Goal: Task Accomplishment & Management: Use online tool/utility

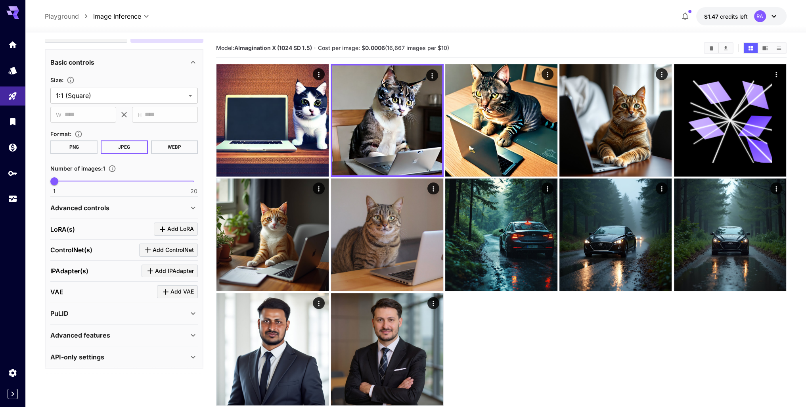
scroll to position [136, 0]
click at [104, 208] on p "Advanced controls" at bounding box center [79, 207] width 59 height 10
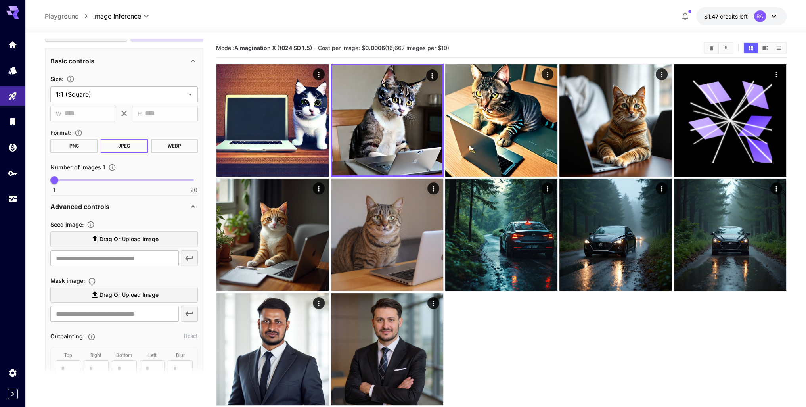
click at [104, 208] on p "Advanced controls" at bounding box center [79, 207] width 59 height 10
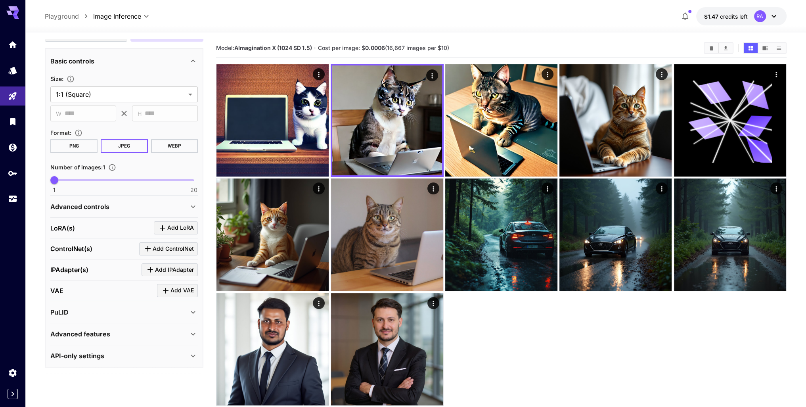
click at [104, 311] on div "PuLID" at bounding box center [119, 312] width 138 height 10
click at [105, 354] on div "API-only settings" at bounding box center [119, 356] width 138 height 10
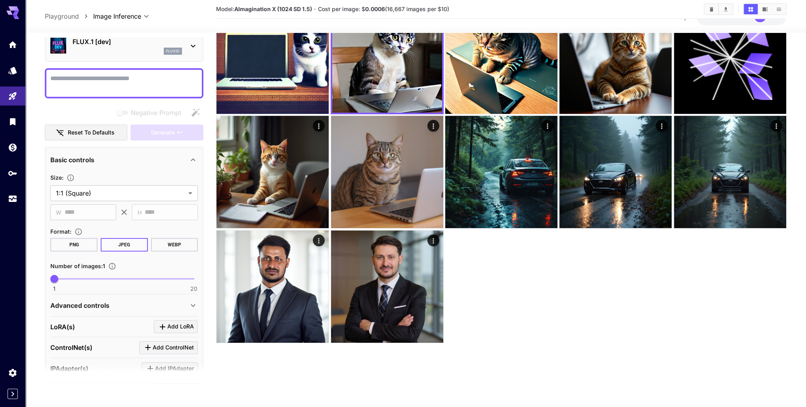
scroll to position [0, 0]
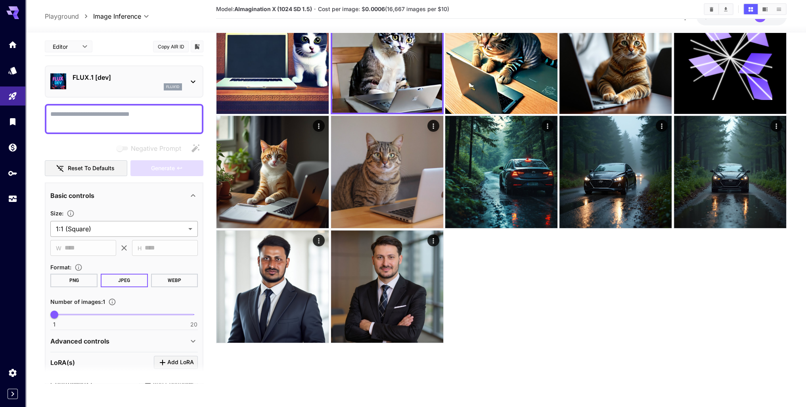
click at [90, 227] on body "**********" at bounding box center [403, 171] width 806 height 469
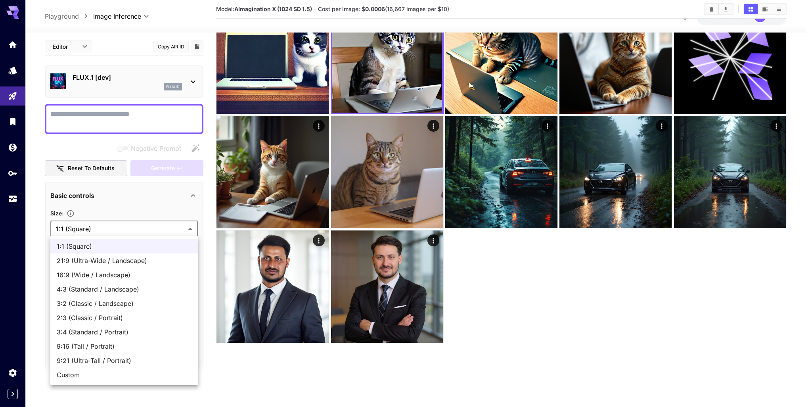
click at [114, 222] on div at bounding box center [406, 203] width 812 height 407
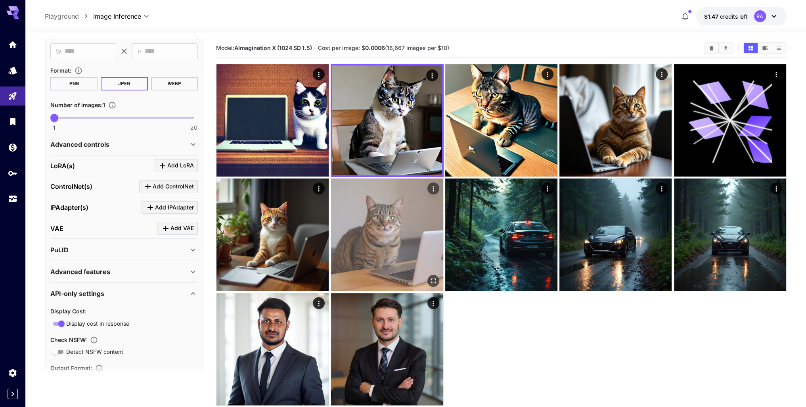
click at [388, 194] on img at bounding box center [387, 234] width 112 height 112
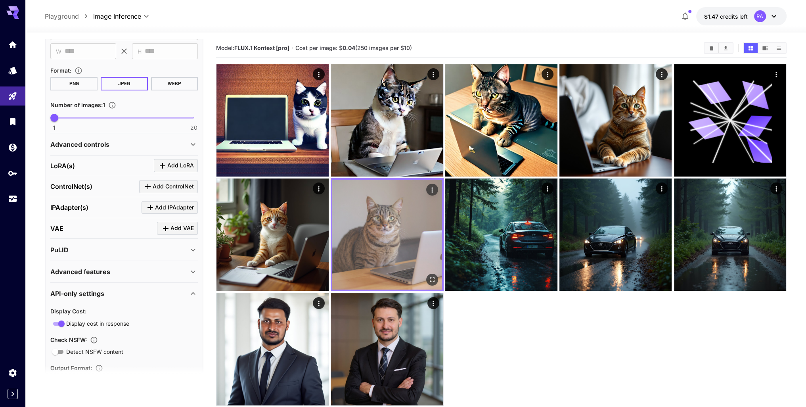
click at [436, 278] on button "Open in fullscreen" at bounding box center [432, 280] width 12 height 12
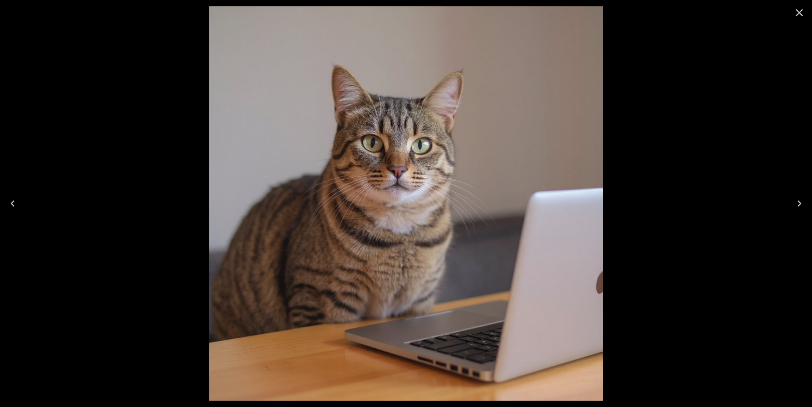
click at [798, 11] on icon "Close" at bounding box center [799, 12] width 13 height 13
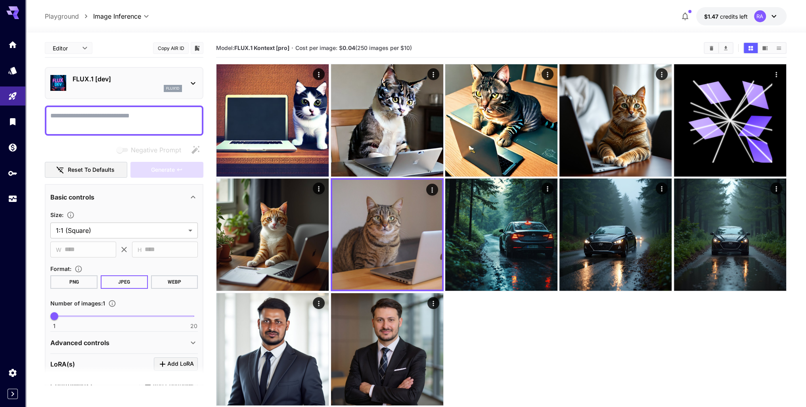
click at [109, 120] on textarea "Negative Prompt" at bounding box center [123, 120] width 147 height 19
type textarea "**********"
click at [174, 165] on span "Generate" at bounding box center [163, 170] width 24 height 10
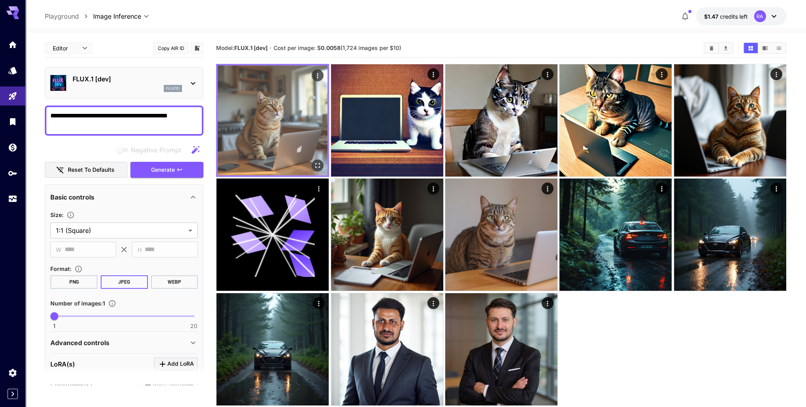
click at [303, 140] on img at bounding box center [273, 120] width 110 height 110
click at [317, 161] on button "Open in fullscreen" at bounding box center [318, 165] width 12 height 12
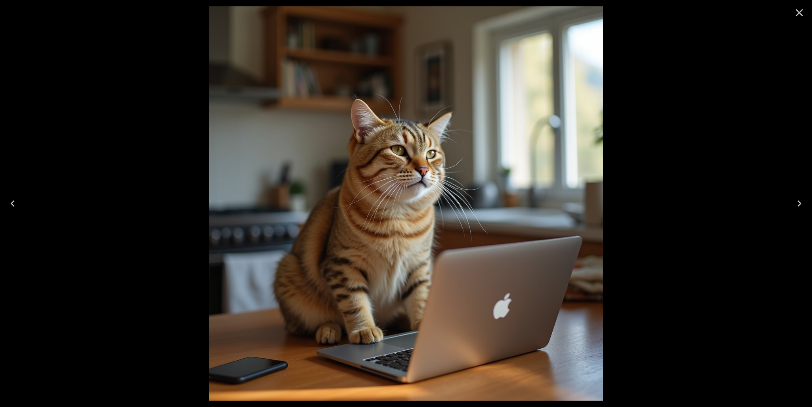
click at [802, 11] on icon "Close" at bounding box center [799, 12] width 13 height 13
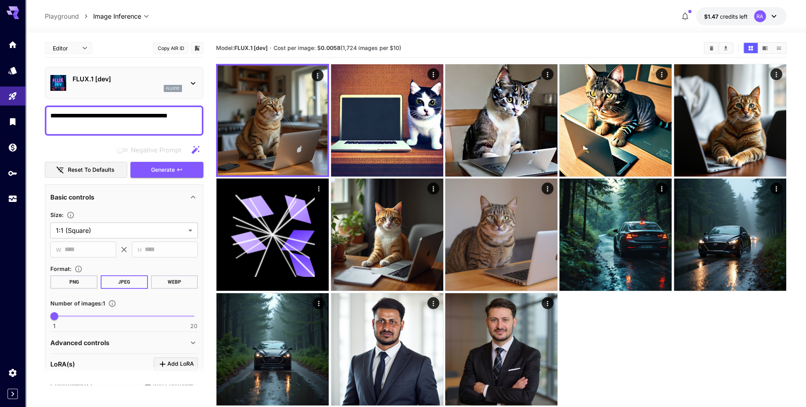
click at [146, 116] on textarea "**********" at bounding box center [123, 120] width 147 height 19
click at [193, 90] on div "FLUX.1 [dev] flux1d" at bounding box center [123, 83] width 147 height 24
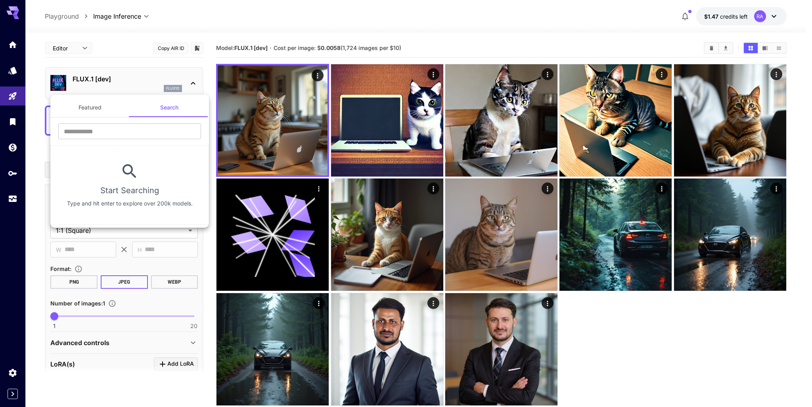
click at [302, 90] on div at bounding box center [406, 203] width 812 height 407
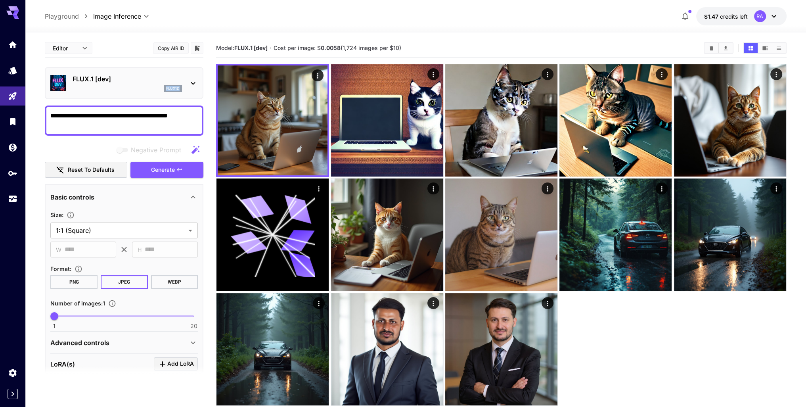
click at [185, 78] on div "FLUX.1 [dev] flux1d" at bounding box center [123, 83] width 147 height 24
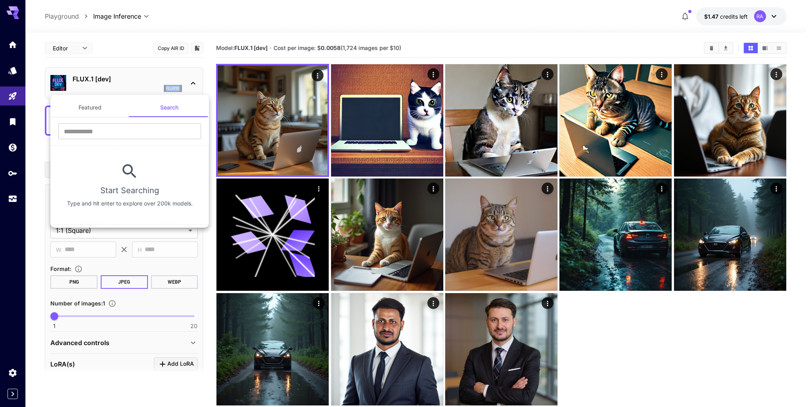
click at [96, 109] on button "Featured" at bounding box center [89, 107] width 79 height 19
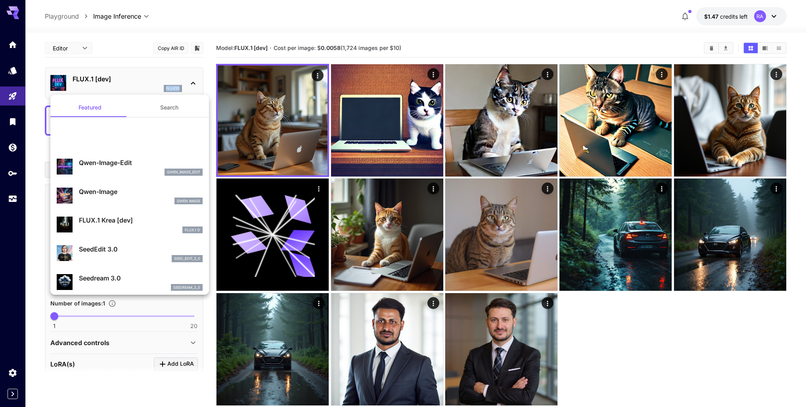
scroll to position [278, 0]
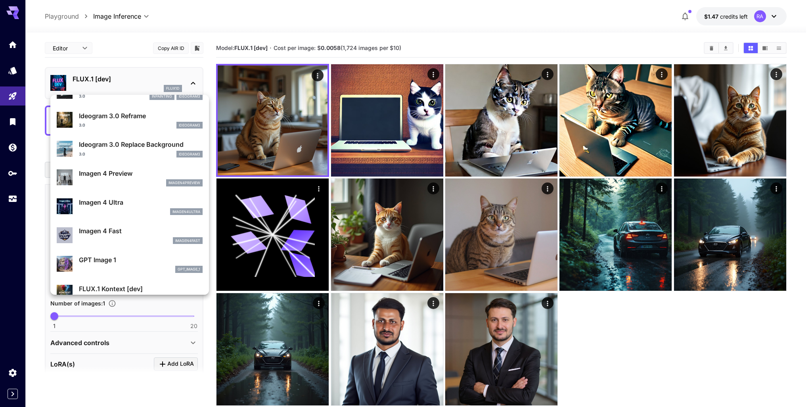
click at [9, 98] on div at bounding box center [406, 203] width 812 height 407
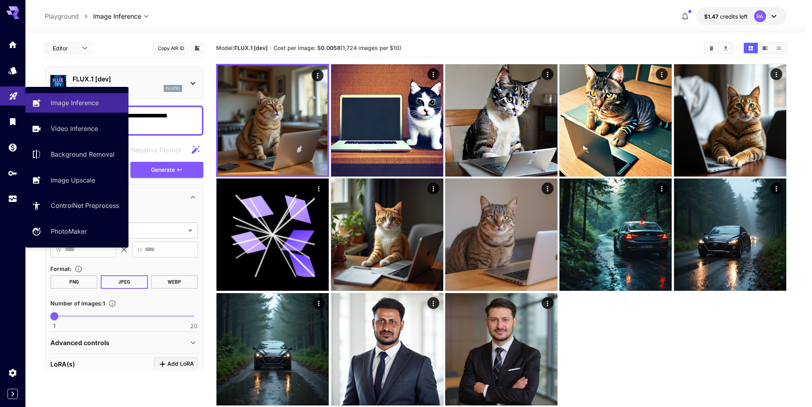
click at [15, 94] on icon "Playground" at bounding box center [14, 96] width 8 height 8
click at [57, 102] on p "Image Inference" at bounding box center [76, 103] width 48 height 10
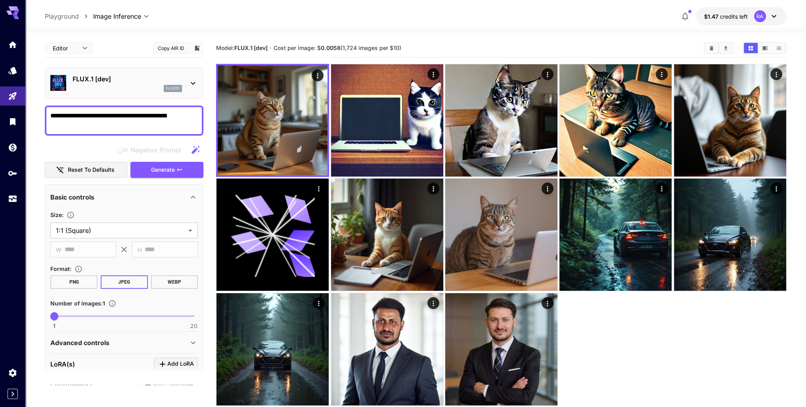
click at [102, 81] on p "FLUX.1 [dev]" at bounding box center [127, 79] width 109 height 10
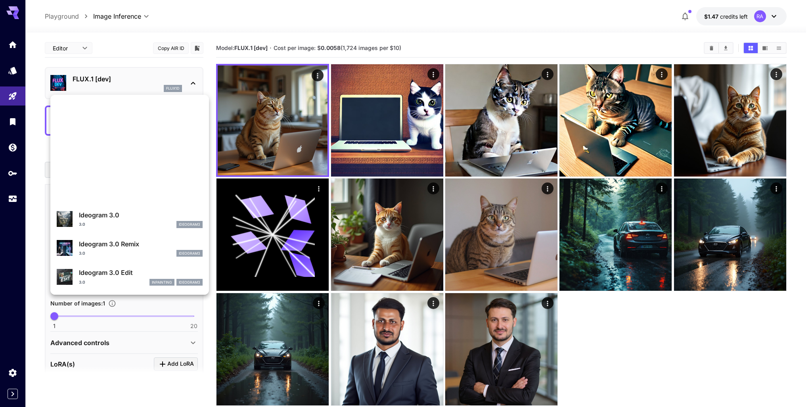
scroll to position [278, 0]
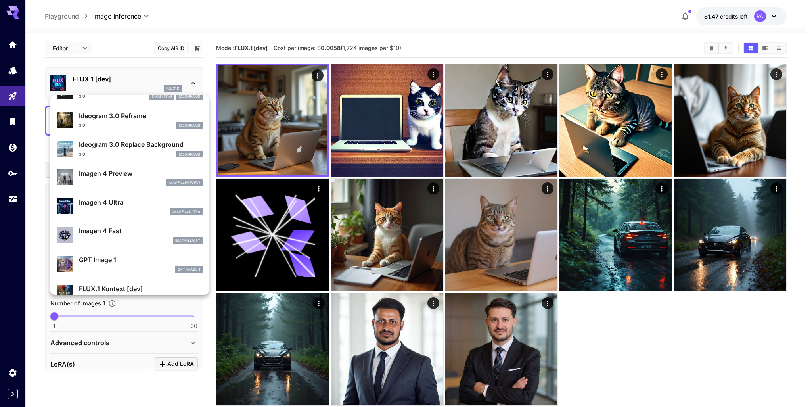
click at [18, 103] on div at bounding box center [406, 203] width 812 height 407
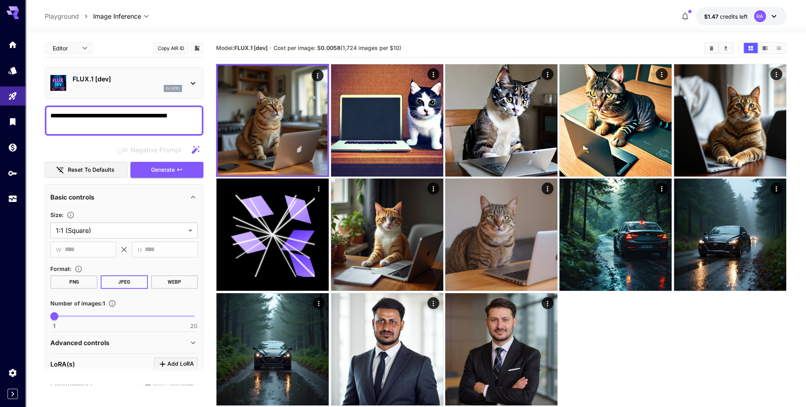
click at [13, 117] on icon "Library" at bounding box center [13, 122] width 10 height 10
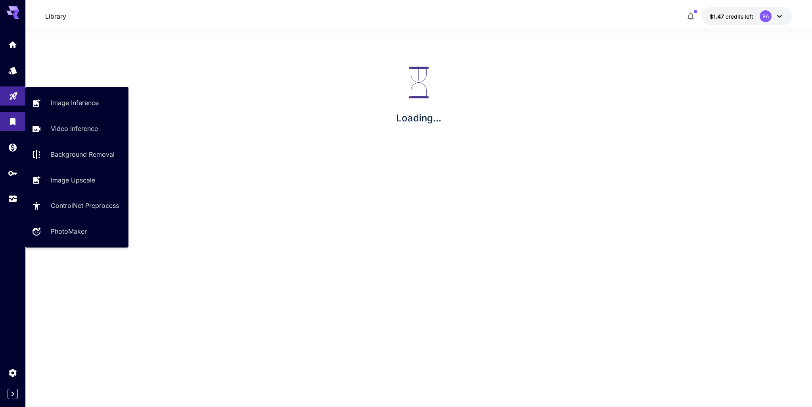
click at [17, 97] on icon "Playground" at bounding box center [14, 94] width 10 height 10
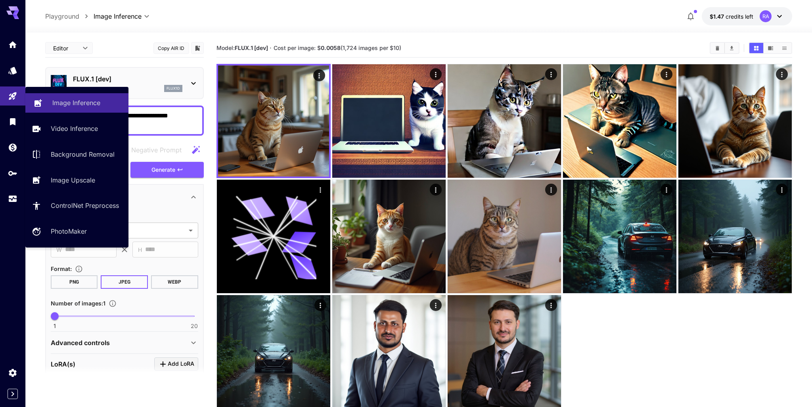
click at [59, 103] on p "Image Inference" at bounding box center [76, 103] width 48 height 10
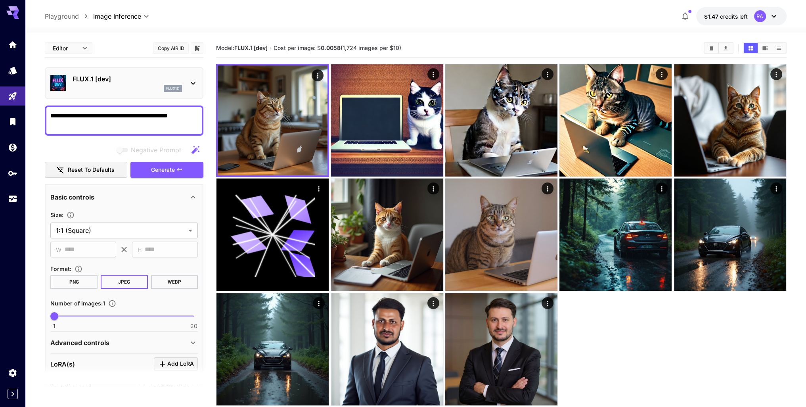
click at [102, 76] on p "FLUX.1 [dev]" at bounding box center [127, 79] width 109 height 10
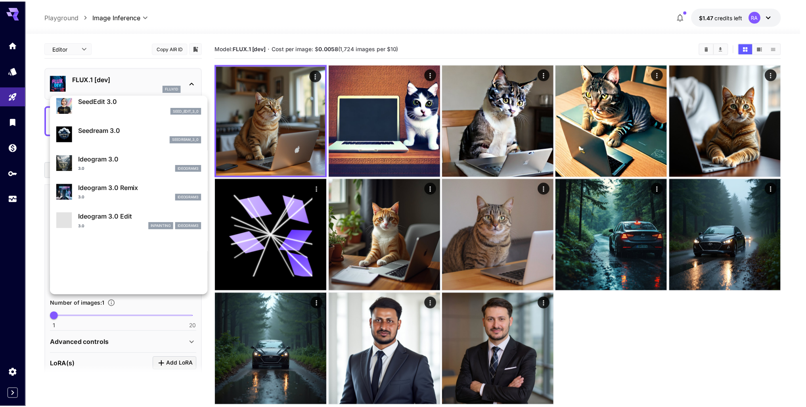
scroll to position [159, 0]
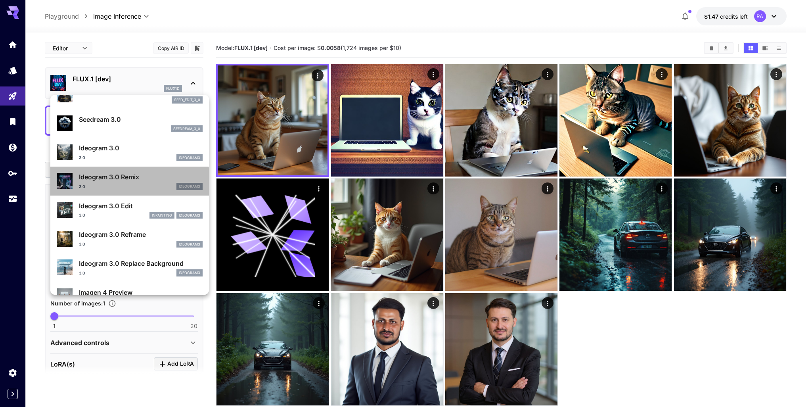
click at [129, 185] on div "3.0 ideogram3" at bounding box center [141, 186] width 124 height 7
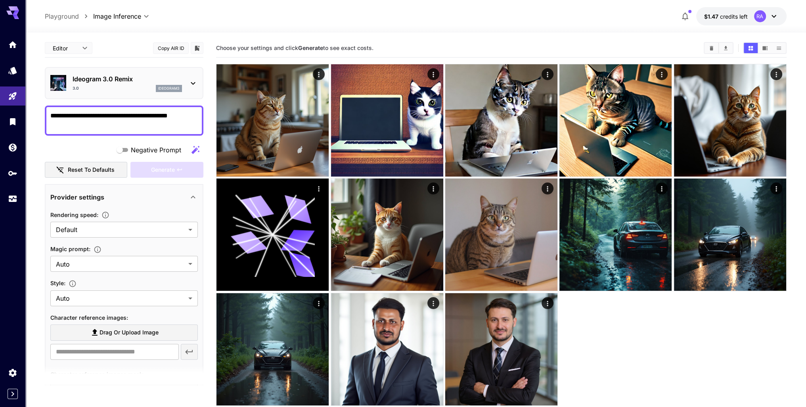
click at [161, 112] on textarea "**********" at bounding box center [123, 120] width 147 height 19
click at [159, 119] on textarea "**********" at bounding box center [123, 120] width 147 height 19
click at [106, 80] on p "Ideogram 3.0 Remix" at bounding box center [127, 79] width 109 height 10
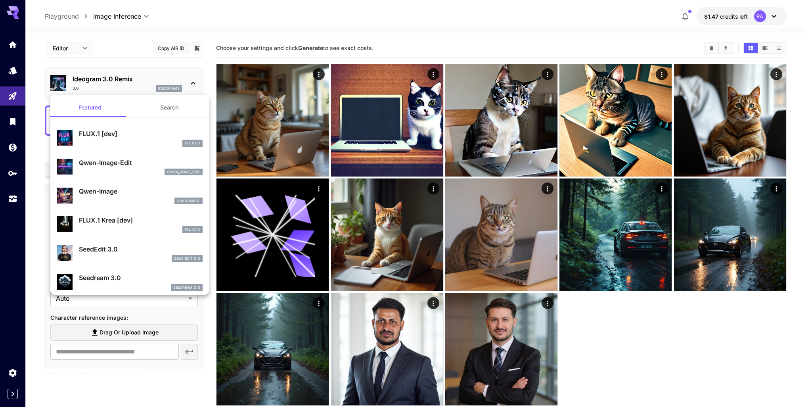
scroll to position [40, 0]
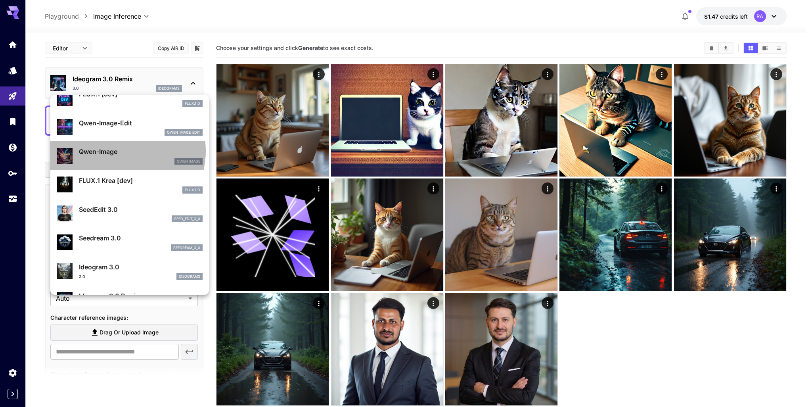
click at [120, 151] on p "Qwen-Image" at bounding box center [141, 152] width 124 height 10
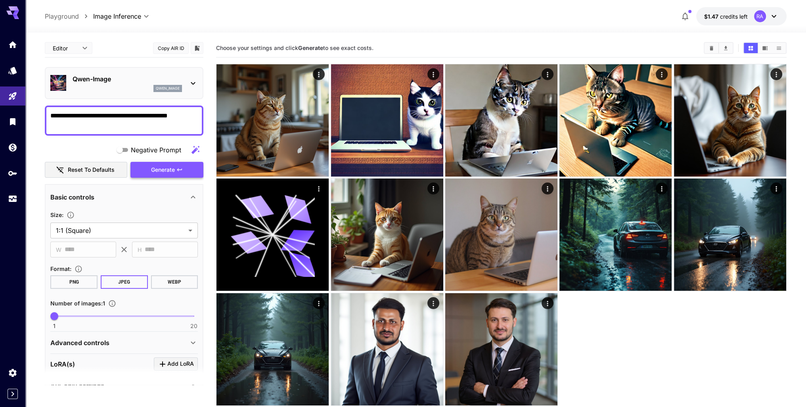
click at [164, 170] on span "Generate" at bounding box center [163, 170] width 24 height 10
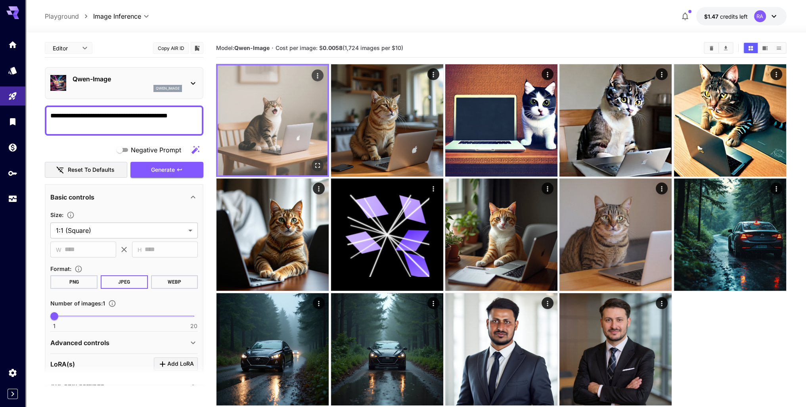
click at [303, 108] on img at bounding box center [273, 120] width 110 height 110
click at [320, 165] on icon "Open in fullscreen" at bounding box center [317, 165] width 8 height 8
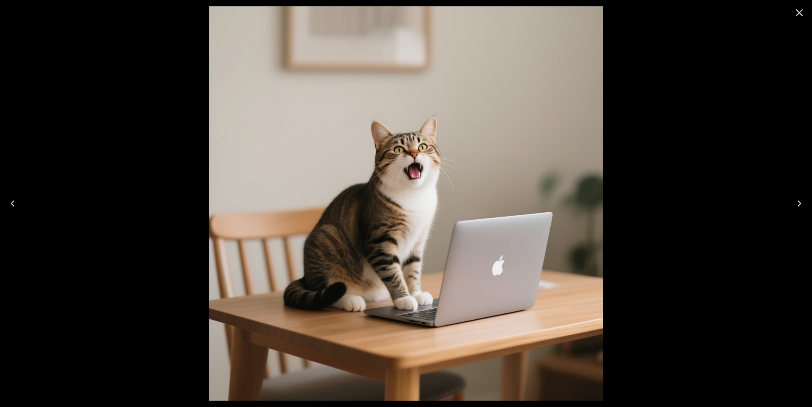
click at [800, 12] on icon "Close" at bounding box center [799, 13] width 8 height 8
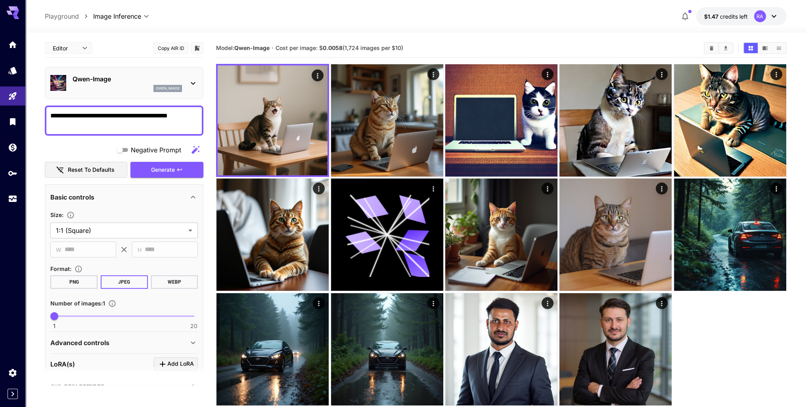
click at [183, 89] on div "[PERSON_NAME]-Image qwen_image" at bounding box center [123, 83] width 147 height 24
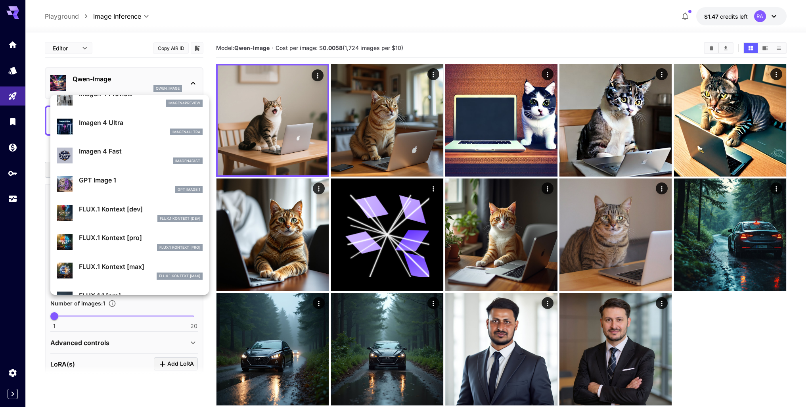
scroll to position [398, 0]
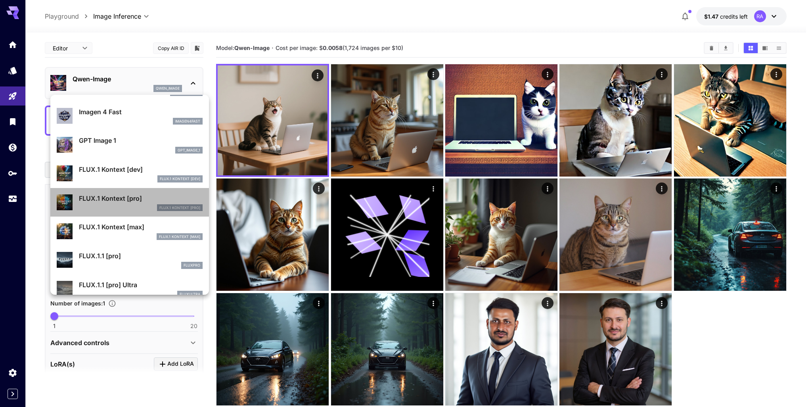
click at [143, 203] on div "FLUX.1 Kontext [pro] FLUX.1 Kontext [pro]" at bounding box center [141, 202] width 124 height 18
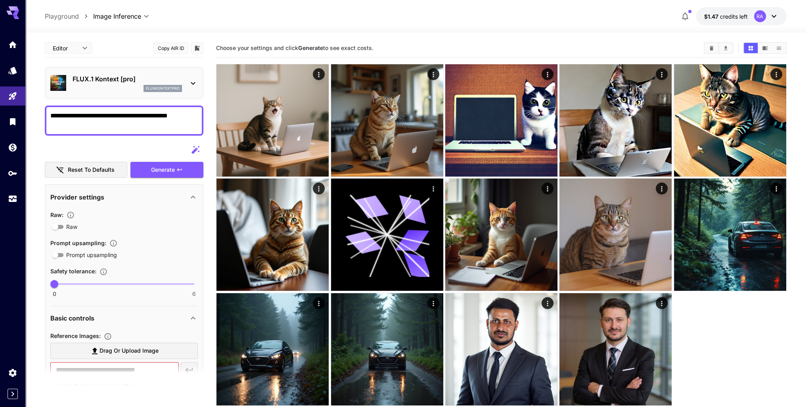
click at [166, 166] on span "Generate" at bounding box center [163, 170] width 24 height 10
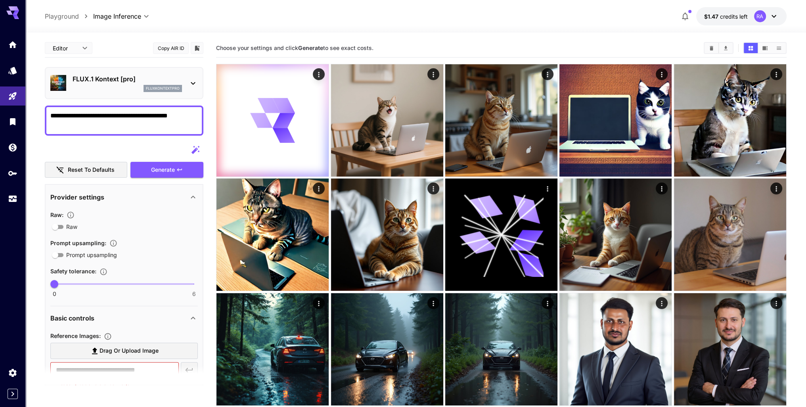
click at [162, 149] on div at bounding box center [124, 150] width 159 height 16
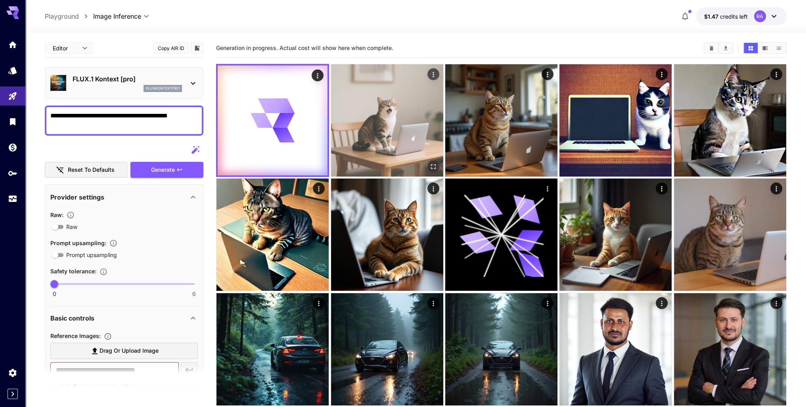
click at [344, 120] on img at bounding box center [387, 120] width 112 height 112
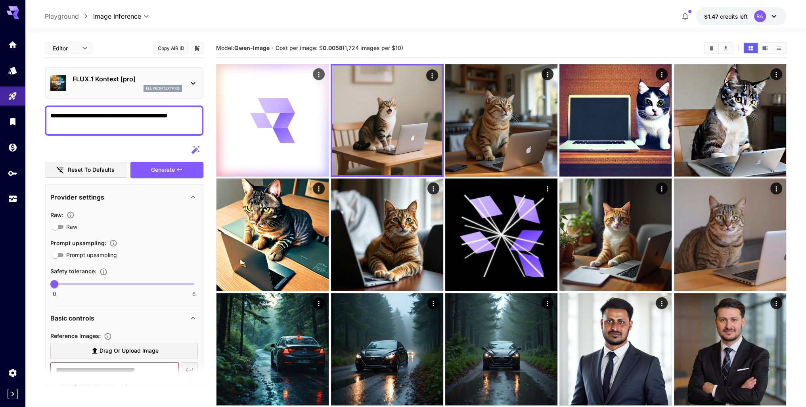
click at [289, 128] on icon at bounding box center [272, 120] width 45 height 45
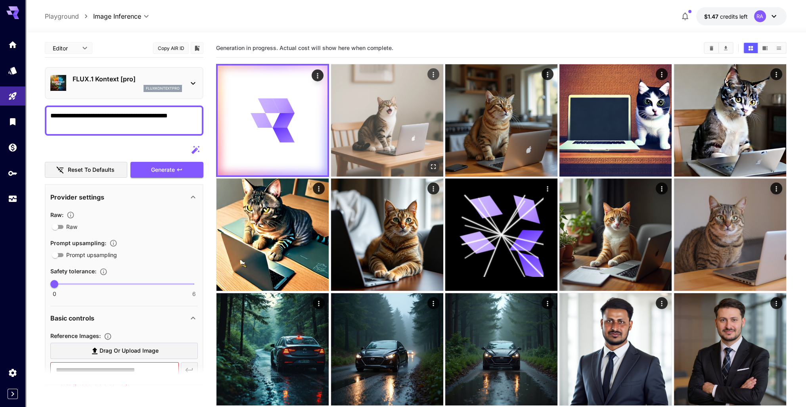
click at [368, 148] on img at bounding box center [387, 120] width 112 height 112
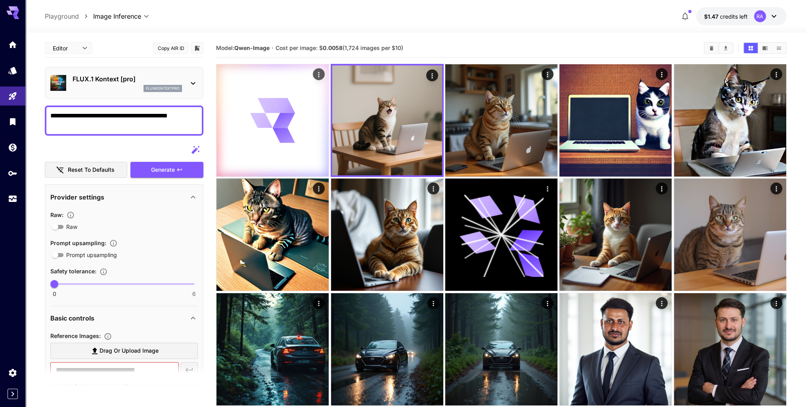
click at [287, 140] on icon at bounding box center [284, 135] width 23 height 15
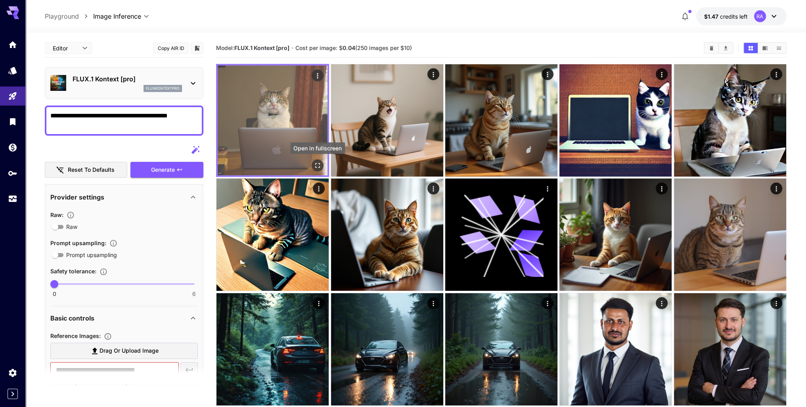
click at [322, 166] on button "Open in fullscreen" at bounding box center [318, 165] width 12 height 12
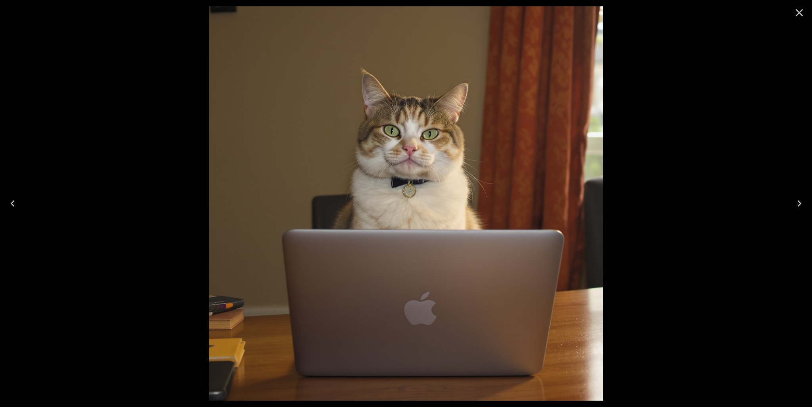
click at [799, 11] on icon "Close" at bounding box center [799, 12] width 13 height 13
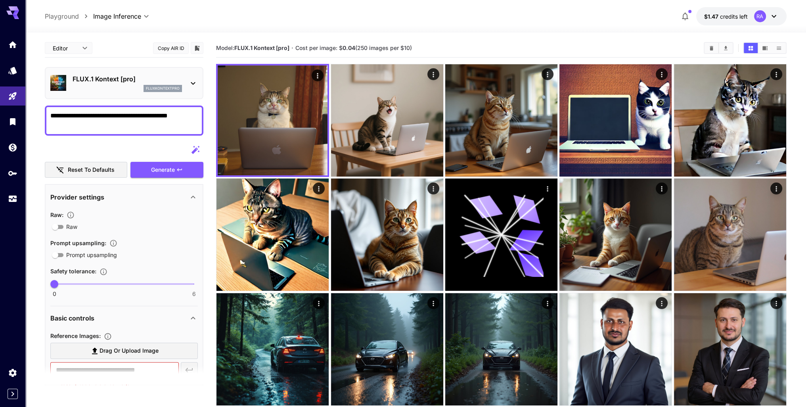
click at [182, 80] on div "FLUX.1 Kontext [pro] fluxkontextpro" at bounding box center [123, 83] width 147 height 24
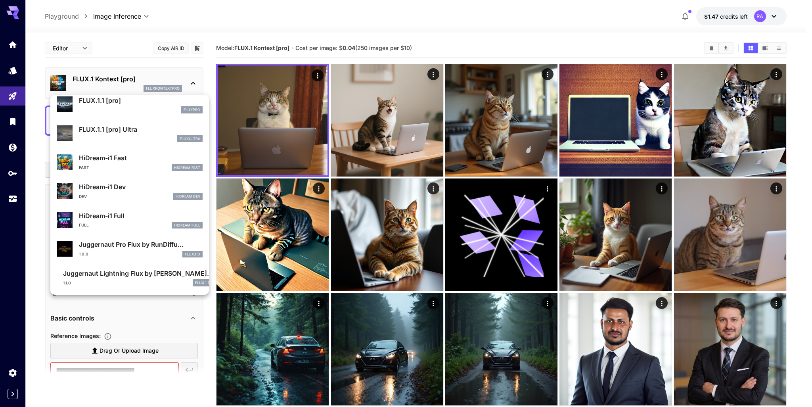
scroll to position [514, 0]
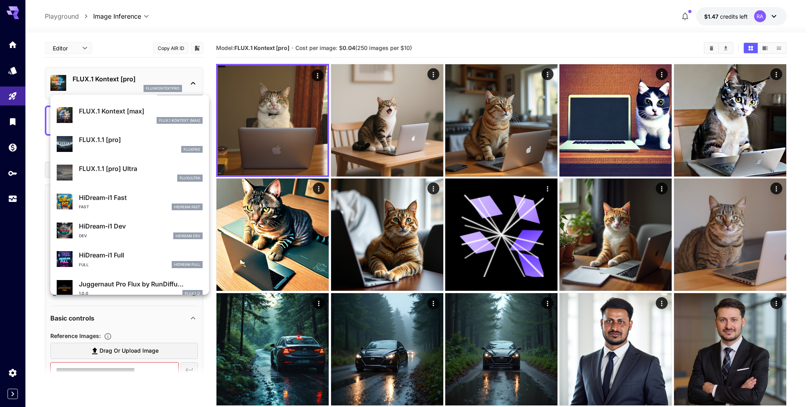
click at [209, 66] on div at bounding box center [406, 203] width 812 height 407
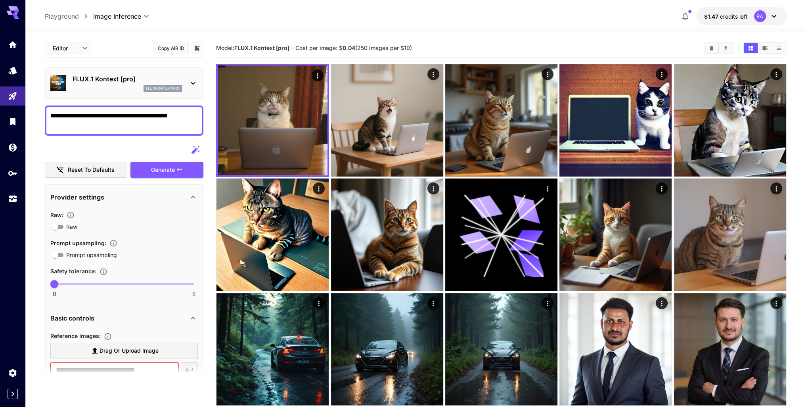
click at [187, 85] on div "FLUX.1 Kontext [pro] fluxkontextpro" at bounding box center [123, 83] width 147 height 24
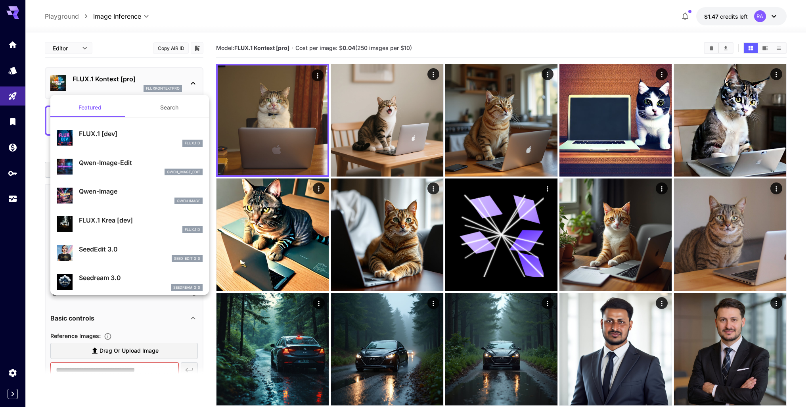
click at [173, 103] on button "Search" at bounding box center [169, 107] width 79 height 19
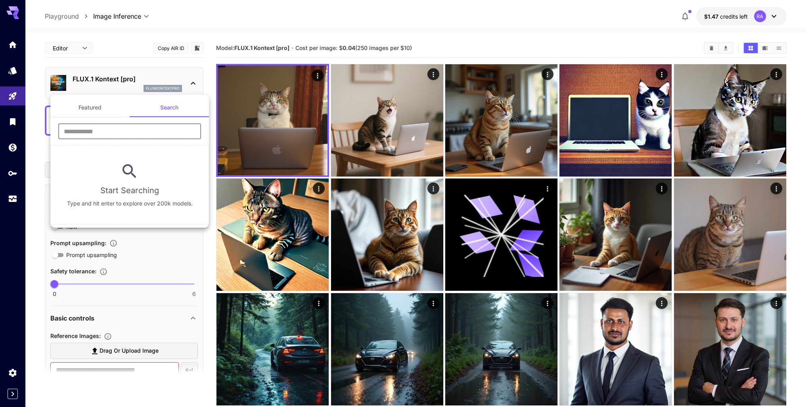
click at [132, 131] on input "text" at bounding box center [129, 131] width 143 height 16
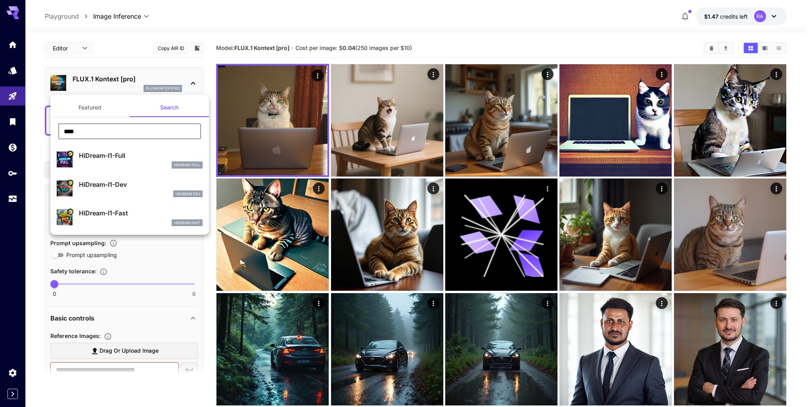
type input "****"
click at [144, 166] on div "HiDream Full" at bounding box center [141, 164] width 124 height 7
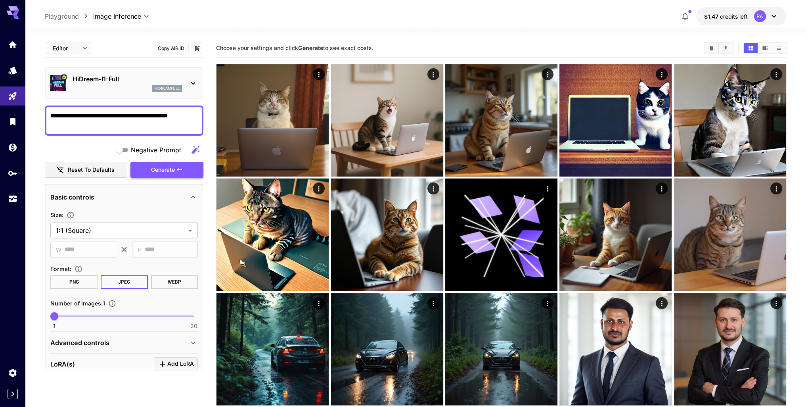
click at [170, 165] on span "Generate" at bounding box center [163, 170] width 24 height 10
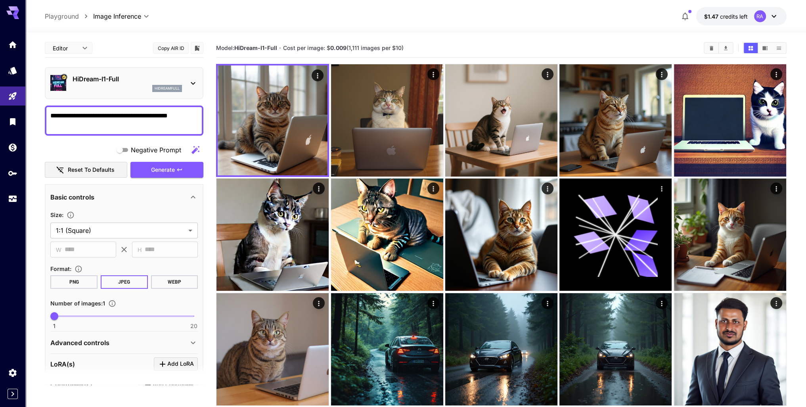
click at [193, 88] on icon at bounding box center [193, 83] width 10 height 10
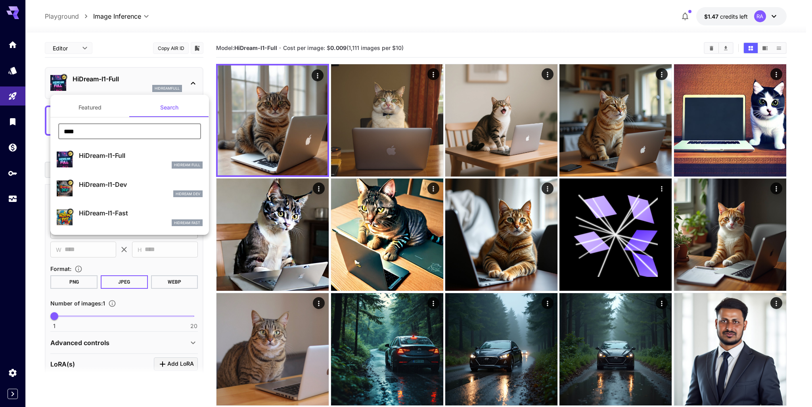
drag, startPoint x: 148, startPoint y: 130, endPoint x: 57, endPoint y: 136, distance: 91.0
click at [57, 136] on div "**** ​" at bounding box center [129, 134] width 159 height 22
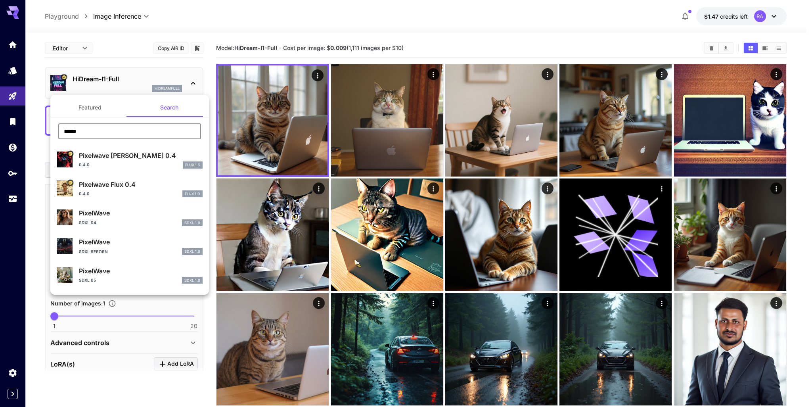
type input "*****"
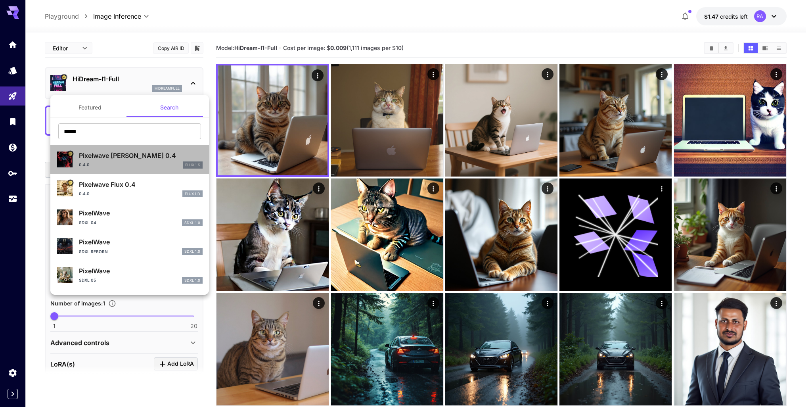
click at [137, 168] on div "Pixelwave [PERSON_NAME] 0.4 0.4.0 FLUX.1 S" at bounding box center [130, 159] width 146 height 24
type input "*"
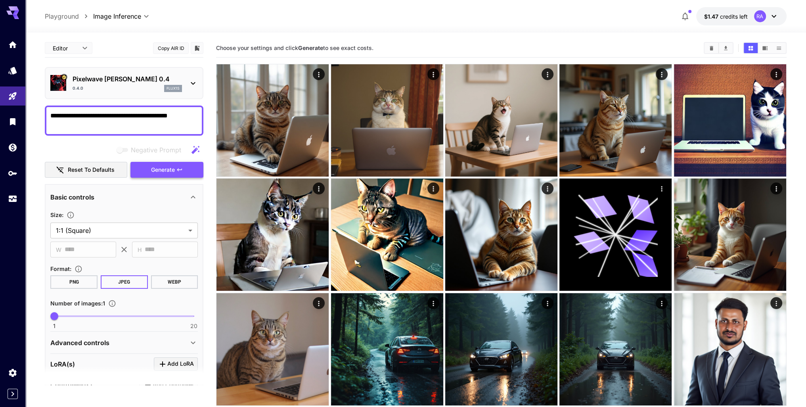
click at [176, 166] on icon "button" at bounding box center [179, 169] width 6 height 6
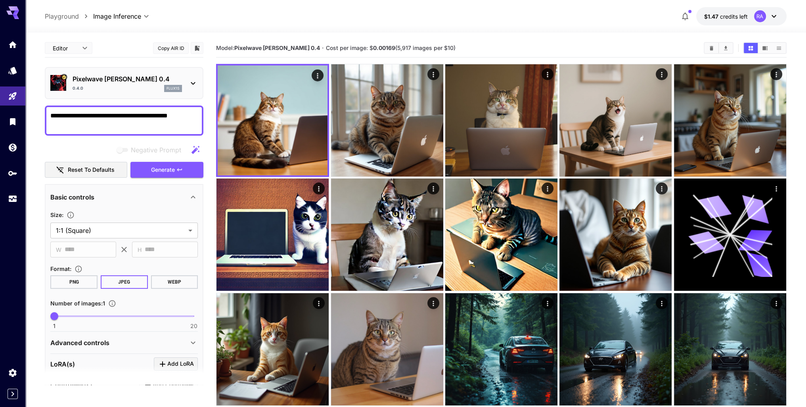
click at [146, 89] on div "0.4.0 flux1s" at bounding box center [127, 88] width 109 height 7
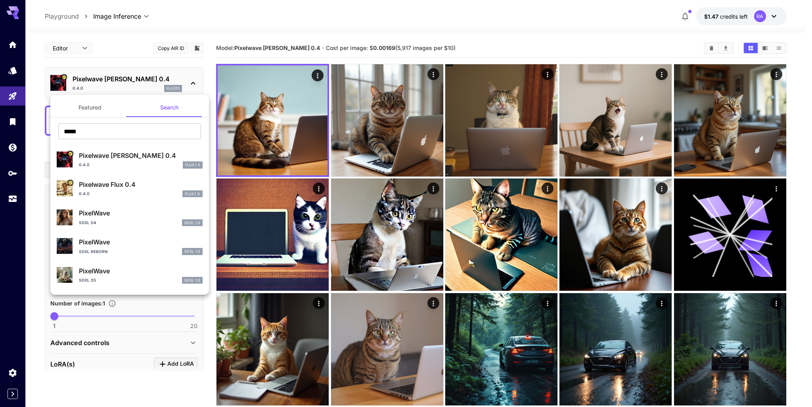
click at [92, 105] on button "Featured" at bounding box center [89, 107] width 79 height 19
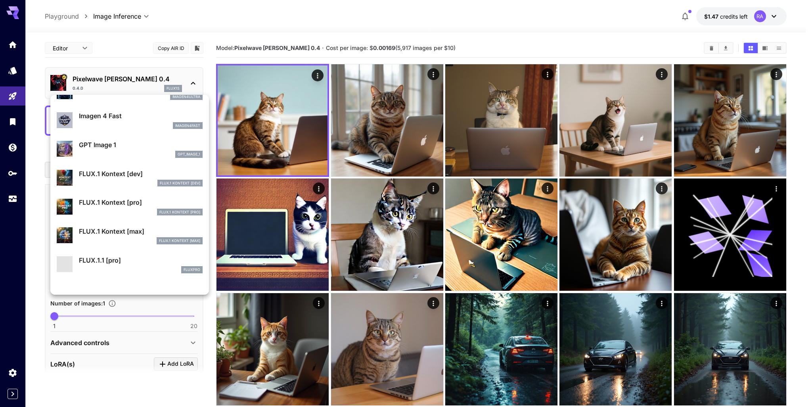
scroll to position [398, 0]
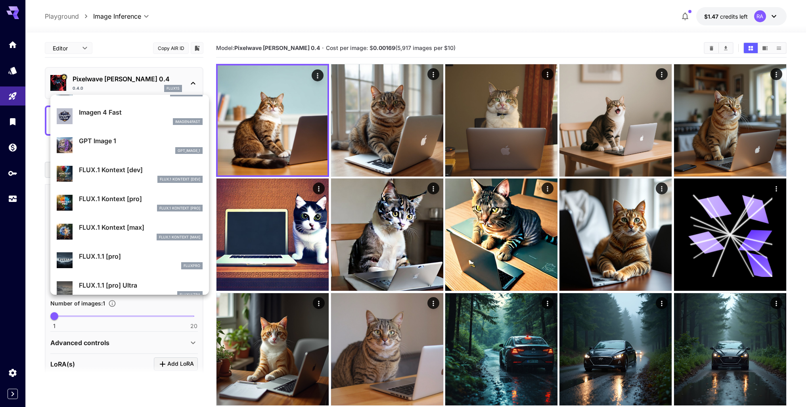
click at [136, 197] on p "FLUX.1 Kontext [pro]" at bounding box center [141, 199] width 124 height 10
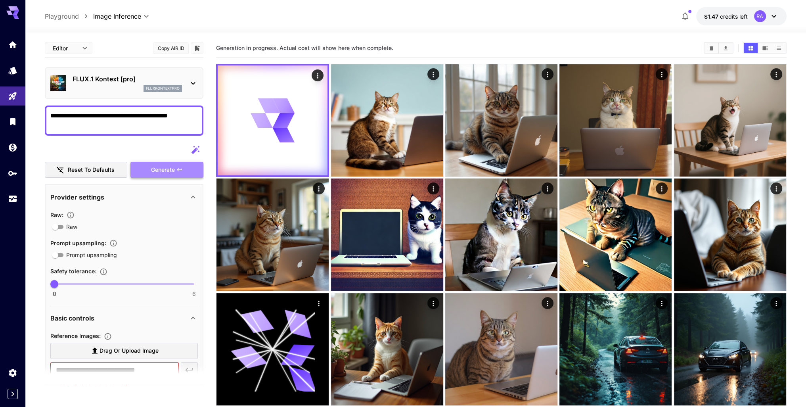
click at [164, 172] on span "Generate" at bounding box center [163, 170] width 24 height 10
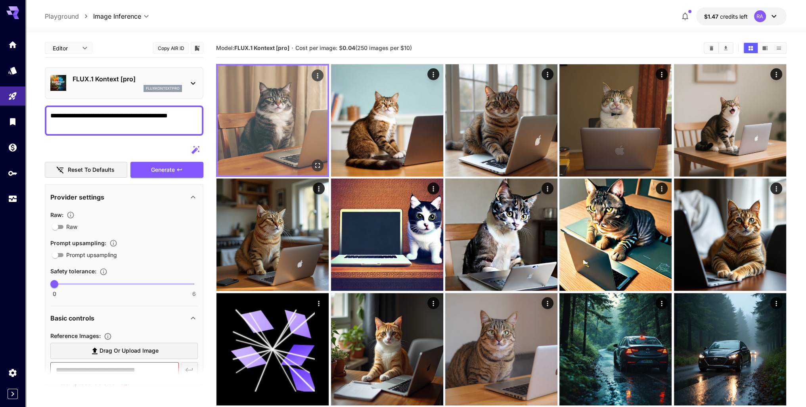
click at [299, 126] on img at bounding box center [273, 120] width 110 height 110
click at [319, 165] on icon "Open in fullscreen" at bounding box center [317, 165] width 8 height 8
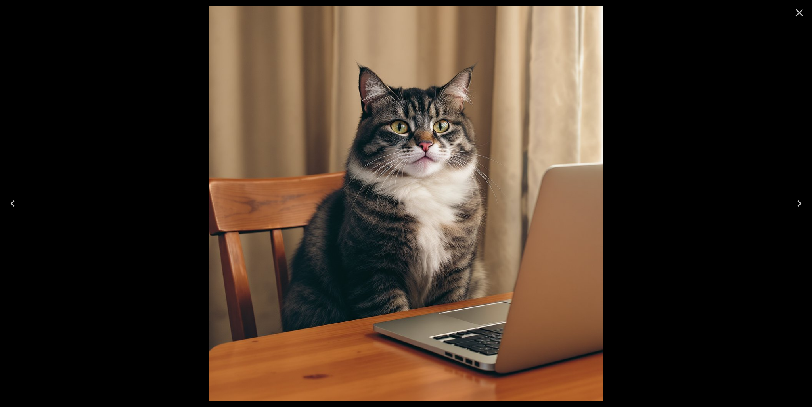
click at [799, 14] on icon "Close" at bounding box center [799, 12] width 13 height 13
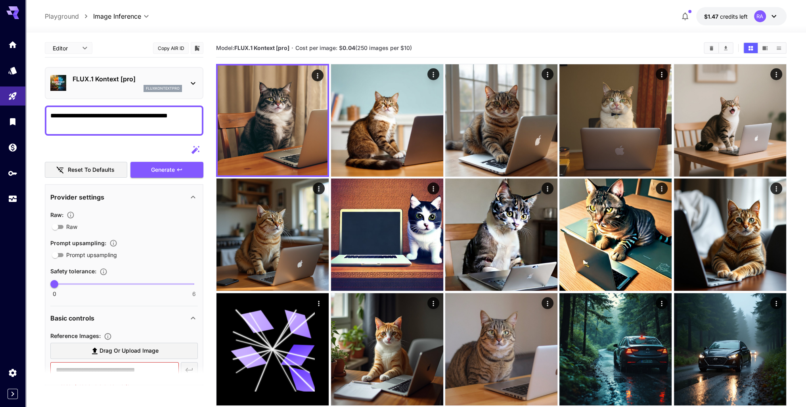
click at [145, 82] on p "FLUX.1 Kontext [pro]" at bounding box center [127, 79] width 109 height 10
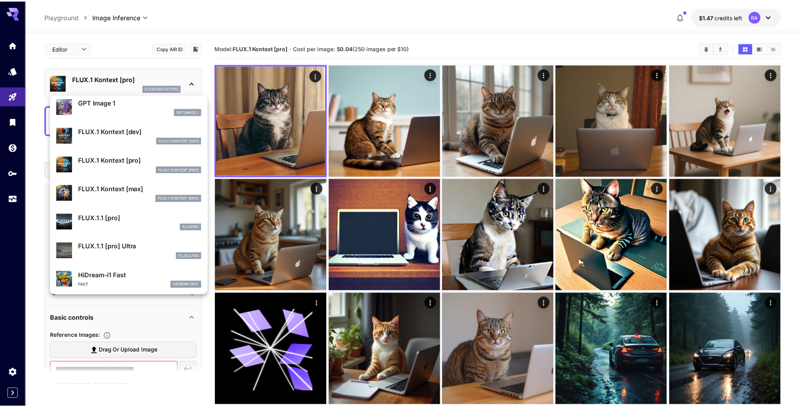
scroll to position [438, 0]
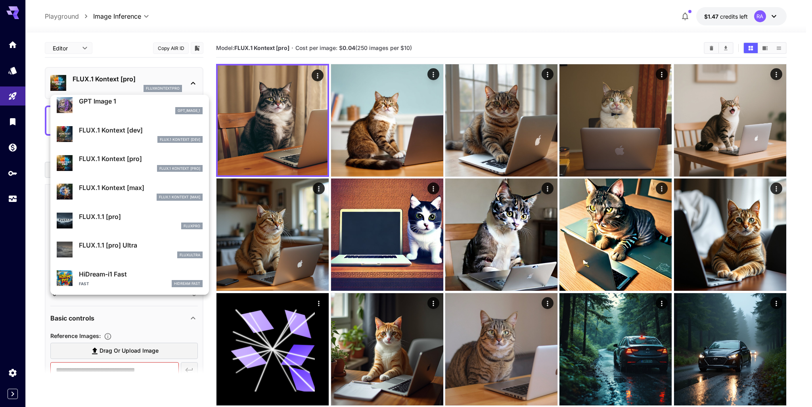
click at [143, 224] on div "fluxpro" at bounding box center [141, 225] width 124 height 7
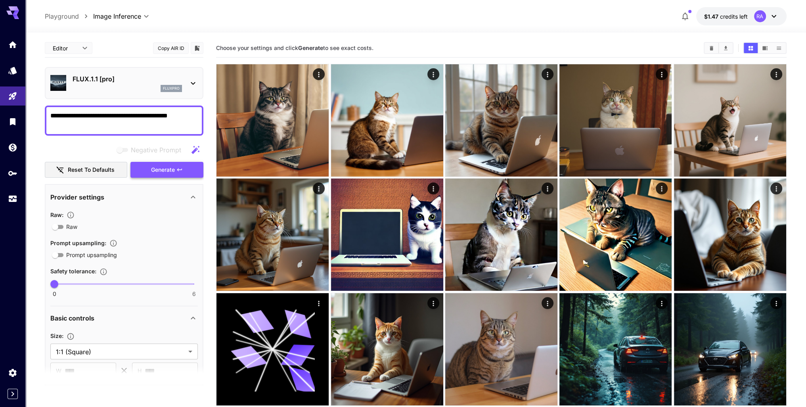
click at [178, 170] on icon "button" at bounding box center [179, 169] width 6 height 6
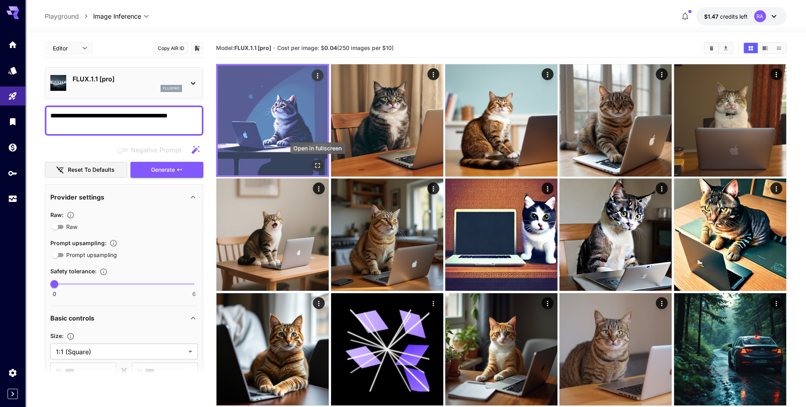
click at [320, 167] on icon "Open in fullscreen" at bounding box center [317, 165] width 8 height 8
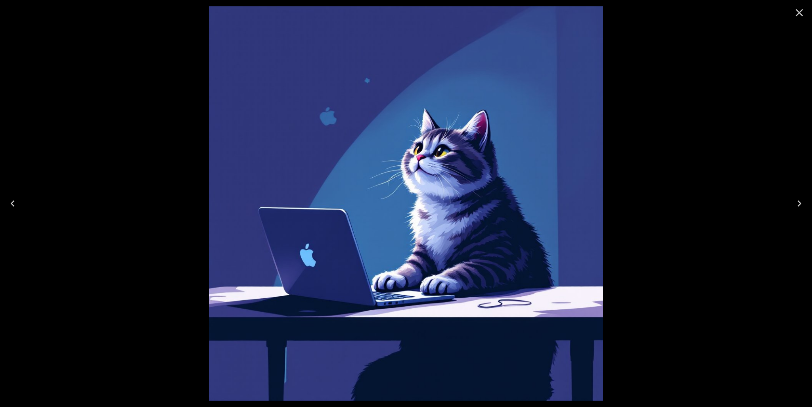
click at [800, 11] on icon "Close" at bounding box center [799, 13] width 8 height 8
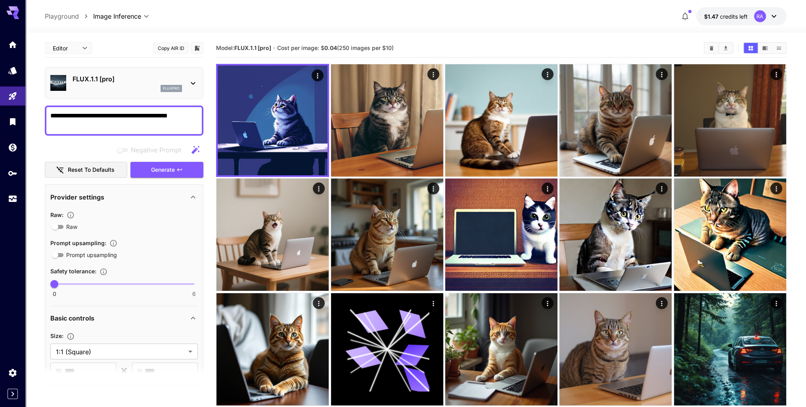
click at [117, 78] on p "FLUX.1.1 [pro]" at bounding box center [127, 79] width 109 height 10
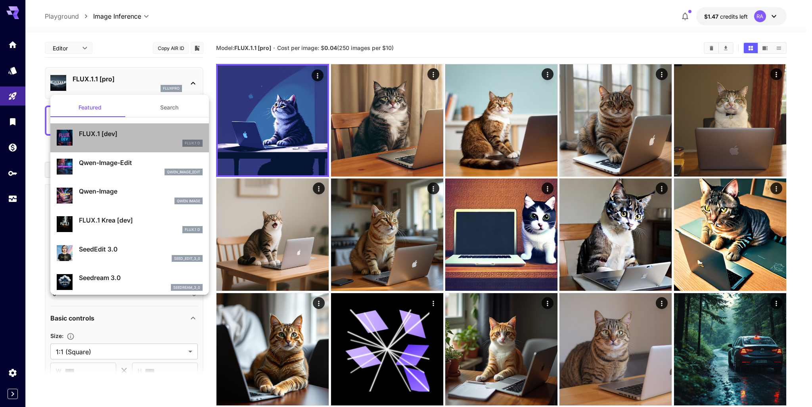
click at [132, 149] on div "FLUX.1 [dev] FLUX.1 D" at bounding box center [130, 138] width 146 height 24
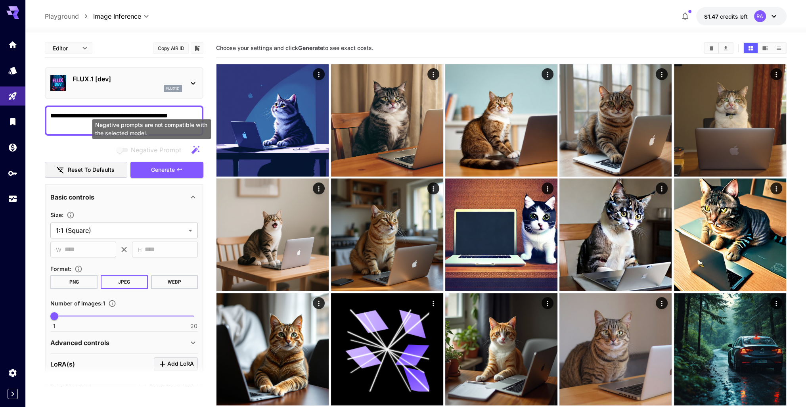
click at [159, 170] on span "Generate" at bounding box center [163, 170] width 24 height 10
click at [170, 170] on span "Generate" at bounding box center [163, 170] width 24 height 10
click at [94, 148] on div "Negative Prompt" at bounding box center [124, 150] width 159 height 16
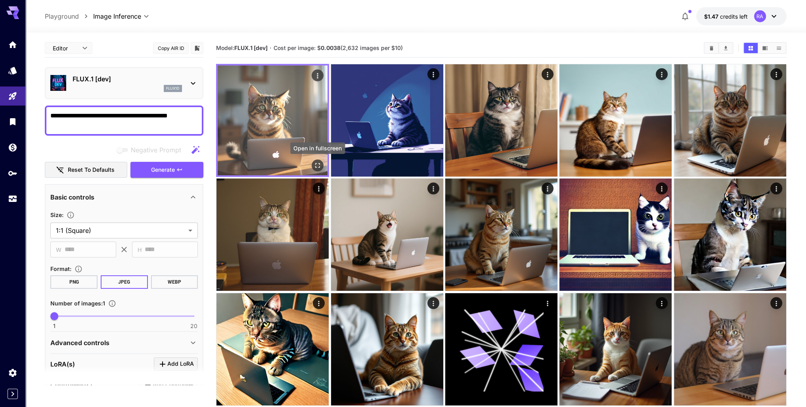
click at [320, 166] on icon "Open in fullscreen" at bounding box center [317, 165] width 8 height 8
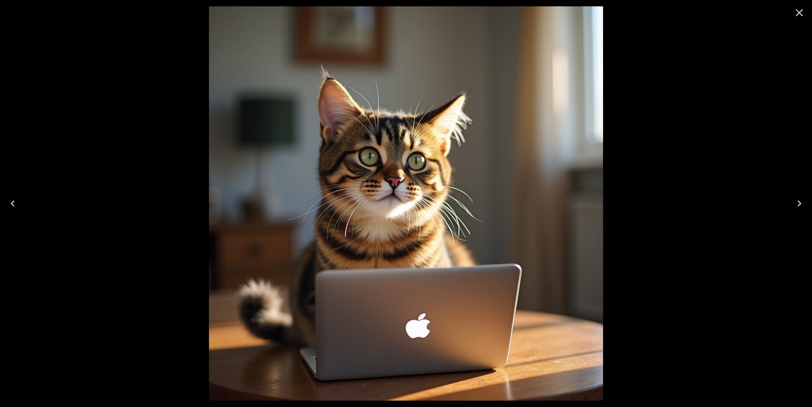
click at [805, 13] on icon "Close" at bounding box center [799, 12] width 13 height 13
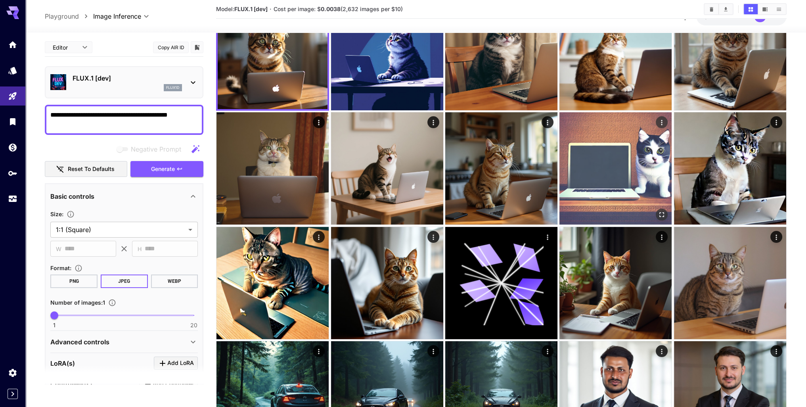
scroll to position [137, 0]
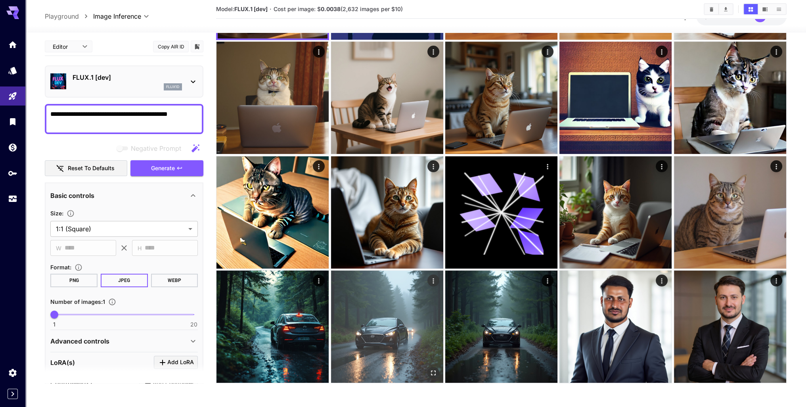
click at [387, 329] on img at bounding box center [387, 326] width 112 height 112
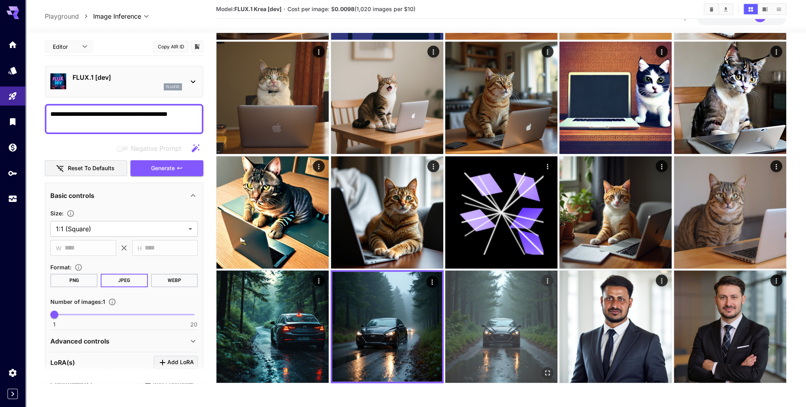
click at [468, 328] on img at bounding box center [501, 326] width 112 height 112
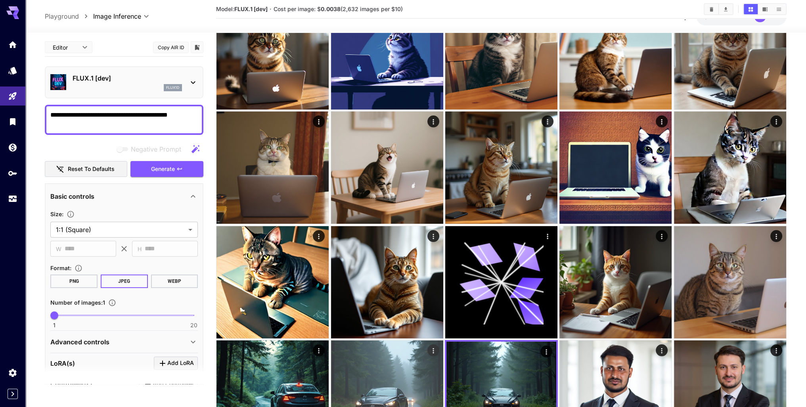
scroll to position [0, 0]
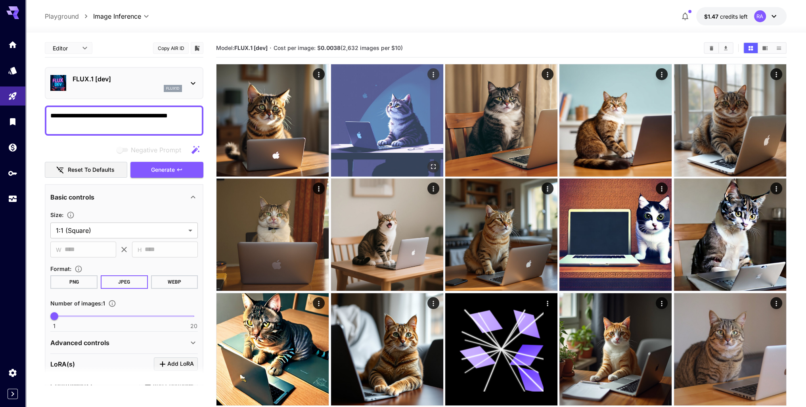
click at [401, 114] on img at bounding box center [387, 120] width 112 height 112
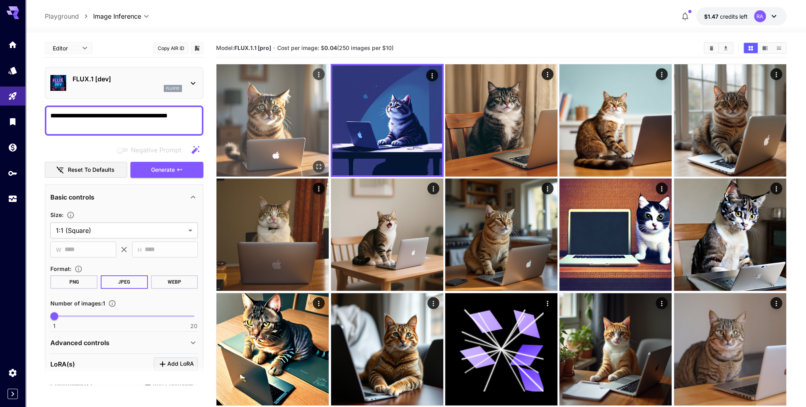
click at [315, 115] on img at bounding box center [272, 120] width 112 height 112
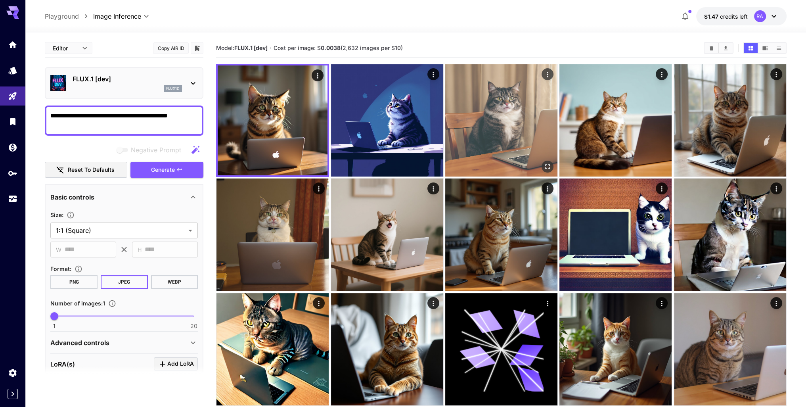
click at [487, 119] on img at bounding box center [501, 120] width 112 height 112
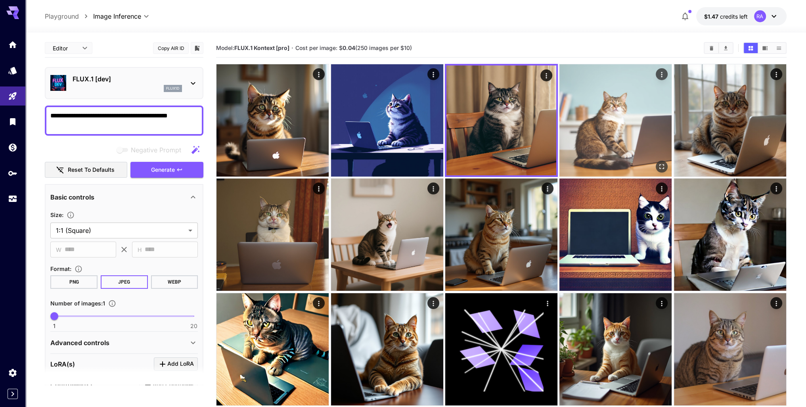
click at [576, 121] on img at bounding box center [615, 120] width 112 height 112
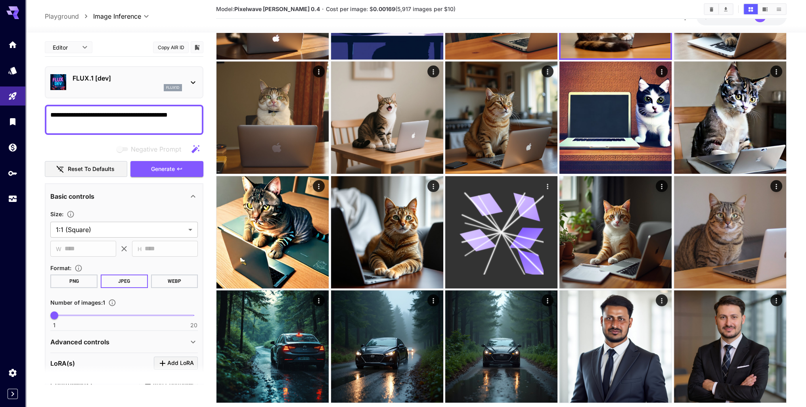
scroll to position [137, 0]
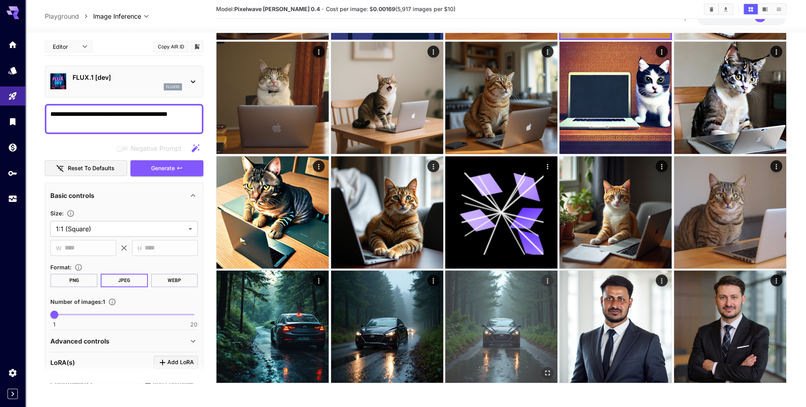
click at [478, 325] on img at bounding box center [501, 326] width 112 height 112
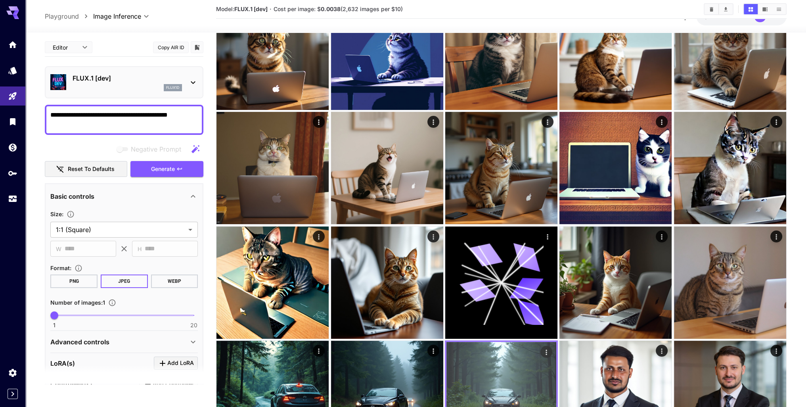
scroll to position [0, 0]
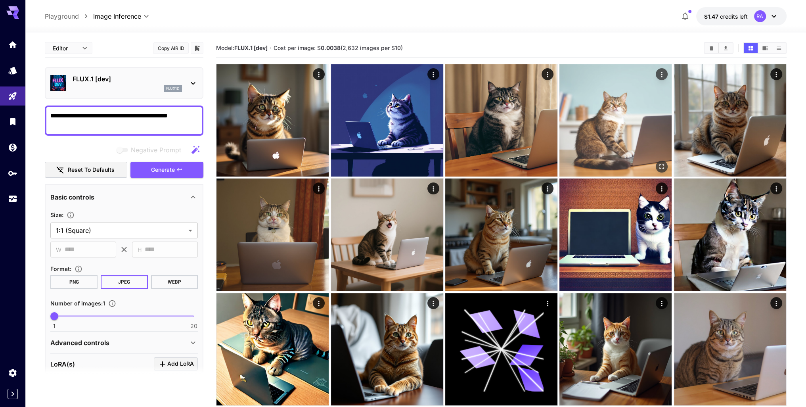
click at [579, 157] on img at bounding box center [615, 120] width 112 height 112
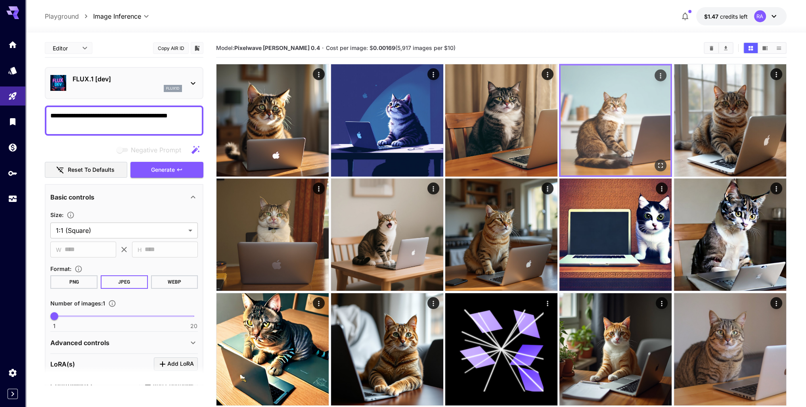
click at [660, 161] on icon "Open in fullscreen" at bounding box center [660, 165] width 8 height 8
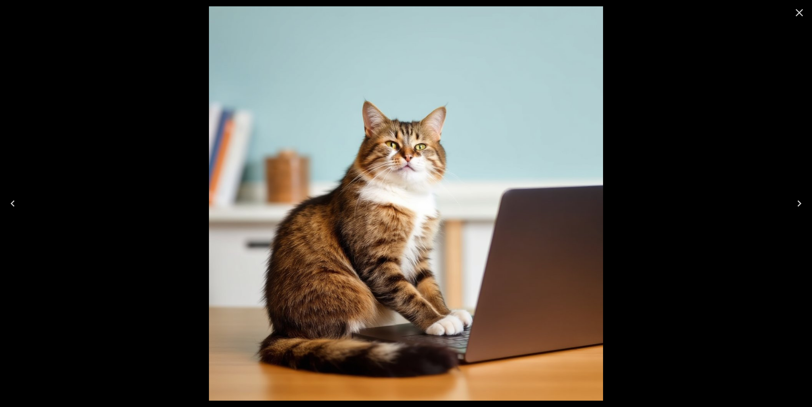
click at [799, 12] on icon "Close" at bounding box center [799, 13] width 8 height 8
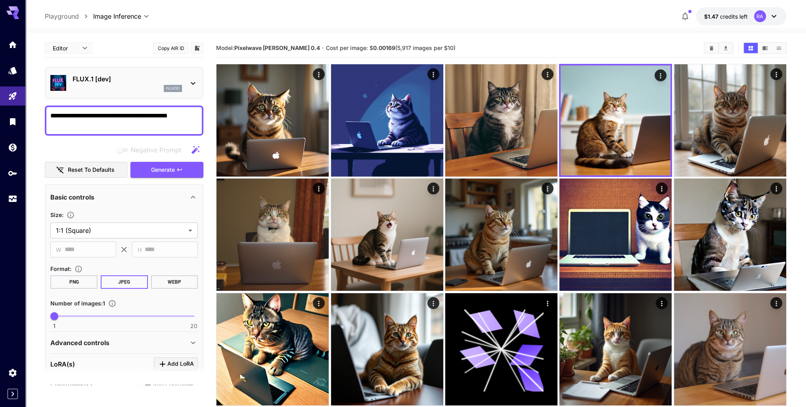
click at [178, 85] on div "flux1d" at bounding box center [173, 88] width 18 height 7
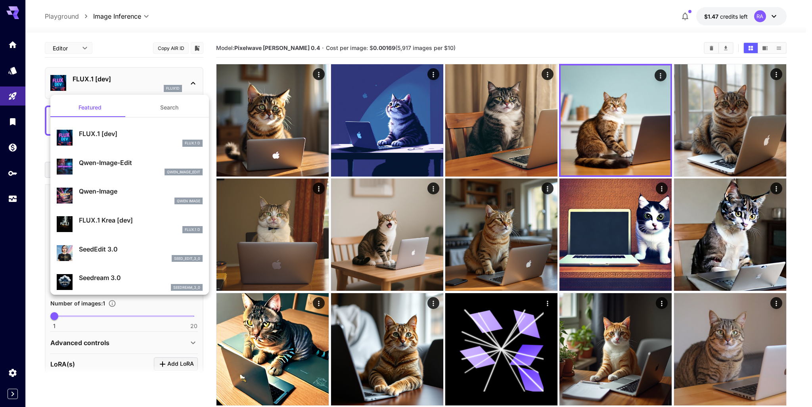
click at [176, 111] on button "Search" at bounding box center [169, 107] width 79 height 19
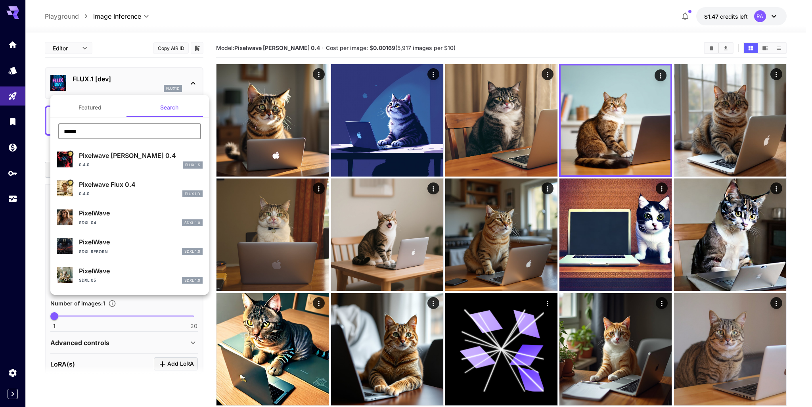
drag, startPoint x: 100, startPoint y: 130, endPoint x: 51, endPoint y: 127, distance: 49.2
click at [51, 127] on div "***** ​" at bounding box center [129, 134] width 159 height 22
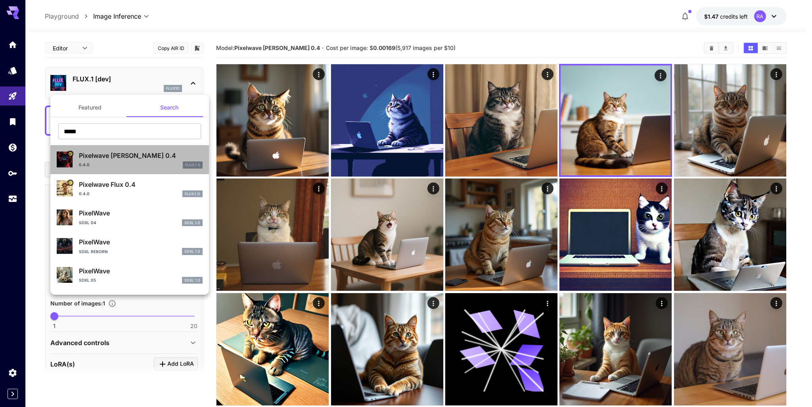
click at [133, 157] on p "Pixelwave [PERSON_NAME] 0.4" at bounding box center [141, 156] width 124 height 10
type input "*"
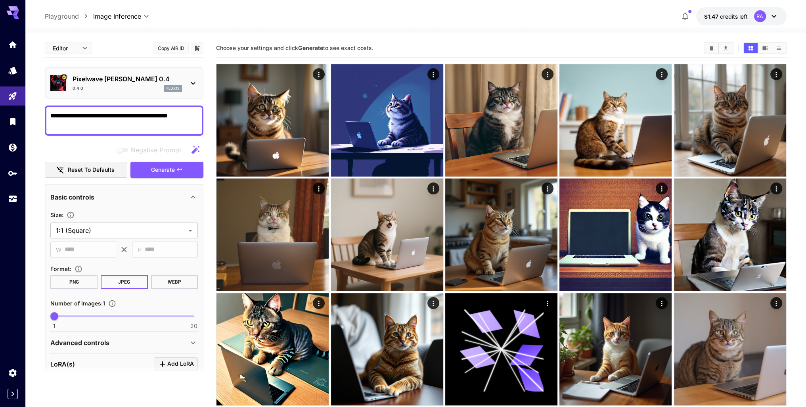
click at [17, 116] on div "**********" at bounding box center [403, 271] width 806 height 543
click at [73, 118] on textarea "**********" at bounding box center [123, 120] width 147 height 19
click at [92, 115] on textarea "**********" at bounding box center [123, 120] width 147 height 19
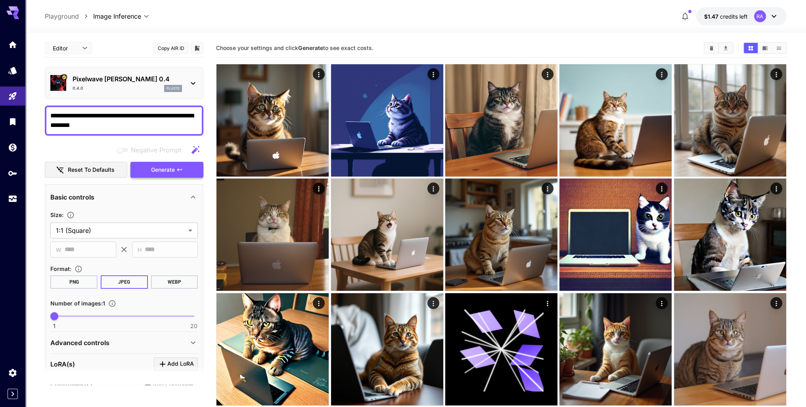
type textarea "**********"
click at [173, 167] on span "Generate" at bounding box center [163, 170] width 24 height 10
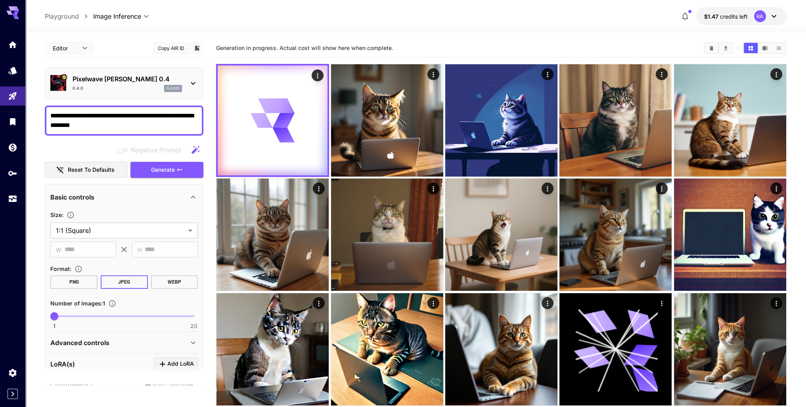
drag, startPoint x: 105, startPoint y: 126, endPoint x: 41, endPoint y: 108, distance: 66.7
click at [41, 108] on section "**********" at bounding box center [415, 344] width 780 height 625
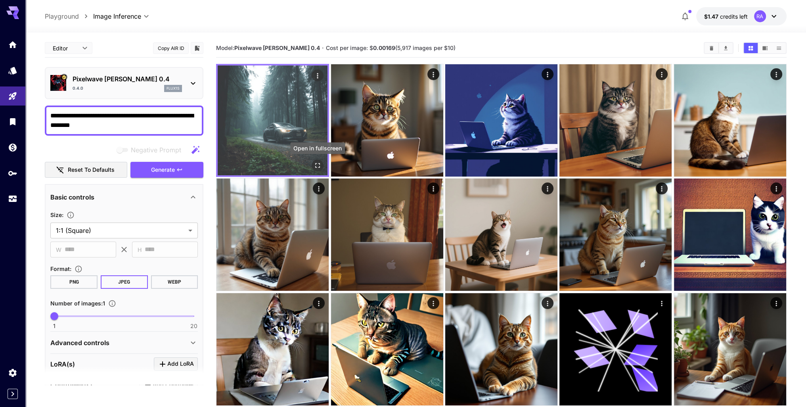
click at [317, 166] on icon "Open in fullscreen" at bounding box center [317, 165] width 8 height 8
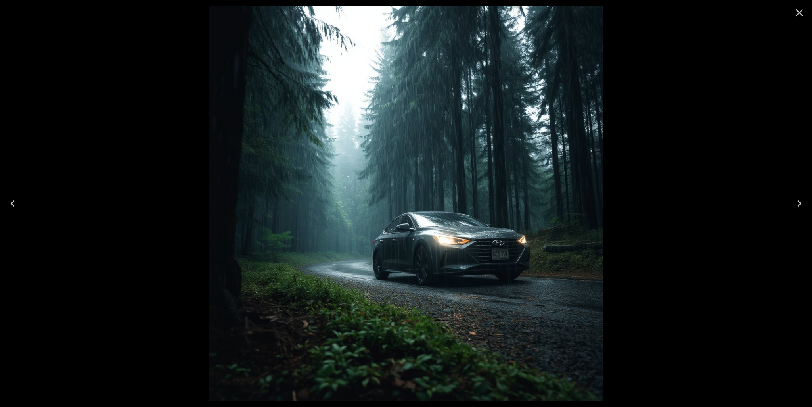
click at [795, 9] on icon "Close" at bounding box center [799, 12] width 13 height 13
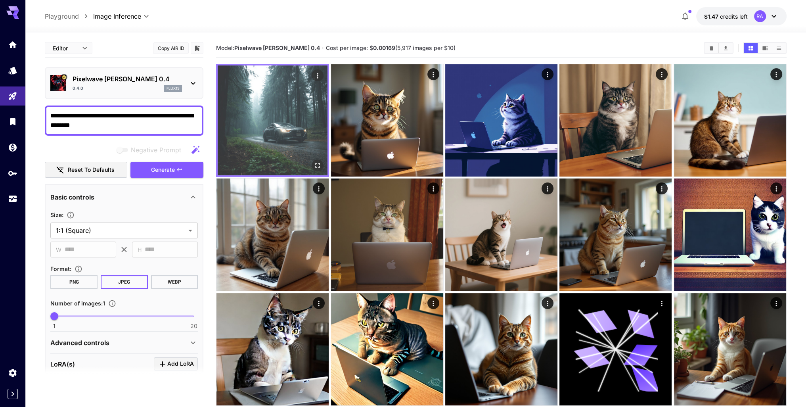
click at [301, 123] on img at bounding box center [273, 120] width 110 height 110
click at [317, 166] on icon "Open in fullscreen" at bounding box center [317, 165] width 8 height 8
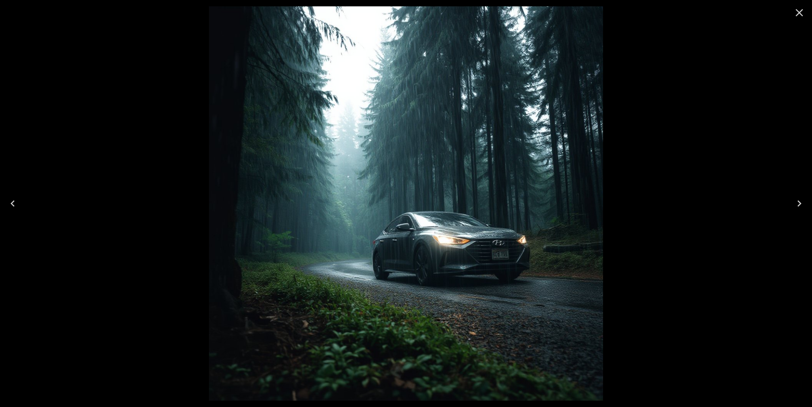
click at [800, 15] on icon "Close" at bounding box center [799, 13] width 8 height 8
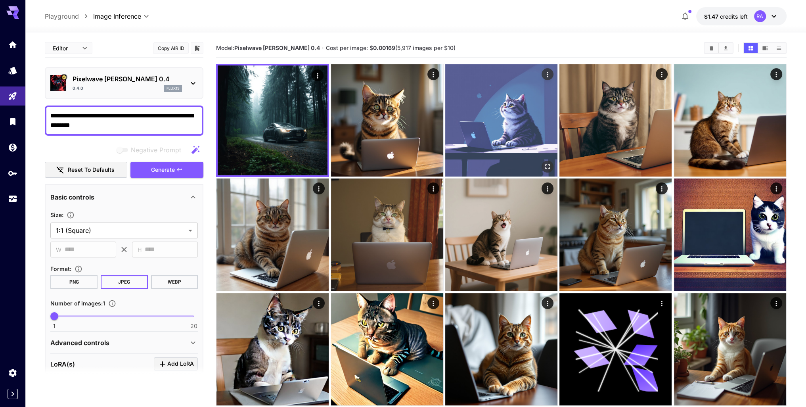
click at [490, 107] on img at bounding box center [501, 120] width 112 height 112
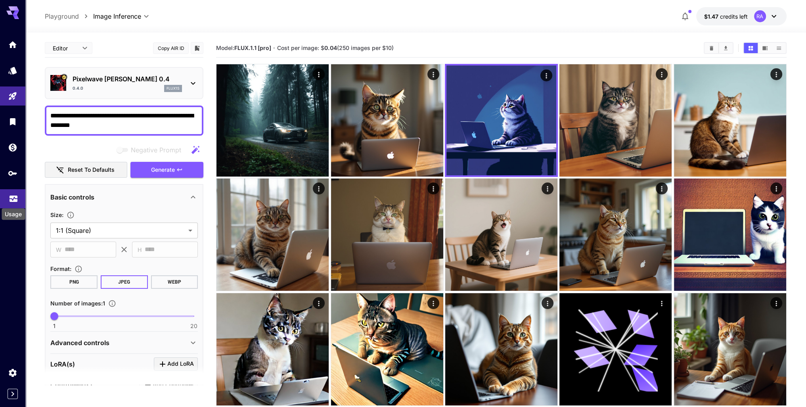
click at [15, 197] on icon "Usage" at bounding box center [14, 196] width 10 height 10
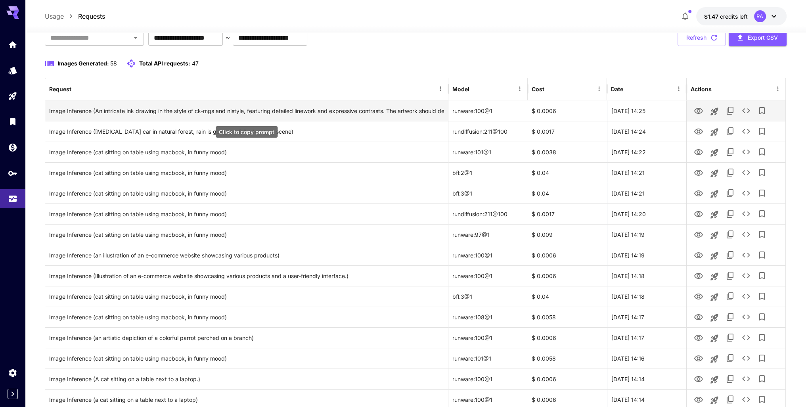
scroll to position [79, 0]
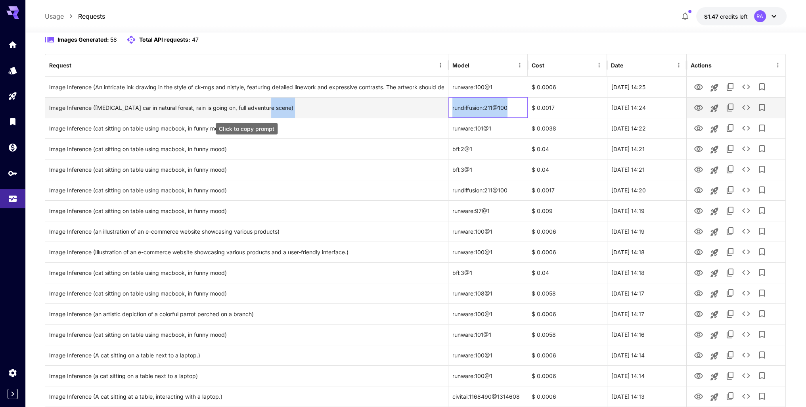
drag, startPoint x: 514, startPoint y: 108, endPoint x: 436, endPoint y: 103, distance: 77.8
click at [436, 103] on div "Image Inference ([MEDICAL_DATA] car in natural forest, rain is going on, full a…" at bounding box center [415, 107] width 740 height 21
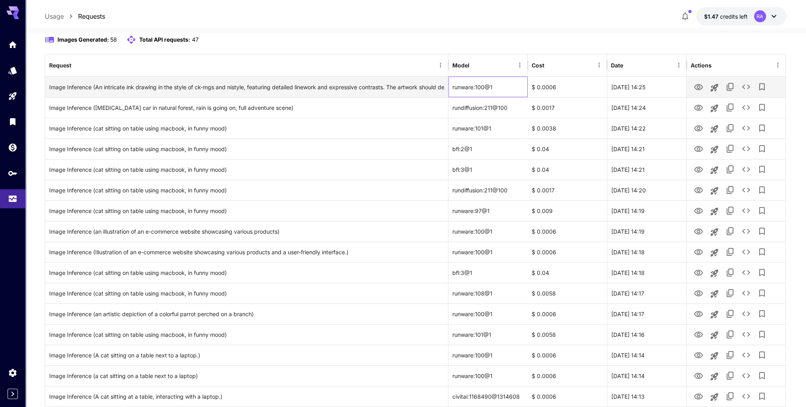
click at [502, 86] on div "runware:100@1" at bounding box center [487, 86] width 79 height 21
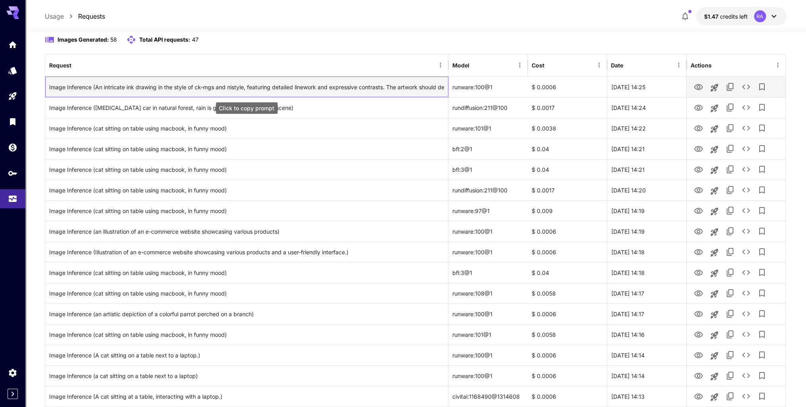
click at [319, 81] on div "Image Inference (An intricate ink drawing in the style of ck-mgs and nistyle, f…" at bounding box center [246, 87] width 395 height 20
click at [318, 87] on div "Image Inference (An intricate ink drawing in the style of ck-mgs and nistyle, f…" at bounding box center [246, 87] width 395 height 20
click at [324, 86] on div "Image Inference (An intricate ink drawing in the style of ck-mgs and nistyle, f…" at bounding box center [246, 87] width 395 height 20
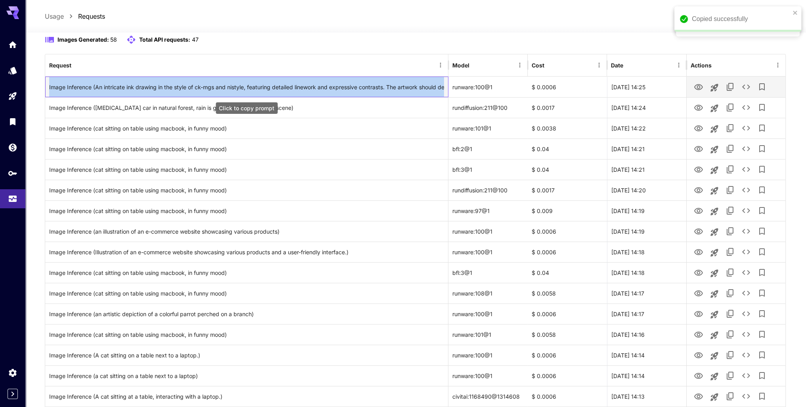
click at [324, 86] on div "Image Inference (An intricate ink drawing in the style of ck-mgs and nistyle, f…" at bounding box center [246, 87] width 395 height 20
copy div "Image Inference (An intricate ink drawing in the style of ck-mgs and nistyle, f…"
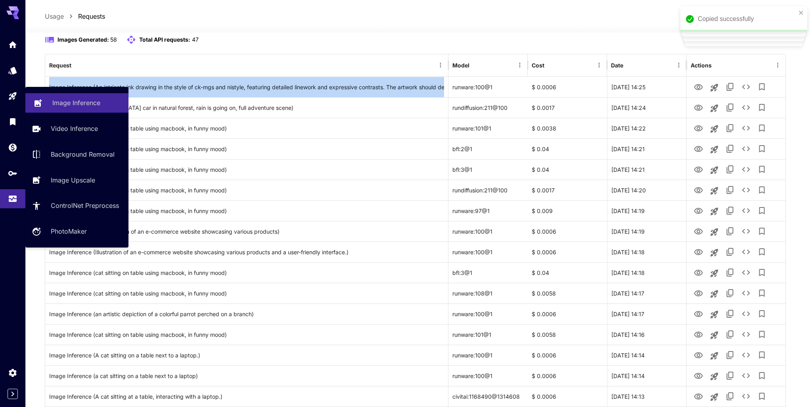
drag, startPoint x: 58, startPoint y: 96, endPoint x: 117, endPoint y: 109, distance: 60.7
click at [59, 96] on link "Image Inference" at bounding box center [76, 102] width 103 height 19
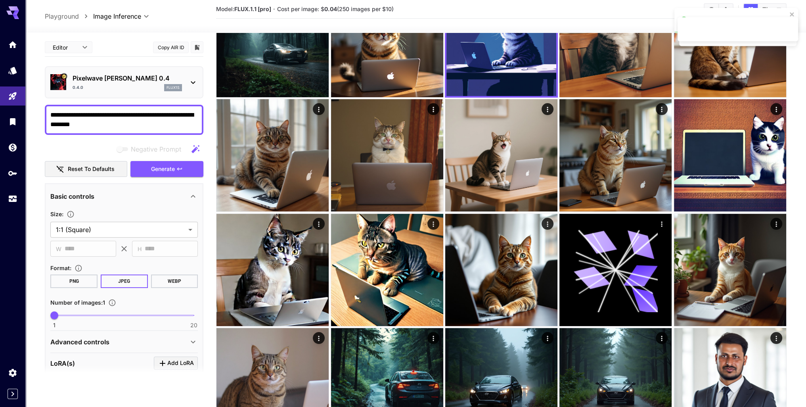
click at [130, 81] on p "Pixelwave [PERSON_NAME] 0.4" at bounding box center [127, 78] width 109 height 10
click at [196, 81] on icon at bounding box center [193, 83] width 10 height 10
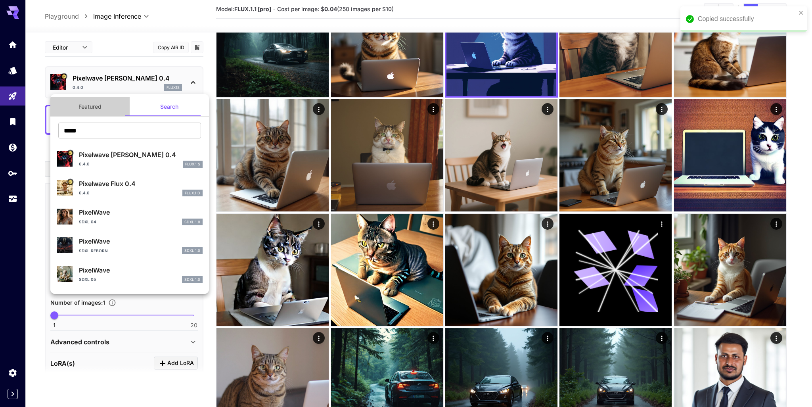
click at [91, 110] on button "Featured" at bounding box center [89, 106] width 79 height 19
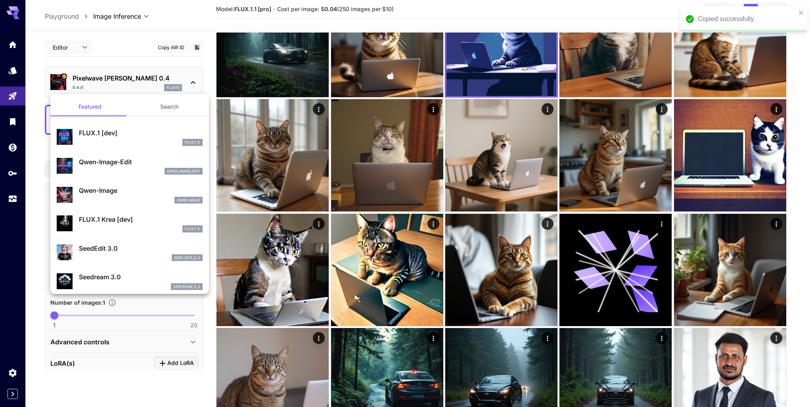
click at [104, 139] on div "FLUX.1 D" at bounding box center [141, 142] width 124 height 7
type input "**"
type input "***"
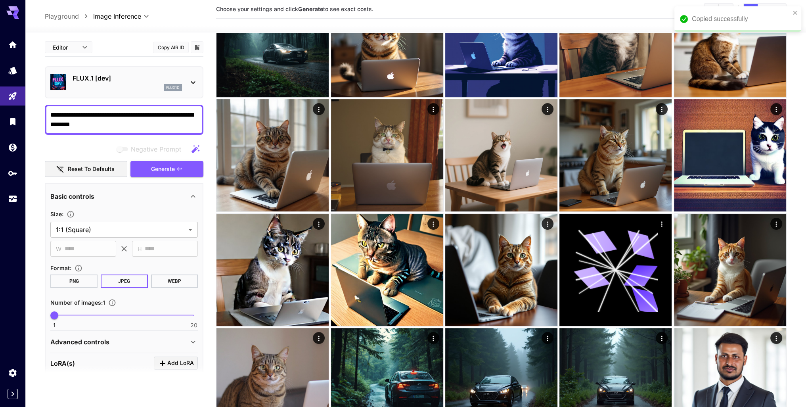
click at [120, 114] on textarea "**********" at bounding box center [123, 119] width 147 height 19
paste textarea "**********"
click at [120, 126] on textarea "**********" at bounding box center [123, 119] width 147 height 19
click at [120, 125] on textarea "**********" at bounding box center [123, 119] width 147 height 19
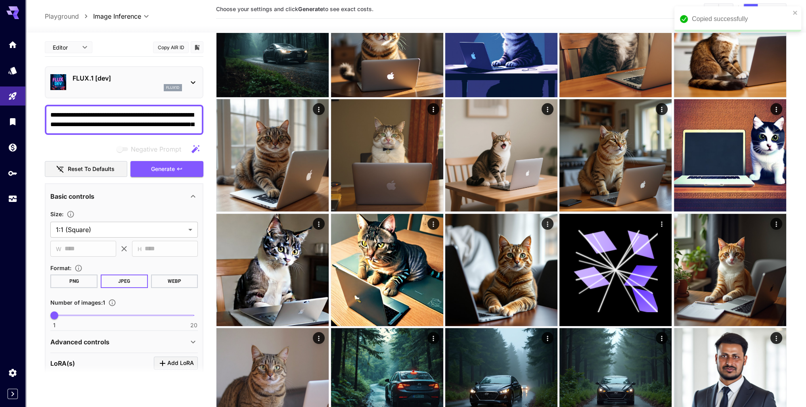
click at [120, 125] on textarea "**********" at bounding box center [123, 119] width 147 height 19
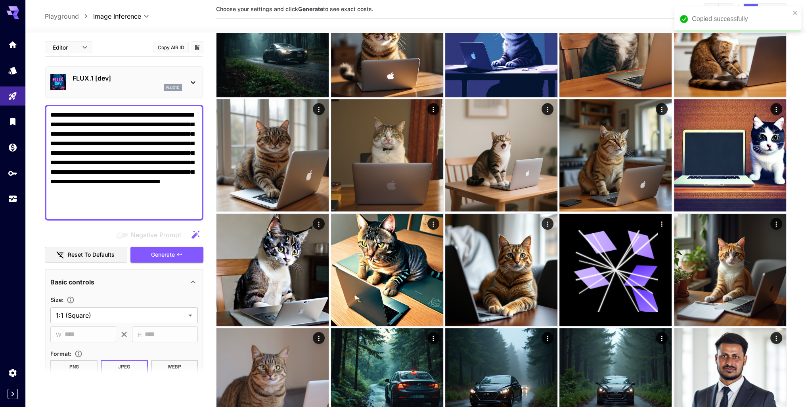
click at [120, 125] on textarea "**********" at bounding box center [123, 162] width 147 height 105
type textarea "**********"
click at [175, 256] on span "Generate" at bounding box center [163, 255] width 24 height 10
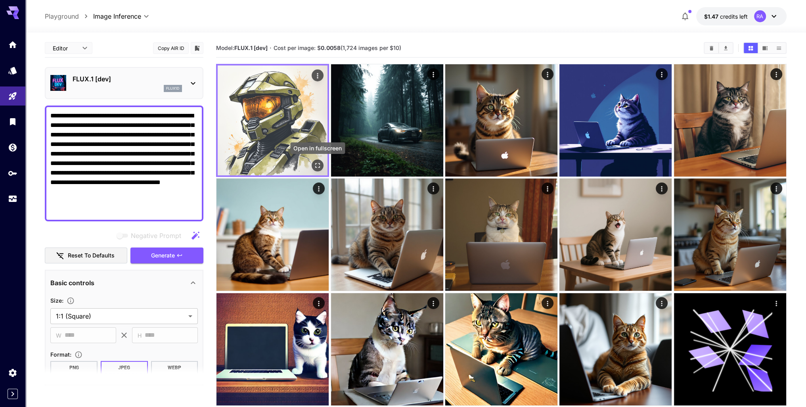
click at [315, 164] on icon "Open in fullscreen" at bounding box center [317, 165] width 8 height 8
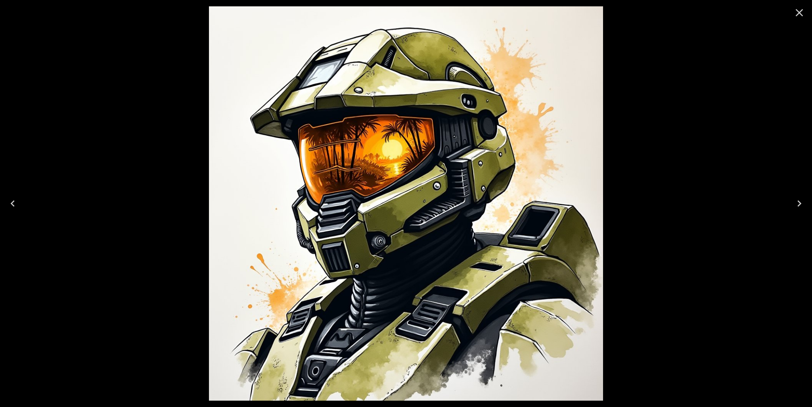
click at [801, 12] on icon "Close" at bounding box center [799, 12] width 13 height 13
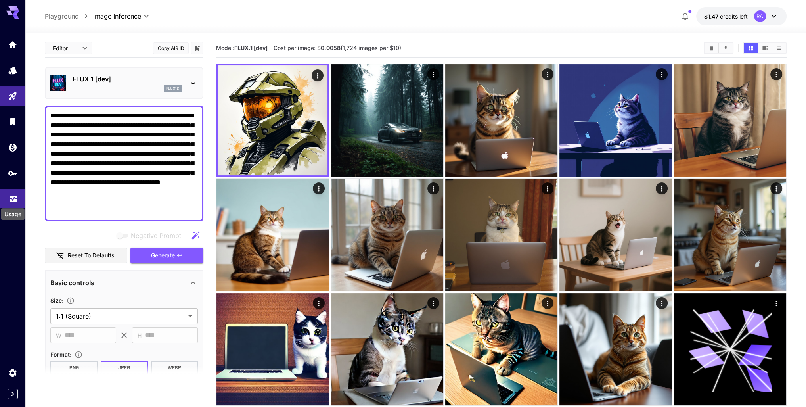
click at [13, 197] on icon "Usage" at bounding box center [14, 195] width 8 height 4
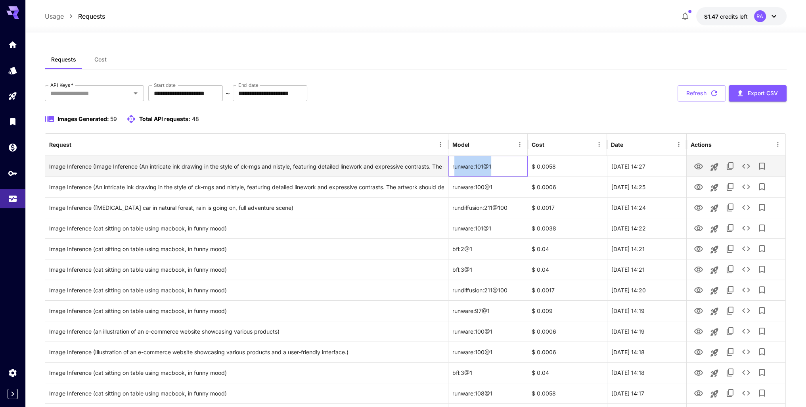
drag, startPoint x: 497, startPoint y: 166, endPoint x: 454, endPoint y: 167, distance: 43.6
click at [454, 167] on div "runware:101@1" at bounding box center [487, 166] width 79 height 21
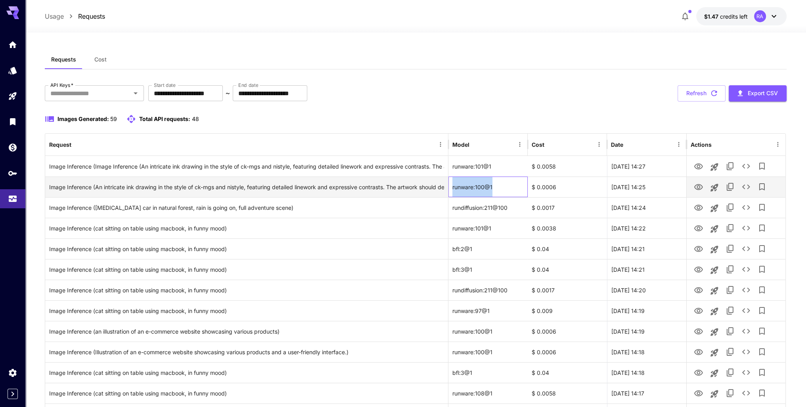
drag, startPoint x: 498, startPoint y: 186, endPoint x: 451, endPoint y: 189, distance: 46.9
click at [451, 189] on div "runware:100@1" at bounding box center [487, 186] width 79 height 21
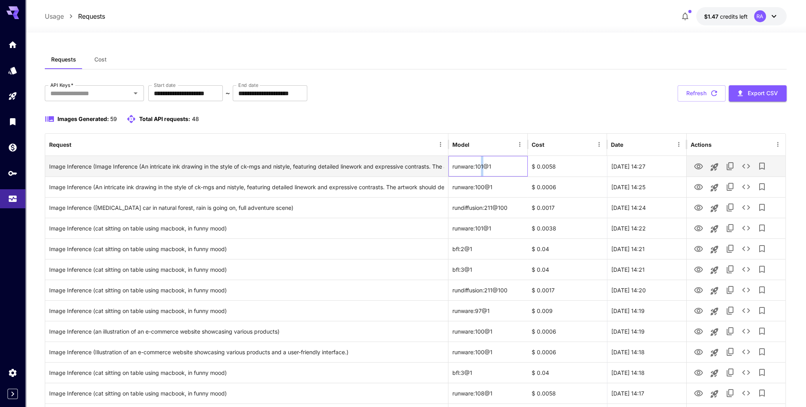
click at [480, 165] on div "runware:101@1" at bounding box center [487, 166] width 79 height 21
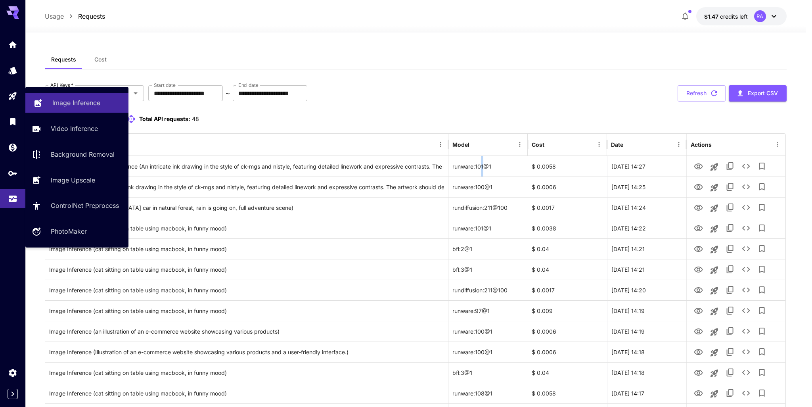
click at [59, 103] on p "Image Inference" at bounding box center [76, 103] width 48 height 10
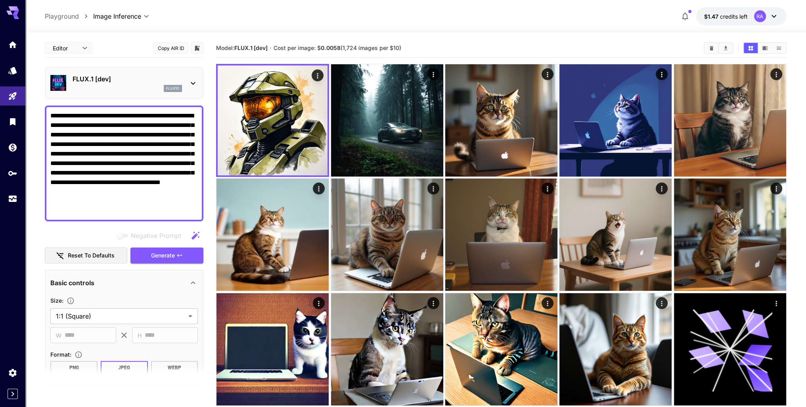
scroll to position [198, 0]
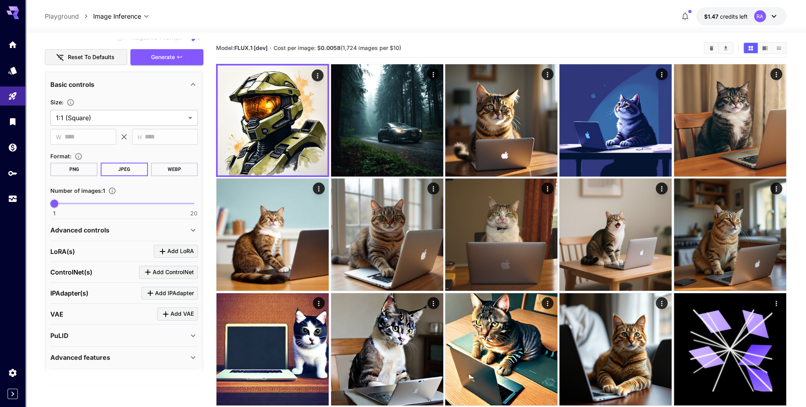
click at [169, 331] on div "PuLID" at bounding box center [119, 336] width 138 height 10
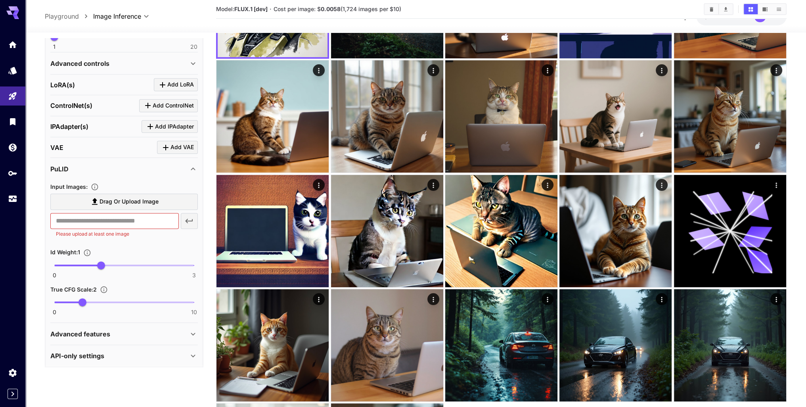
scroll to position [119, 0]
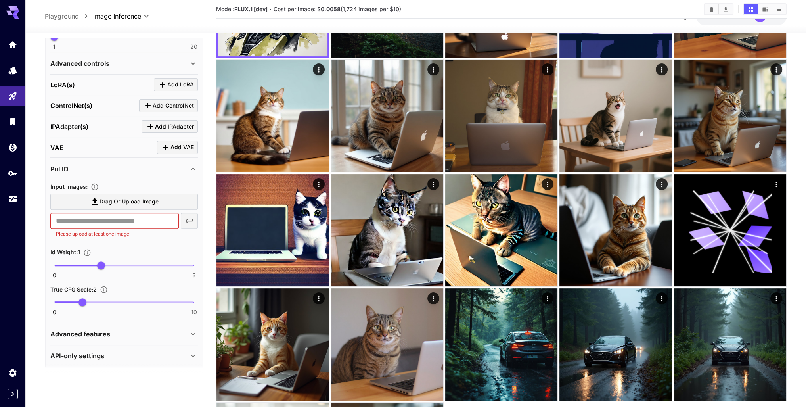
click at [164, 354] on div "API-only settings" at bounding box center [119, 356] width 138 height 10
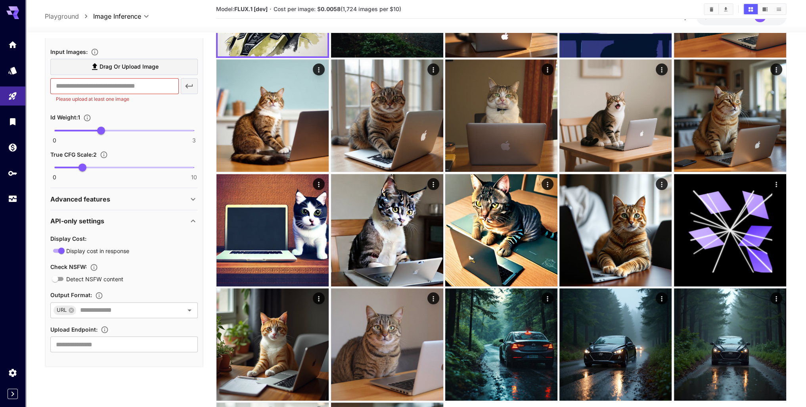
click at [136, 198] on div "Advanced features" at bounding box center [119, 199] width 138 height 10
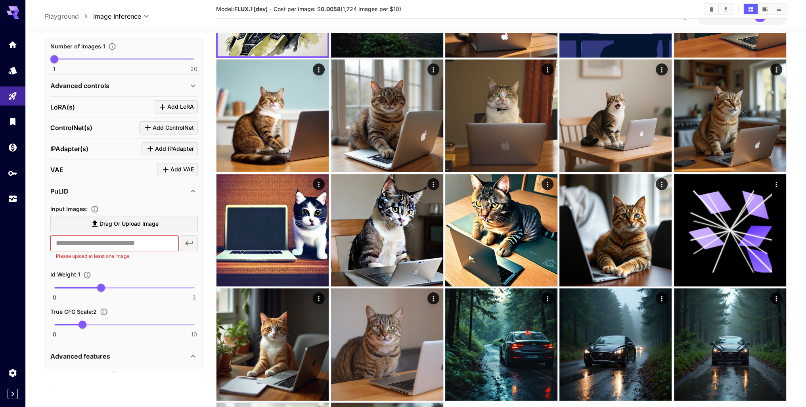
scroll to position [340, 0]
click at [128, 84] on div "Advanced controls" at bounding box center [119, 87] width 138 height 10
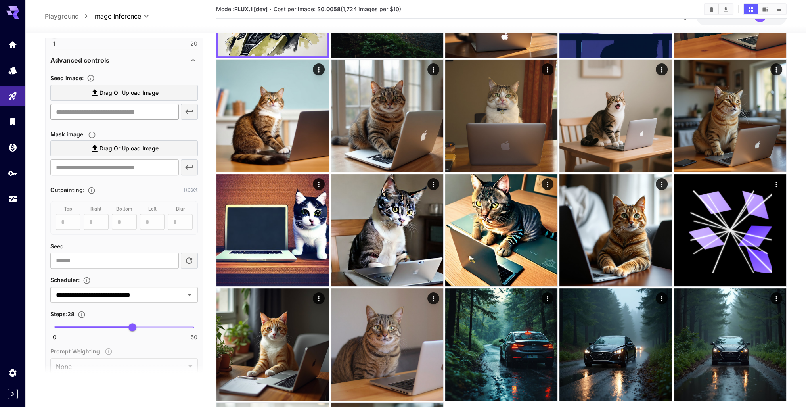
scroll to position [419, 0]
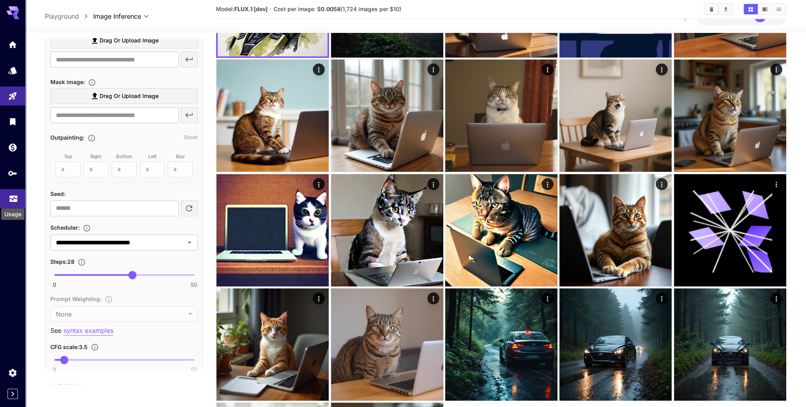
click at [14, 196] on icon "Usage" at bounding box center [14, 198] width 10 height 10
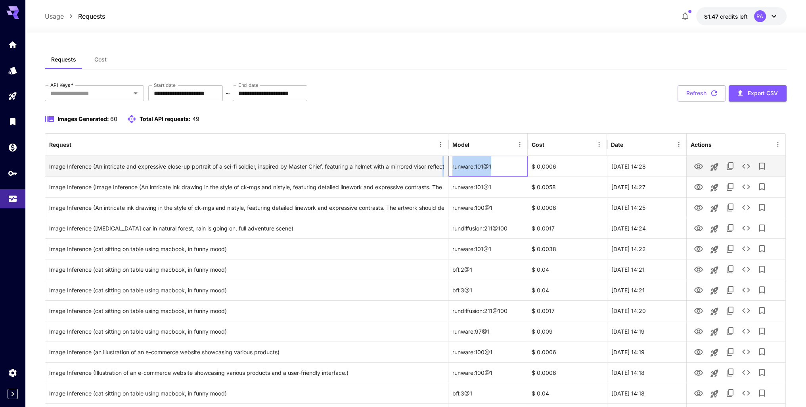
drag, startPoint x: 499, startPoint y: 164, endPoint x: 447, endPoint y: 167, distance: 52.4
click at [447, 167] on div "Image Inference (An intricate and expressive close-up portrait of a sci-fi sold…" at bounding box center [415, 166] width 740 height 21
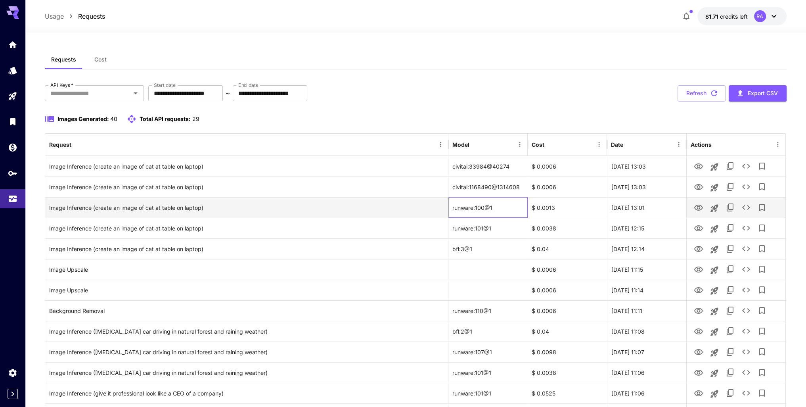
click at [503, 211] on div "runware:100@1" at bounding box center [487, 207] width 79 height 21
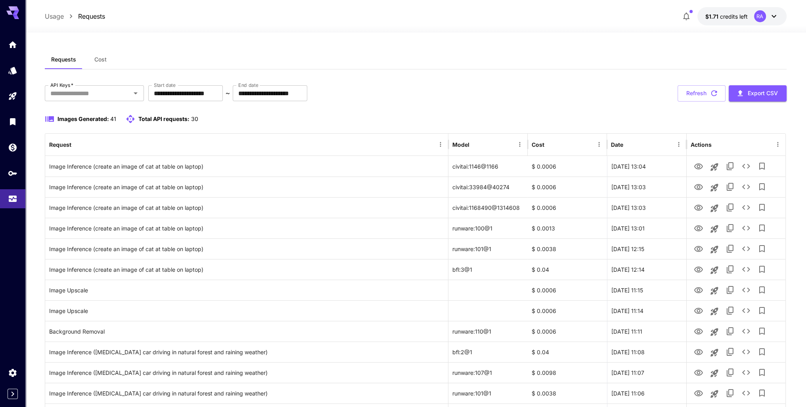
drag, startPoint x: 510, startPoint y: 207, endPoint x: 451, endPoint y: 209, distance: 59.1
click at [501, 207] on div "civitai:1168490@1314608" at bounding box center [487, 207] width 79 height 21
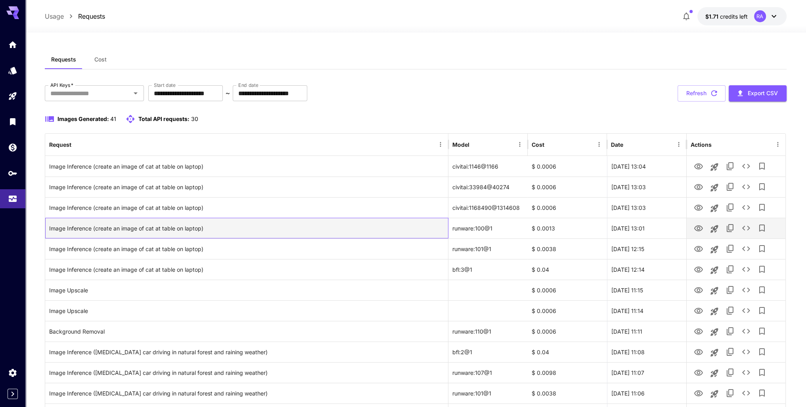
click at [430, 220] on div "Image Inference (create an image of cat at table on laptop)" at bounding box center [246, 228] width 395 height 20
click at [497, 229] on div "runware:100@1" at bounding box center [487, 228] width 79 height 21
drag, startPoint x: 496, startPoint y: 227, endPoint x: 452, endPoint y: 227, distance: 44.4
click at [452, 227] on div "runware:100@1" at bounding box center [487, 228] width 79 height 21
copy div "runware:100@1"
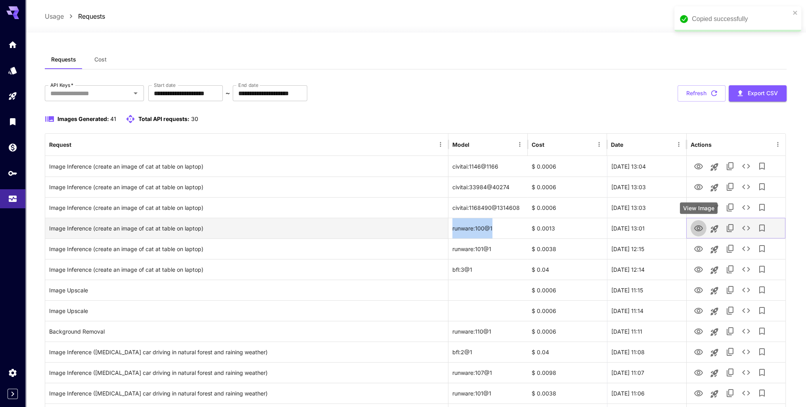
click at [696, 227] on icon "View Image" at bounding box center [699, 229] width 10 height 10
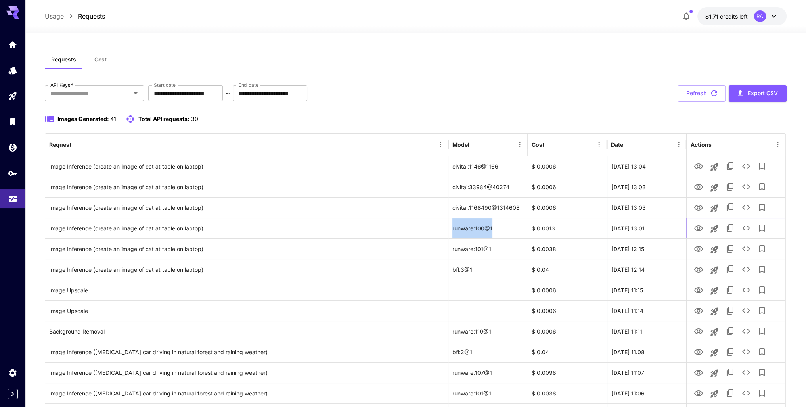
copy div "runware:100@1"
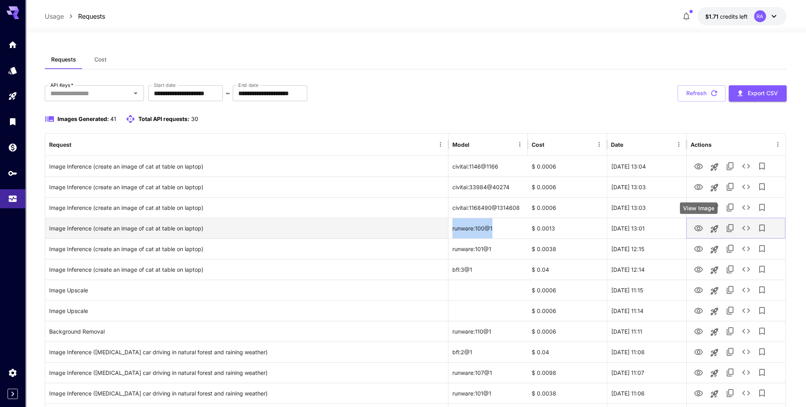
click at [697, 228] on icon "View Image" at bounding box center [698, 228] width 9 height 6
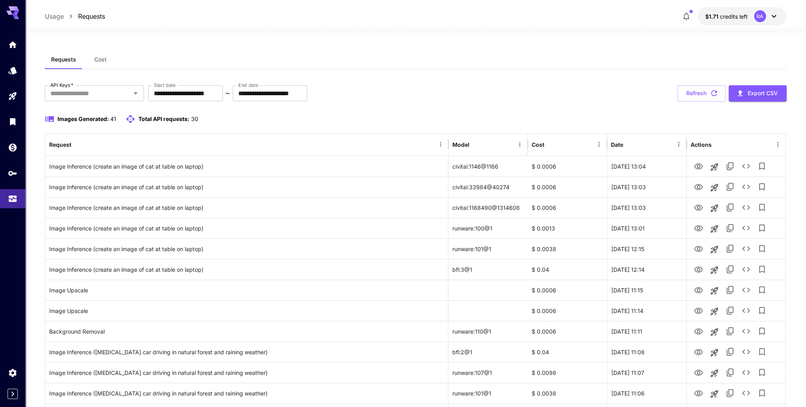
click at [405, 94] on div "**********" at bounding box center [416, 93] width 742 height 16
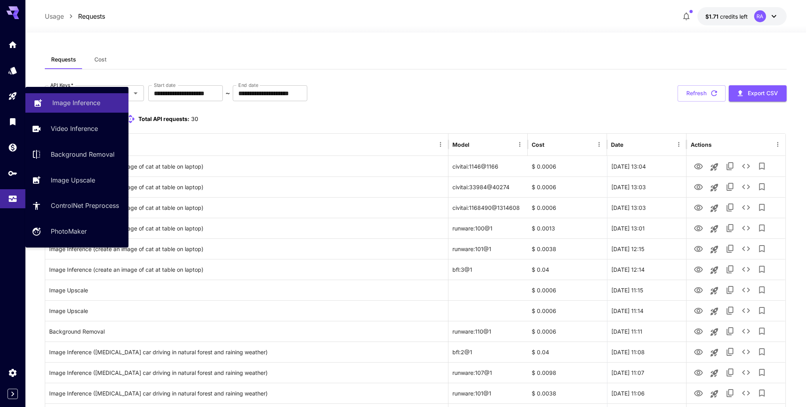
click at [64, 102] on p "Image Inference" at bounding box center [76, 103] width 48 height 10
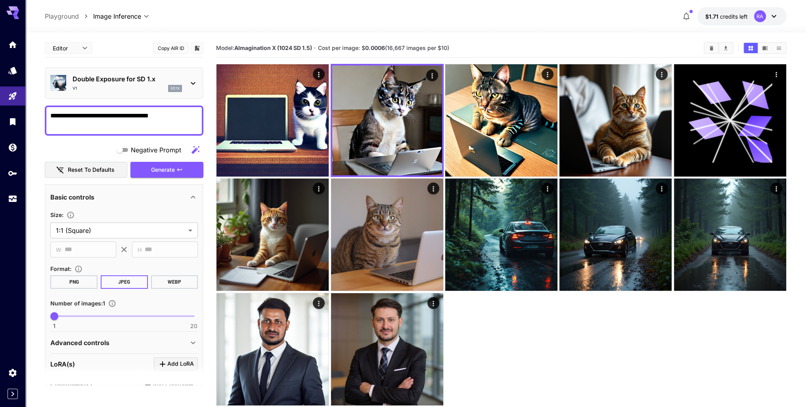
click at [193, 80] on icon at bounding box center [193, 83] width 10 height 10
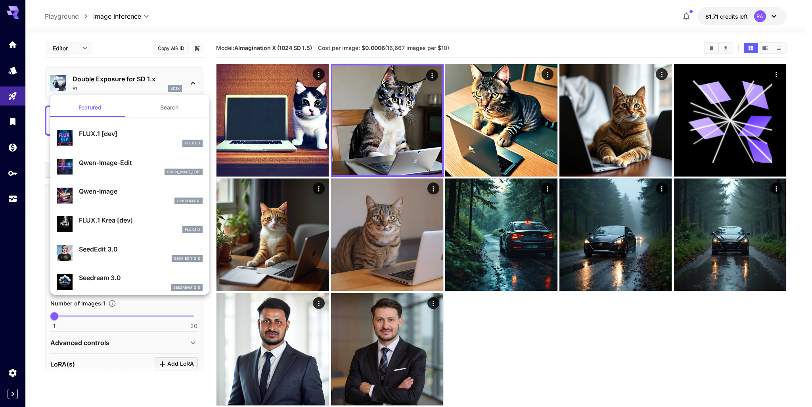
click at [137, 136] on p "FLUX.1 [dev]" at bounding box center [141, 134] width 124 height 10
type input "**********"
type input "****"
type input "**"
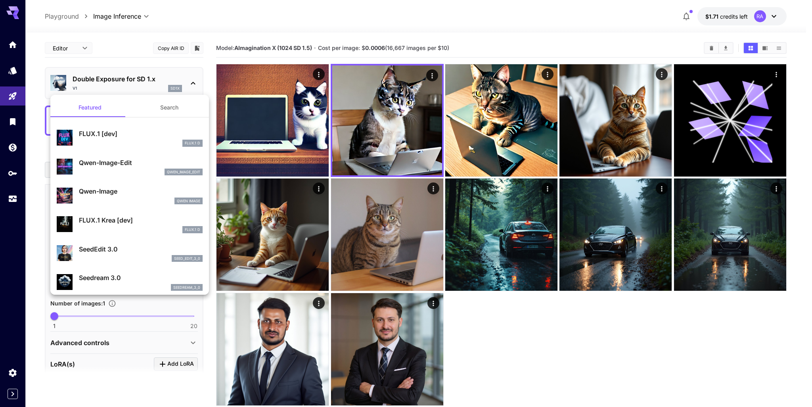
type input "***"
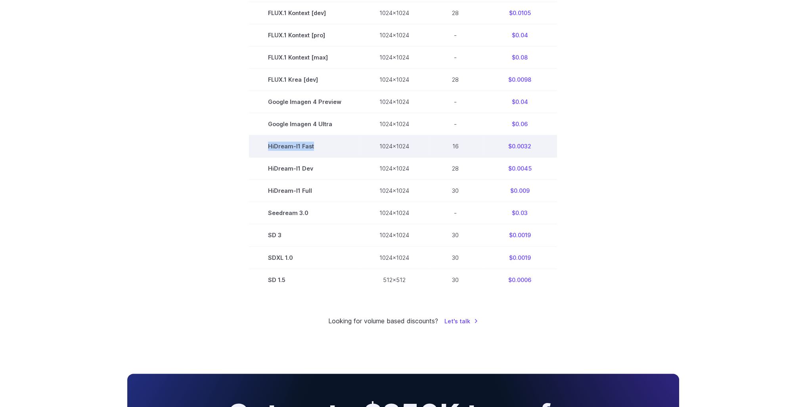
drag, startPoint x: 323, startPoint y: 148, endPoint x: 266, endPoint y: 146, distance: 56.3
click at [266, 146] on td "HiDream-I1 Fast" at bounding box center [304, 146] width 111 height 22
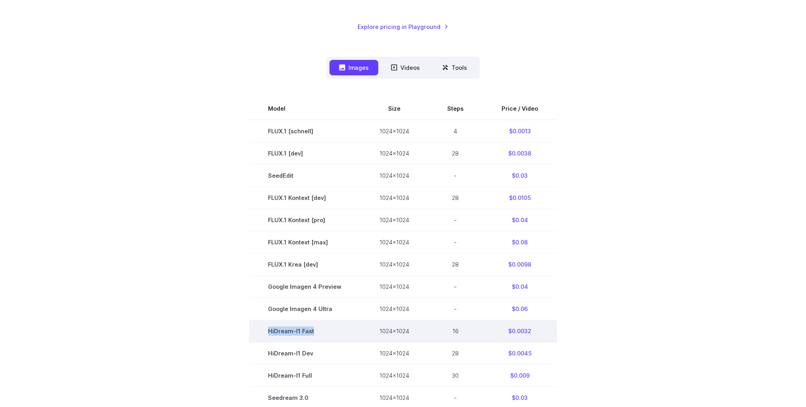
scroll to position [159, 0]
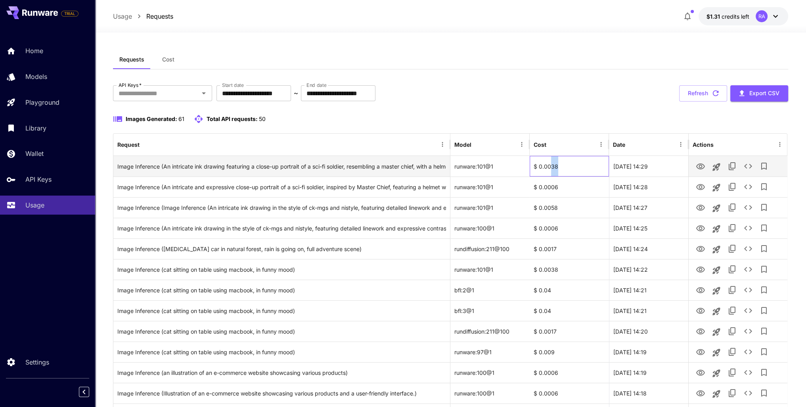
drag, startPoint x: 562, startPoint y: 164, endPoint x: 549, endPoint y: 165, distance: 13.5
click at [549, 165] on div "$ 0.0038" at bounding box center [568, 166] width 79 height 21
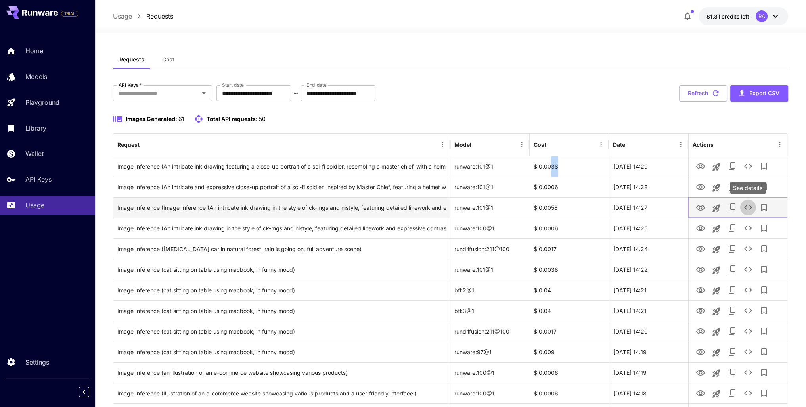
click at [748, 207] on icon "See details" at bounding box center [748, 208] width 10 height 10
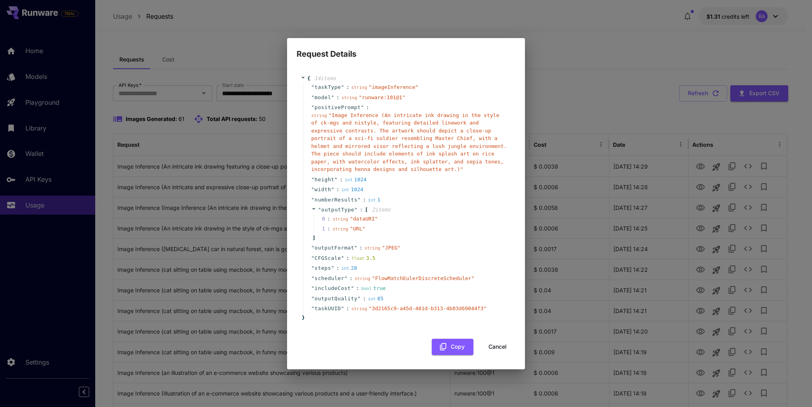
click at [621, 243] on div "Request Details { 14 item s " taskType " : string " imageInference " " model " …" at bounding box center [406, 203] width 812 height 407
click at [498, 345] on button "Cancel" at bounding box center [498, 346] width 36 height 16
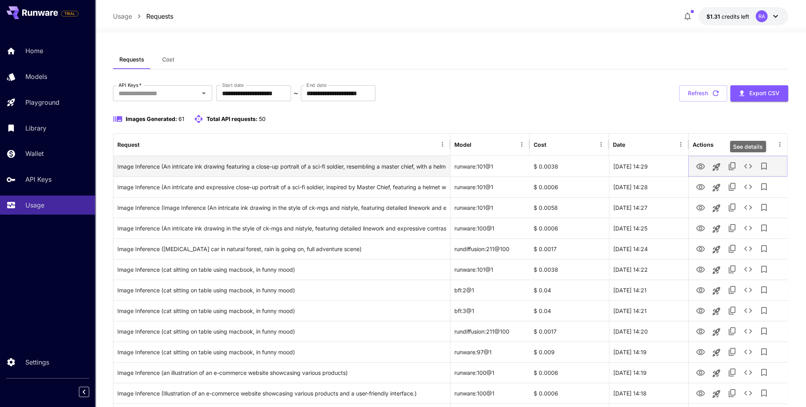
click at [743, 169] on icon "See details" at bounding box center [748, 166] width 10 height 10
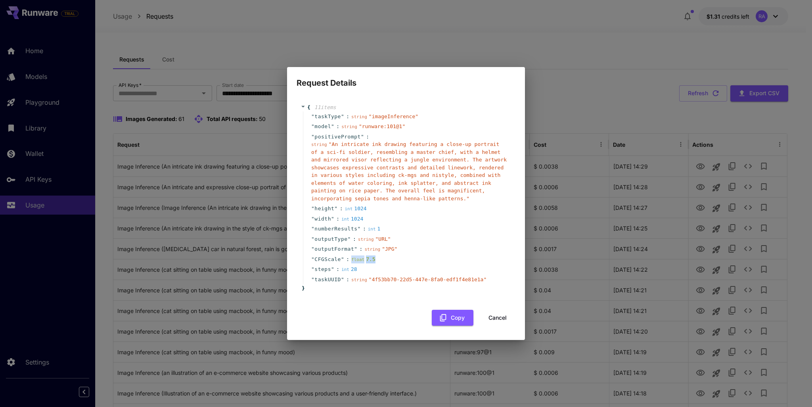
drag, startPoint x: 374, startPoint y: 259, endPoint x: 349, endPoint y: 261, distance: 25.0
click at [349, 261] on div "" CFGScale " : float 7.5" at bounding box center [407, 259] width 208 height 10
click at [372, 259] on div "float 7.5" at bounding box center [364, 259] width 27 height 8
click at [506, 317] on button "Cancel" at bounding box center [498, 318] width 36 height 16
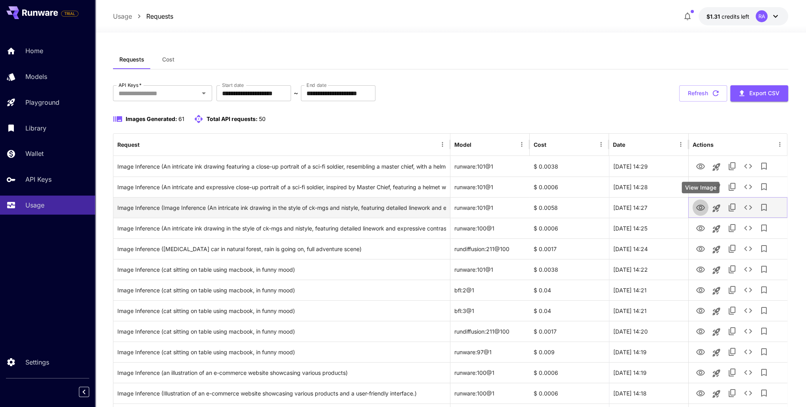
click at [704, 213] on button "View Image" at bounding box center [700, 207] width 16 height 16
click at [752, 207] on icon "See details" at bounding box center [748, 208] width 10 height 10
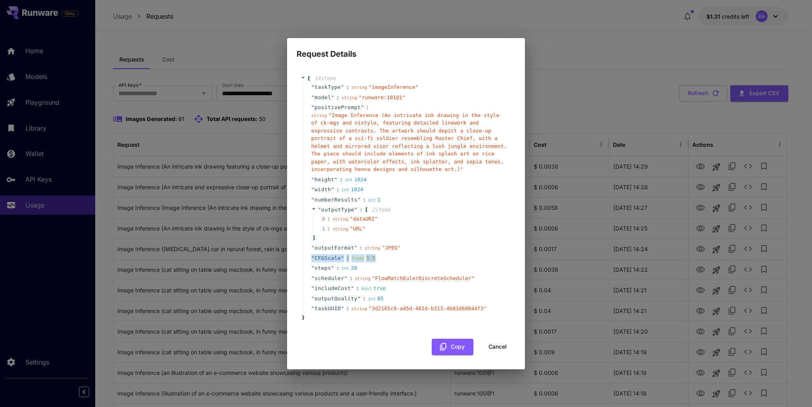
drag, startPoint x: 371, startPoint y: 260, endPoint x: 307, endPoint y: 259, distance: 63.4
click at [307, 259] on div "" CFGScale " : float 3.5" at bounding box center [407, 258] width 208 height 10
drag, startPoint x: 405, startPoint y: 248, endPoint x: 311, endPoint y: 248, distance: 94.7
click at [311, 248] on div "" outputFormat " : string " JPEG "" at bounding box center [407, 248] width 208 height 10
click at [504, 350] on button "Cancel" at bounding box center [498, 346] width 36 height 16
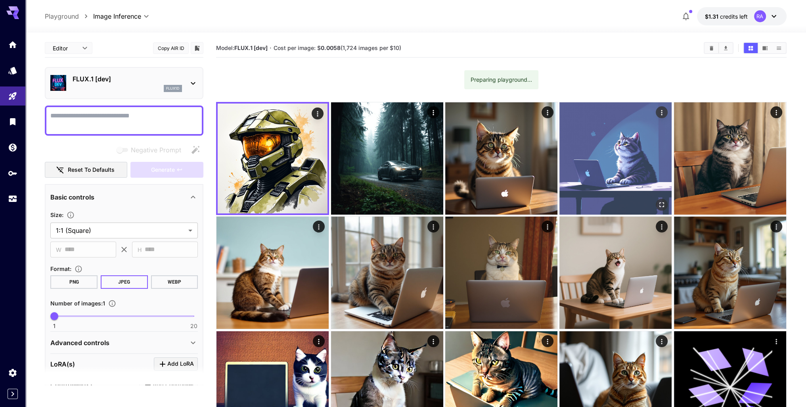
click at [622, 126] on img at bounding box center [615, 158] width 112 height 112
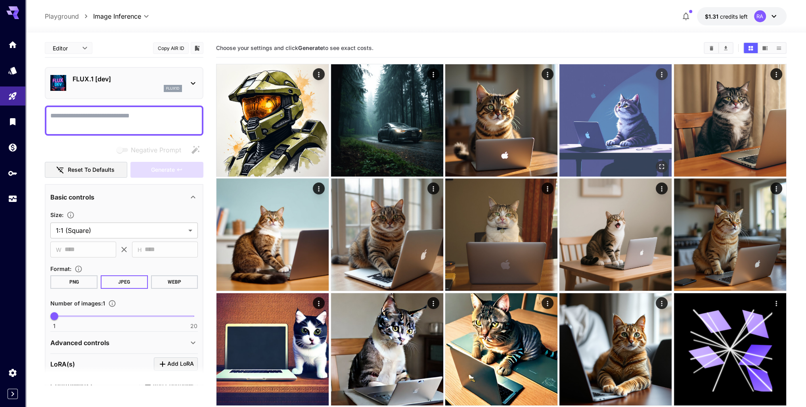
click at [636, 120] on img at bounding box center [615, 120] width 112 height 112
click at [616, 104] on img at bounding box center [615, 120] width 112 height 112
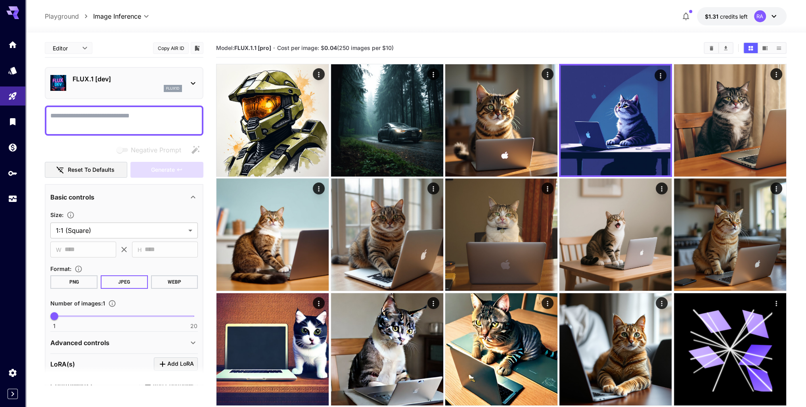
click at [109, 88] on div "flux1d" at bounding box center [127, 88] width 109 height 7
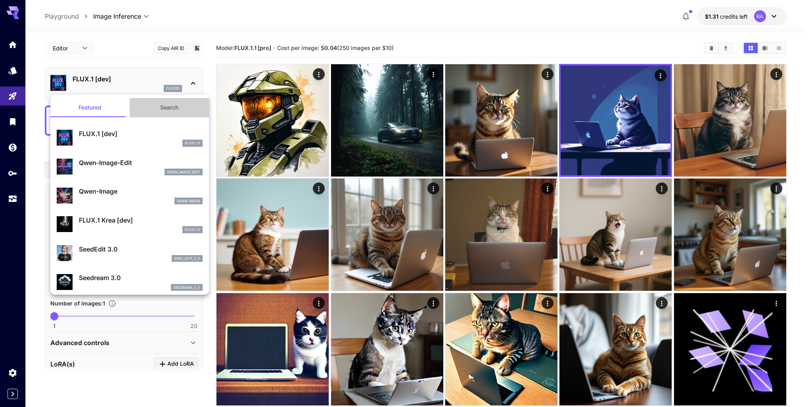
click at [172, 109] on button "Search" at bounding box center [169, 107] width 79 height 19
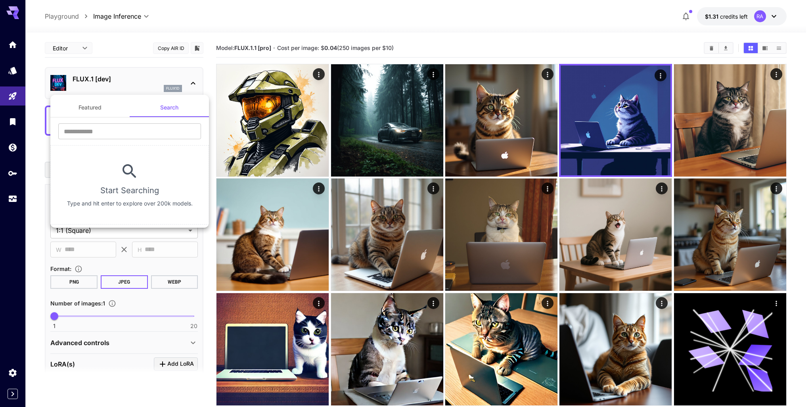
click at [105, 104] on button "Featured" at bounding box center [89, 107] width 79 height 19
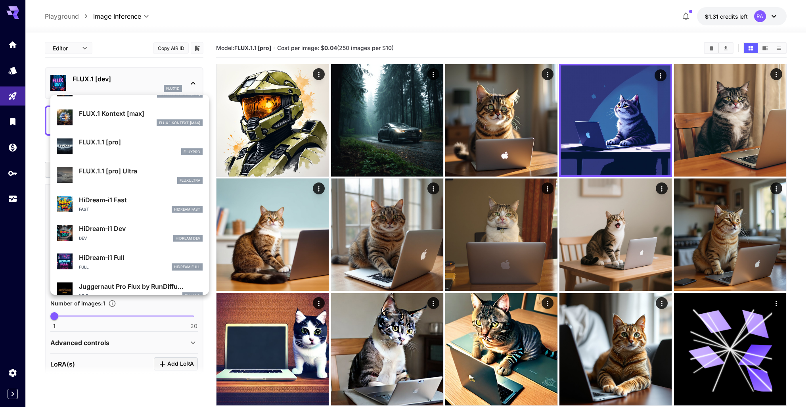
scroll to position [516, 0]
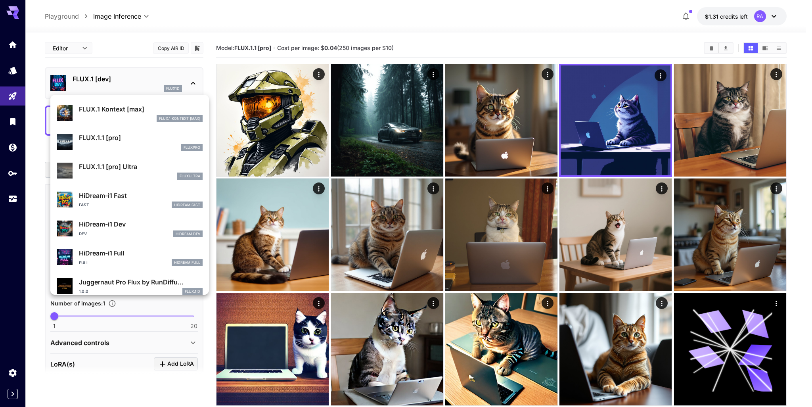
click at [132, 167] on p "FLUX.1.1 [pro] Ultra" at bounding box center [141, 167] width 124 height 10
type input "**********"
type input "****"
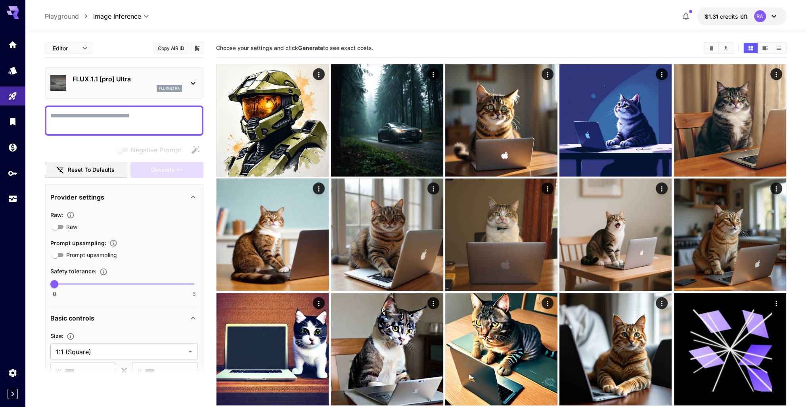
click at [144, 113] on textarea "Negative Prompt" at bounding box center [123, 120] width 147 height 19
paste textarea "**********"
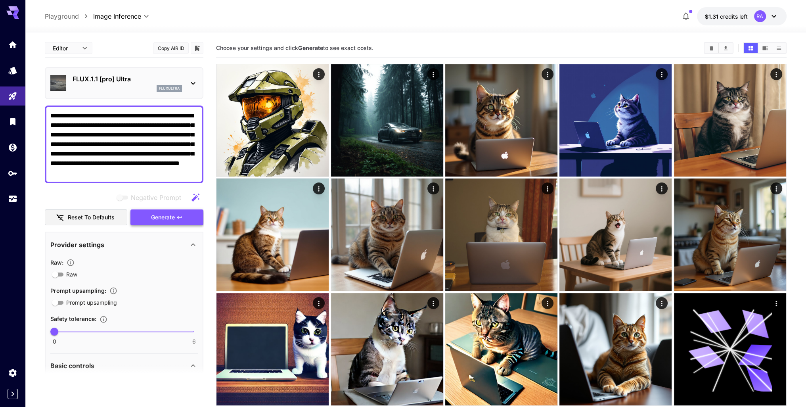
type textarea "**********"
click at [174, 216] on span "Generate" at bounding box center [163, 217] width 24 height 10
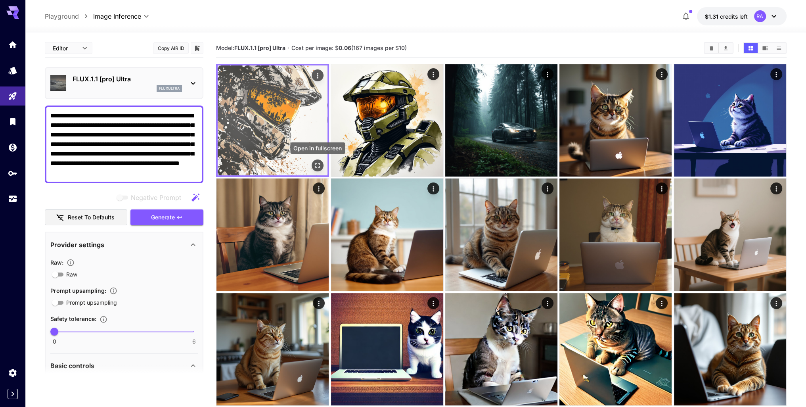
click at [317, 162] on icon "Open in fullscreen" at bounding box center [317, 165] width 8 height 8
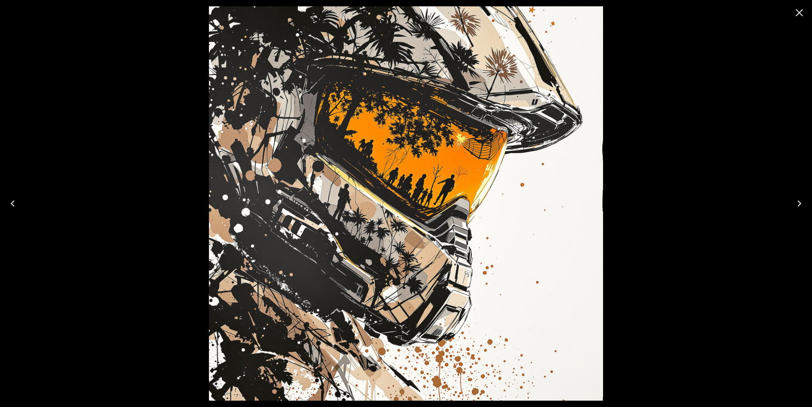
click at [801, 12] on icon "Close" at bounding box center [799, 12] width 13 height 13
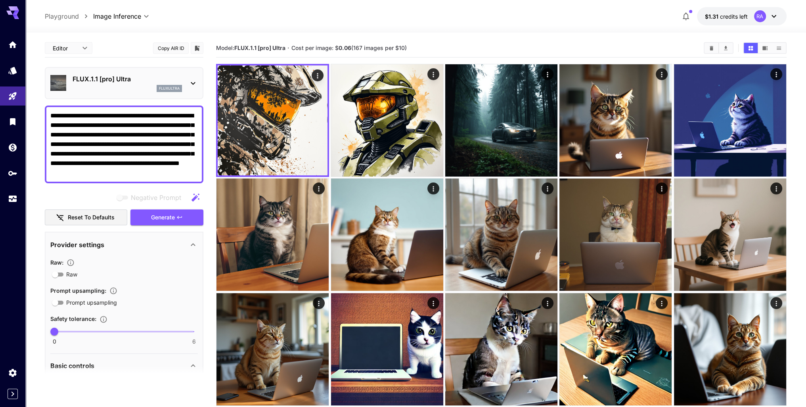
click at [183, 76] on div "FLUX.1.1 [pro] Ultra fluxultra" at bounding box center [123, 83] width 147 height 24
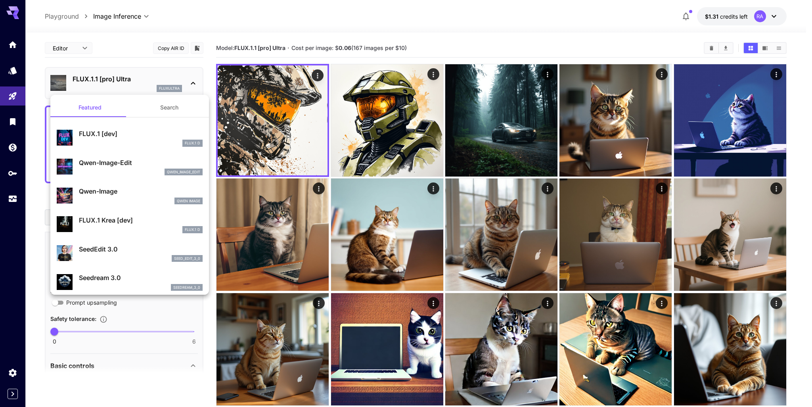
click at [128, 192] on p "Qwen-Image" at bounding box center [141, 191] width 124 height 10
type input "**********"
type input "****"
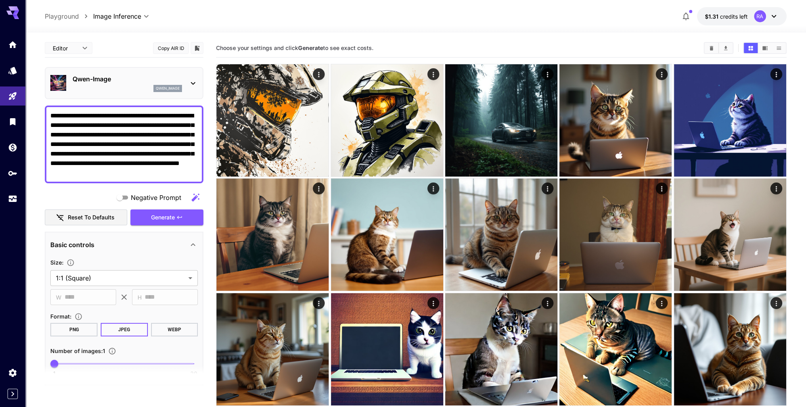
click at [147, 130] on textarea "**********" at bounding box center [123, 144] width 147 height 67
click at [178, 218] on icon "button" at bounding box center [179, 217] width 5 height 3
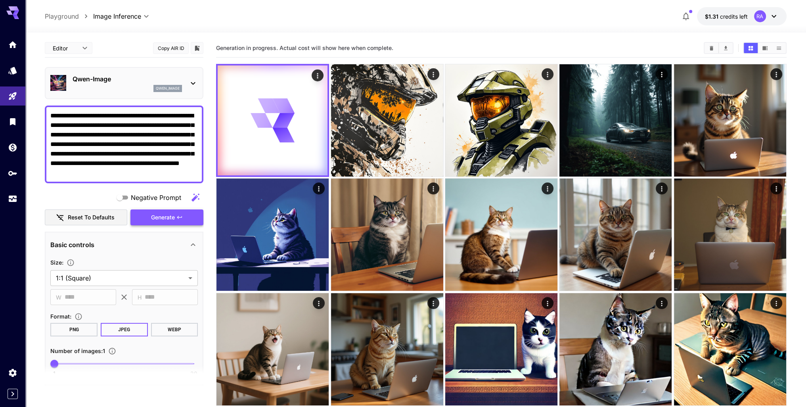
click at [159, 214] on span "Generate" at bounding box center [163, 217] width 24 height 10
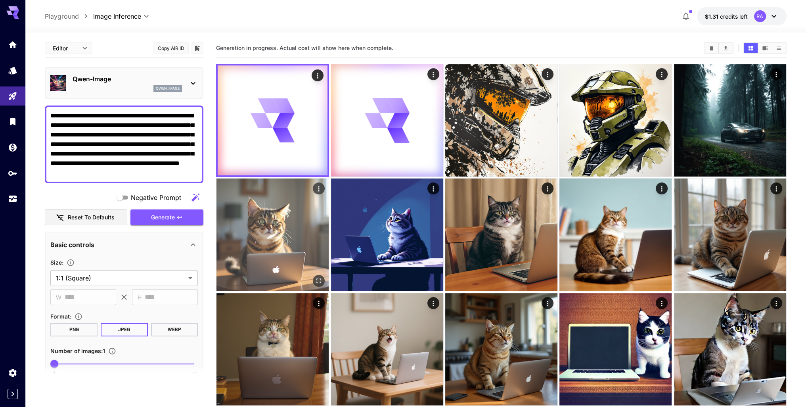
drag, startPoint x: 159, startPoint y: 214, endPoint x: 246, endPoint y: 223, distance: 86.8
click at [197, 267] on div "**********" at bounding box center [124, 241] width 159 height 405
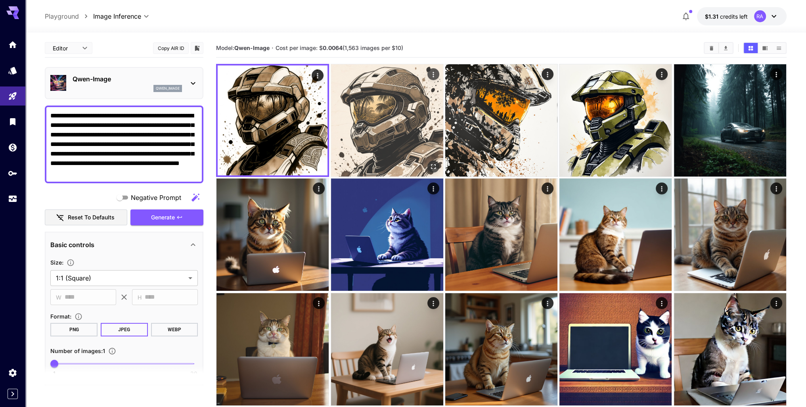
click at [403, 126] on img at bounding box center [387, 120] width 112 height 112
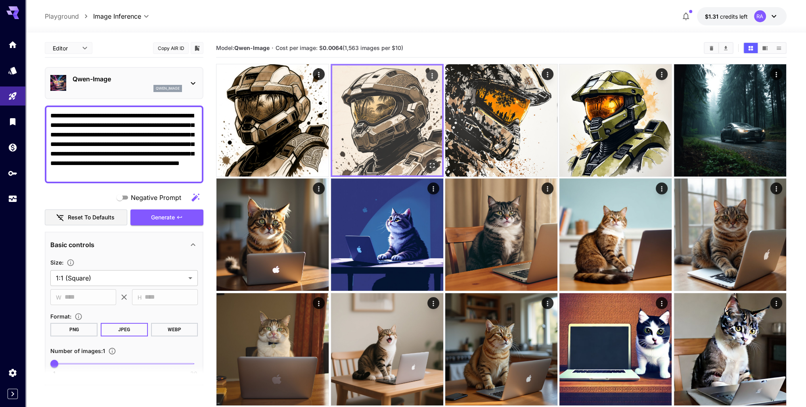
click at [432, 166] on icon "Open in fullscreen" at bounding box center [432, 165] width 8 height 8
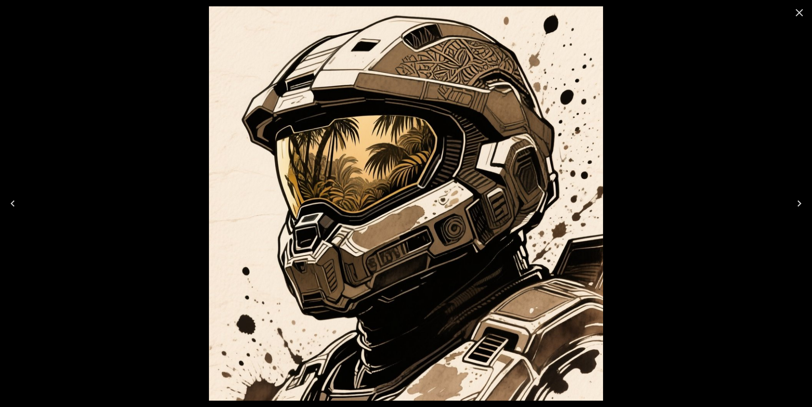
click at [801, 15] on icon "Close" at bounding box center [799, 12] width 13 height 13
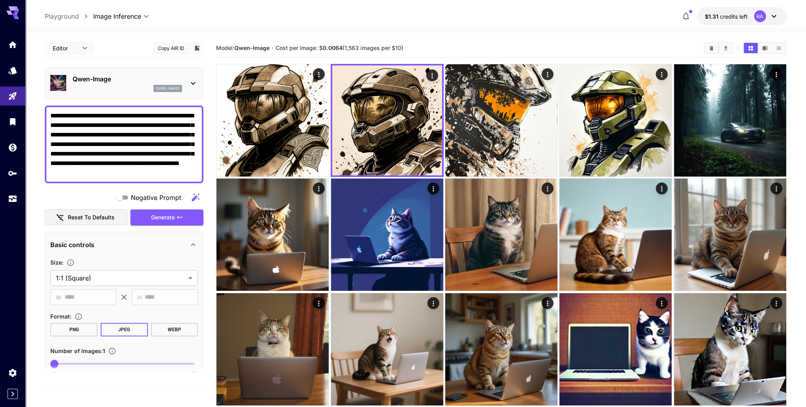
click at [157, 87] on p "qwen_image" at bounding box center [168, 89] width 24 height 6
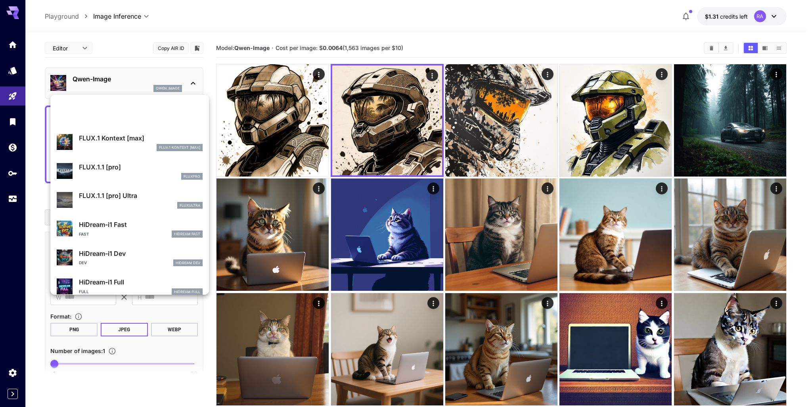
scroll to position [475, 0]
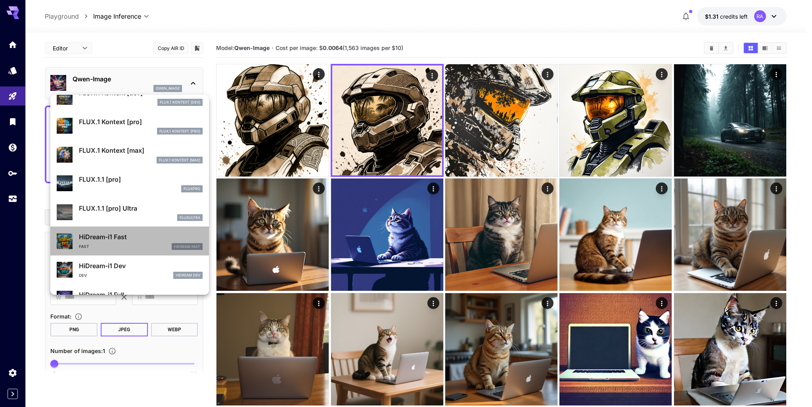
click at [133, 243] on div "Fast HiDream Fast" at bounding box center [141, 246] width 124 height 7
type input "**"
type input "*"
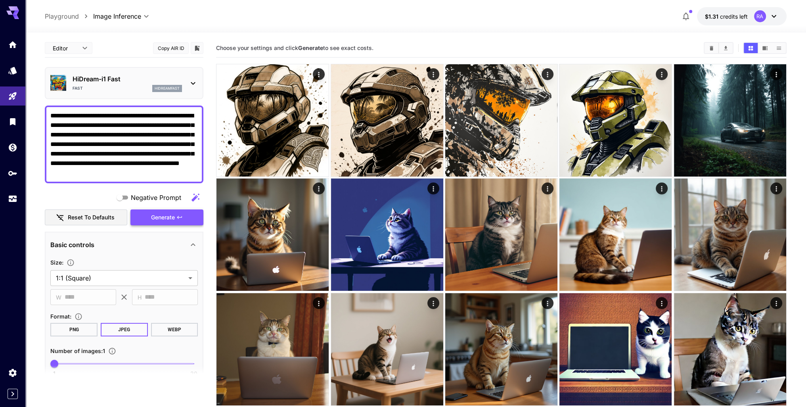
click at [171, 224] on button "Generate" at bounding box center [166, 217] width 73 height 16
click at [170, 219] on span "Generate" at bounding box center [163, 217] width 24 height 10
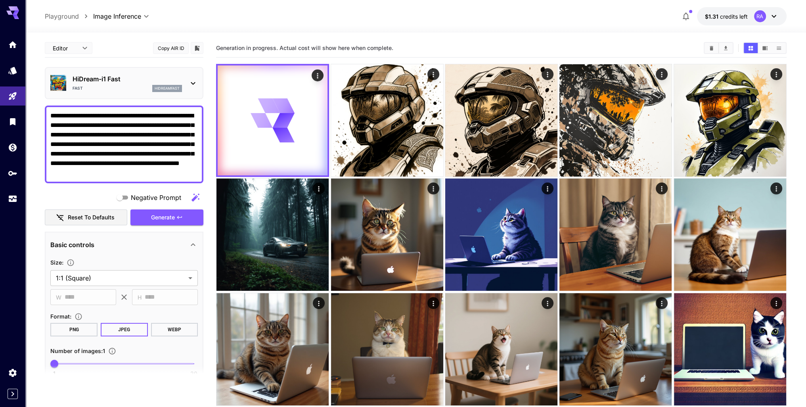
click at [190, 80] on icon at bounding box center [193, 83] width 10 height 10
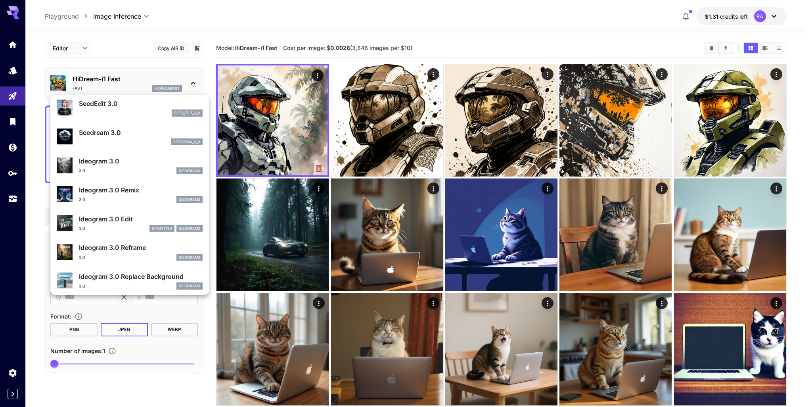
scroll to position [159, 0]
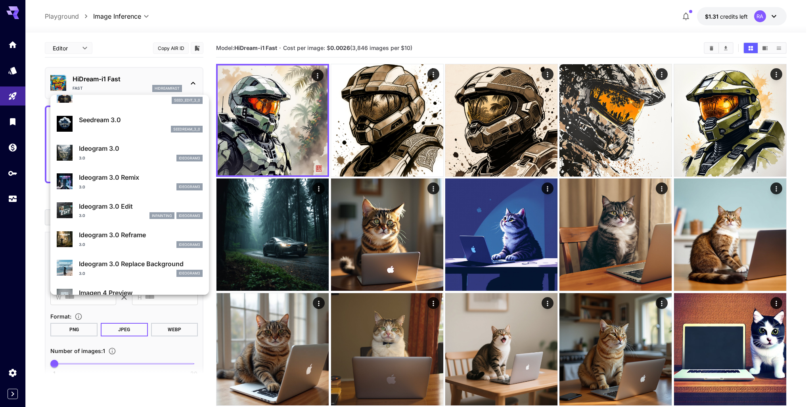
click at [317, 150] on div at bounding box center [406, 203] width 812 height 407
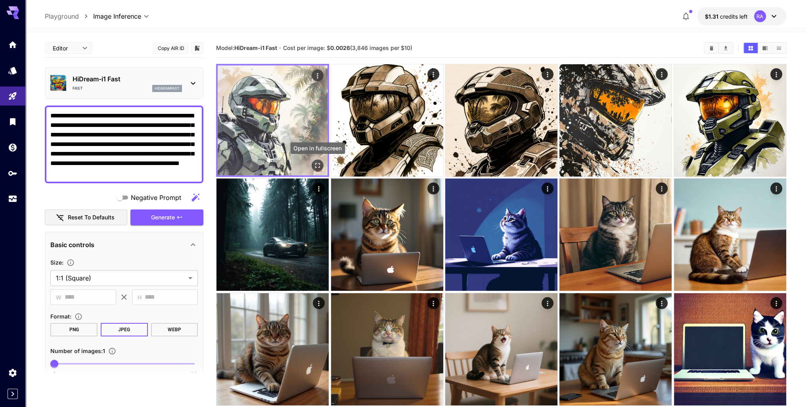
click at [317, 164] on icon "Open in fullscreen" at bounding box center [317, 165] width 8 height 8
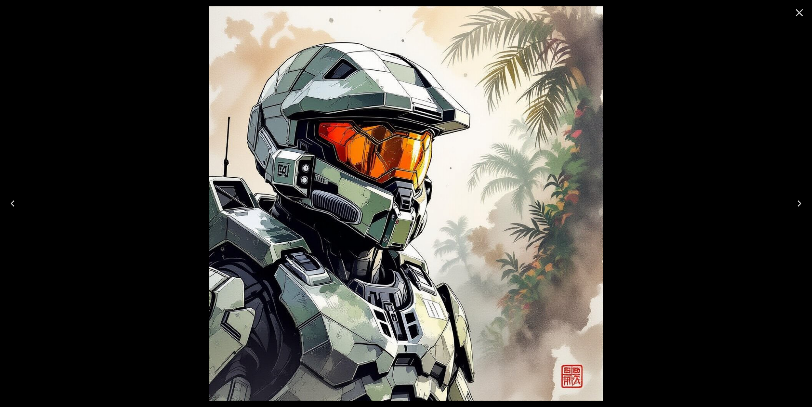
click at [799, 12] on icon "Close" at bounding box center [799, 13] width 8 height 8
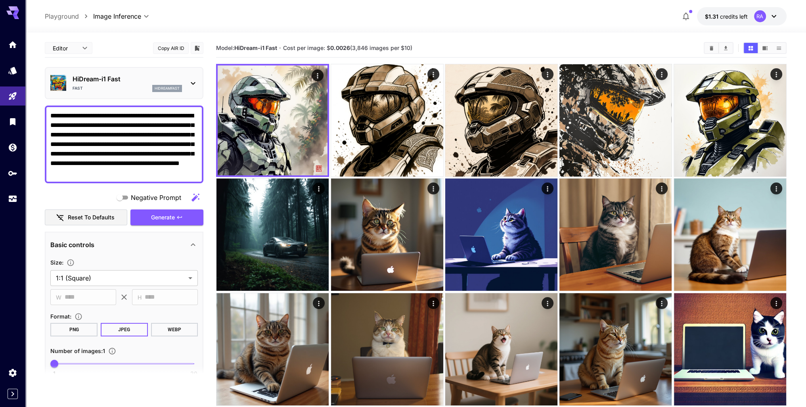
click at [172, 79] on p "HiDream-i1 Fast" at bounding box center [127, 79] width 109 height 10
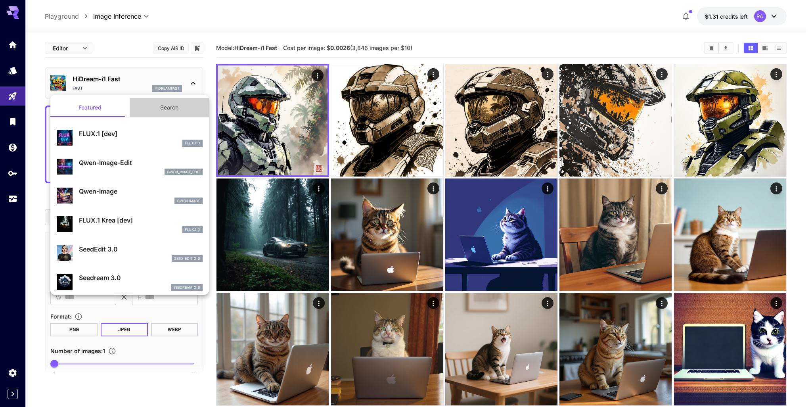
click at [170, 106] on button "Search" at bounding box center [169, 107] width 79 height 19
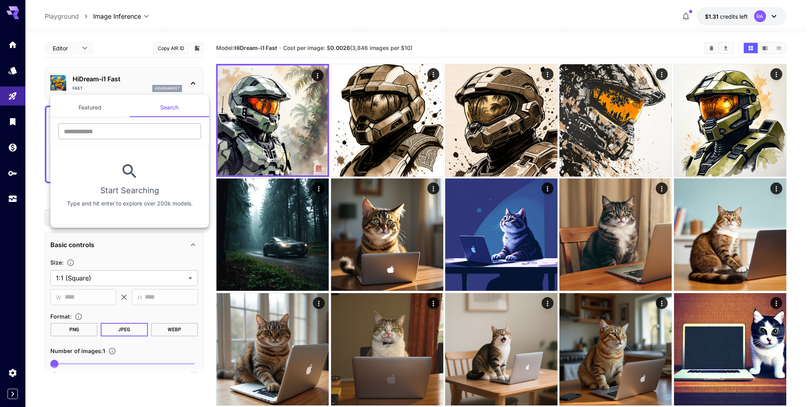
click at [135, 129] on input "text" at bounding box center [129, 131] width 143 height 16
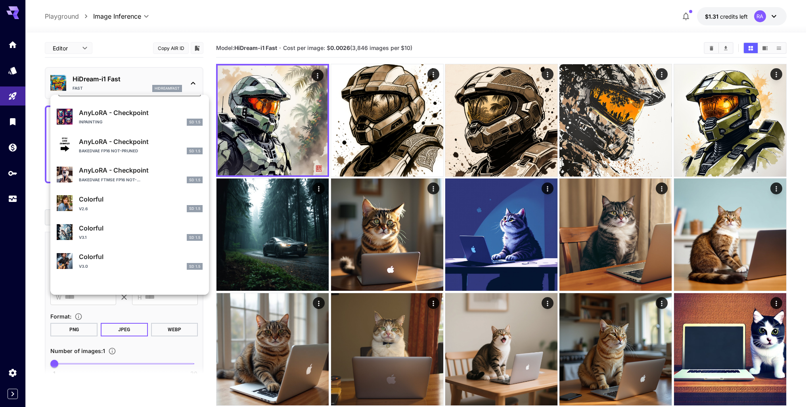
scroll to position [0, 0]
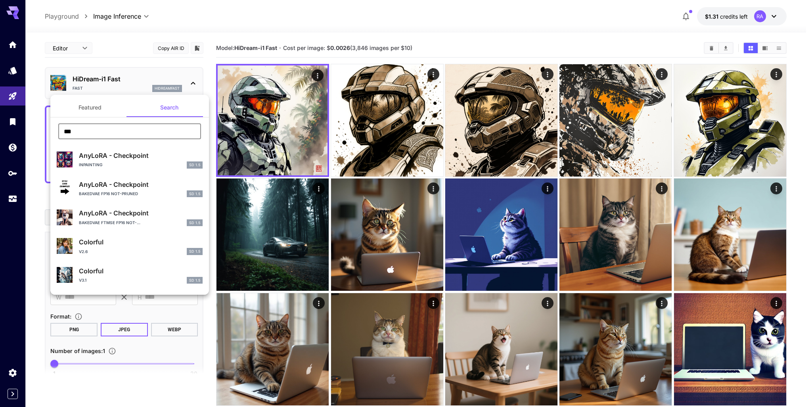
type input "***"
click at [101, 109] on button "Featured" at bounding box center [89, 107] width 79 height 19
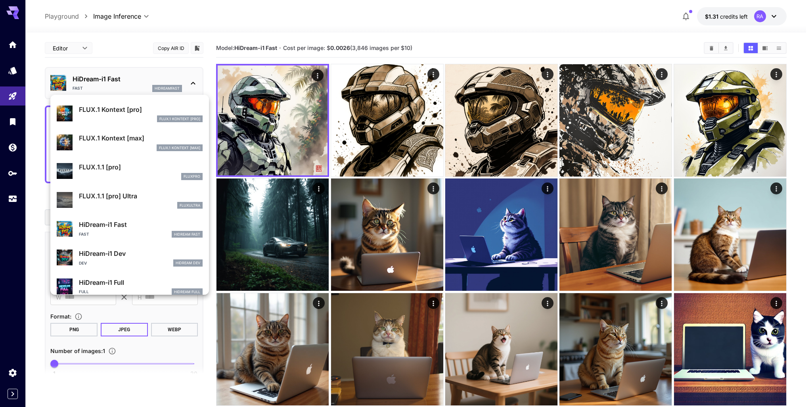
scroll to position [475, 0]
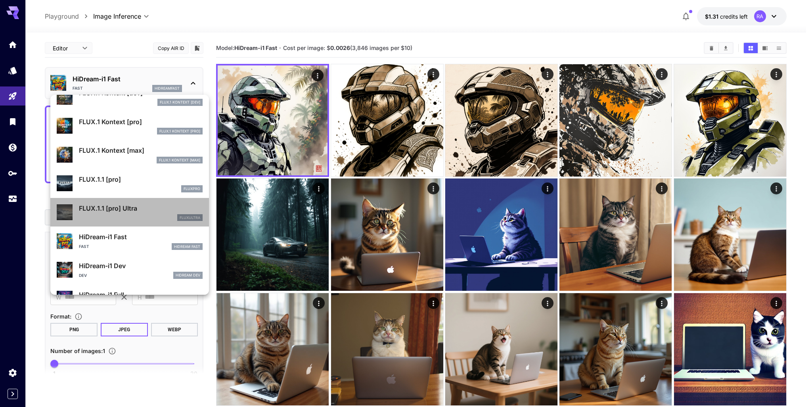
click at [137, 208] on p "FLUX.1.1 [pro] Ultra" at bounding box center [141, 208] width 124 height 10
type input "**********"
type input "****"
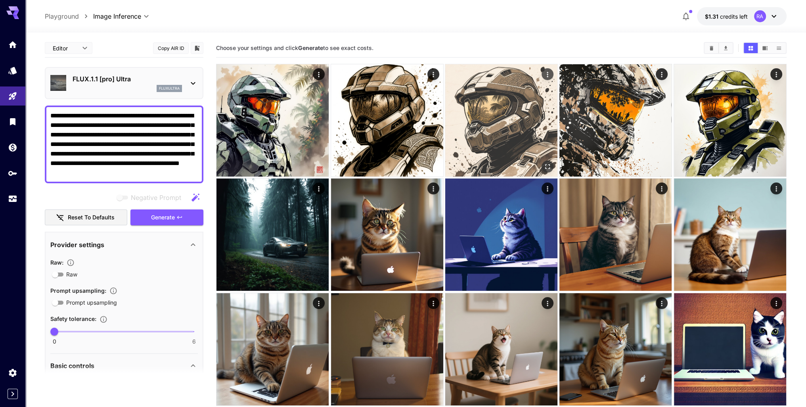
click at [394, 118] on img at bounding box center [387, 120] width 112 height 112
click at [504, 108] on img at bounding box center [501, 120] width 112 height 112
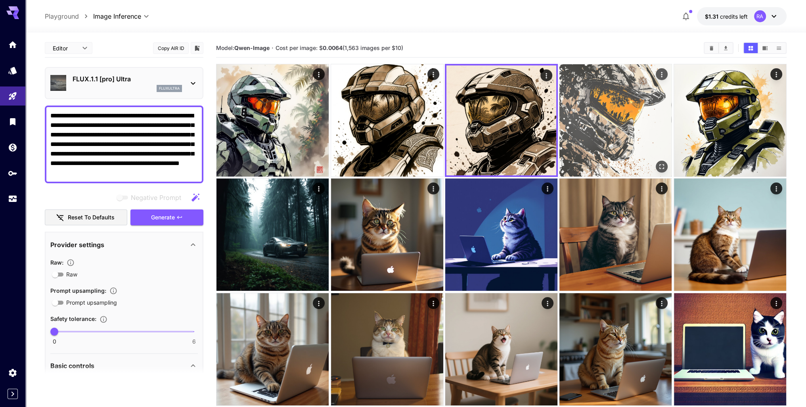
click at [621, 104] on img at bounding box center [615, 120] width 112 height 112
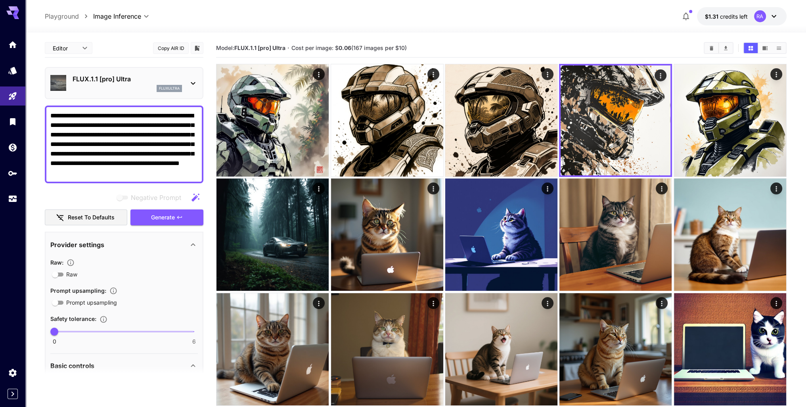
click at [151, 75] on p "FLUX.1.1 [pro] Ultra" at bounding box center [127, 79] width 109 height 10
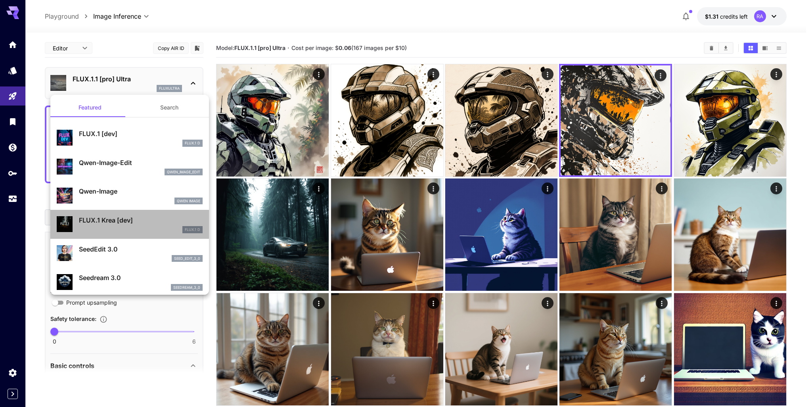
click at [158, 226] on div "FLUX.1 D" at bounding box center [141, 229] width 124 height 7
type input "**********"
type input "****"
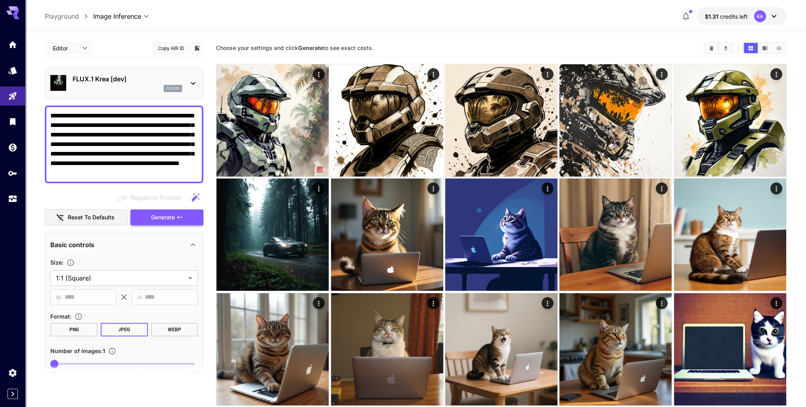
click at [163, 220] on span "Generate" at bounding box center [163, 217] width 24 height 10
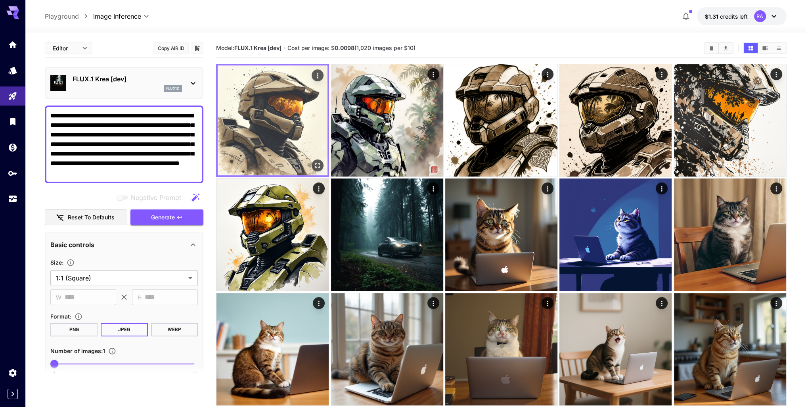
click at [319, 166] on icon "Open in fullscreen" at bounding box center [317, 165] width 8 height 8
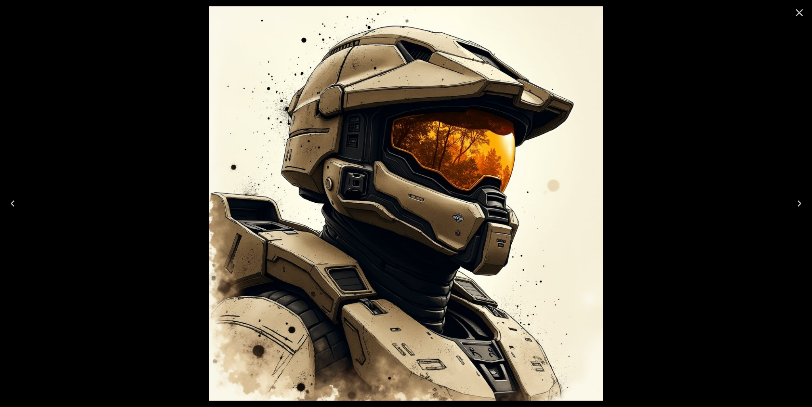
click at [801, 15] on icon "Close" at bounding box center [799, 13] width 8 height 8
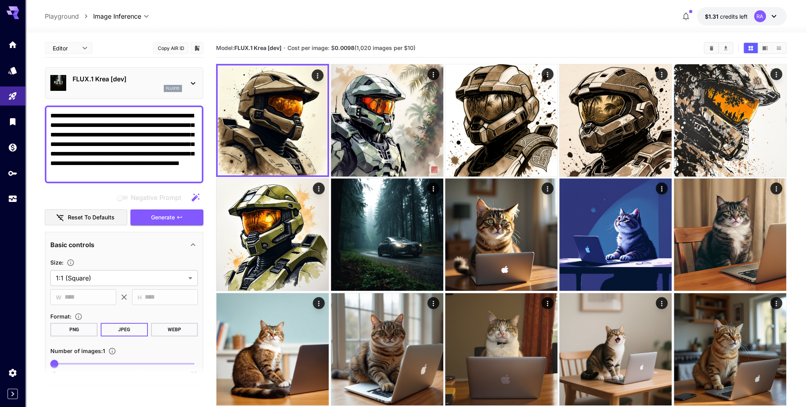
click at [192, 82] on icon at bounding box center [193, 83] width 4 height 3
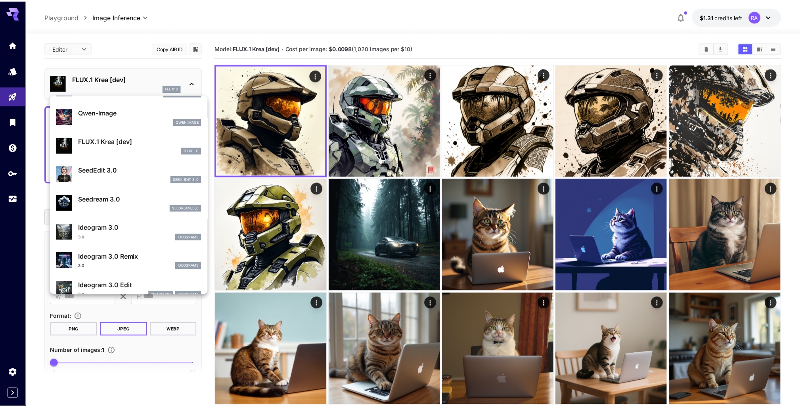
scroll to position [159, 0]
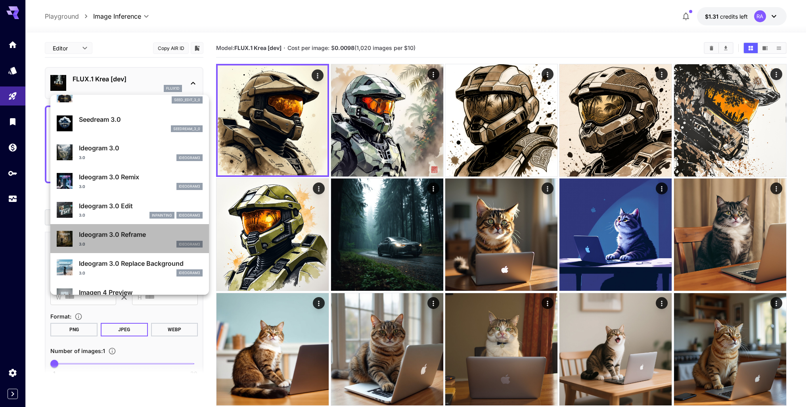
click at [143, 229] on p "Ideogram 3.0 Reframe" at bounding box center [141, 234] width 124 height 10
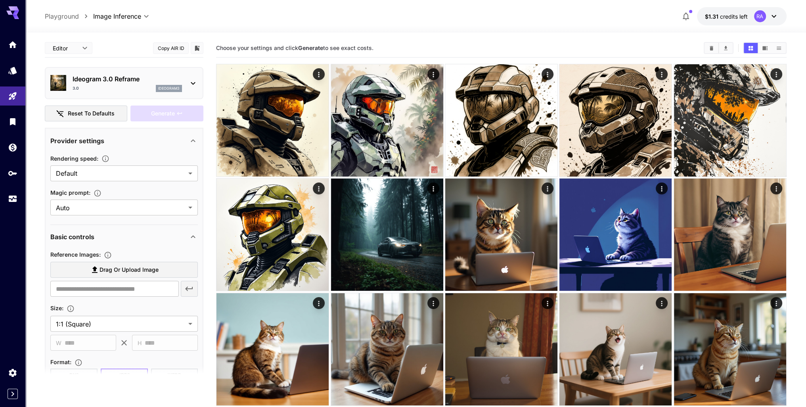
click at [187, 76] on div "Ideogram 3.0 Reframe 3.0 ideogram3" at bounding box center [123, 83] width 147 height 24
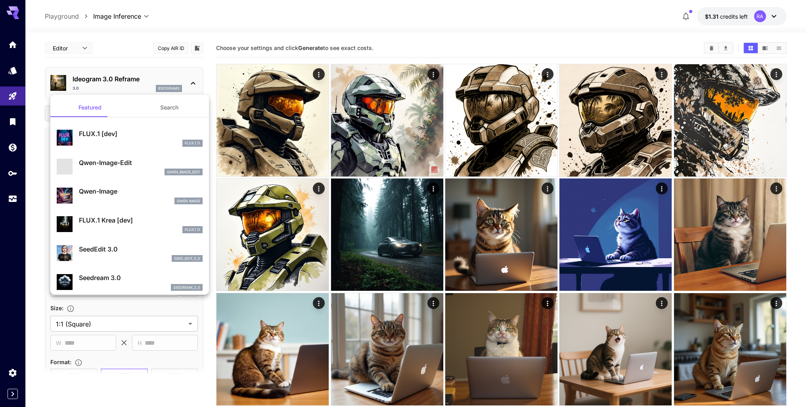
click at [198, 87] on div at bounding box center [406, 203] width 812 height 407
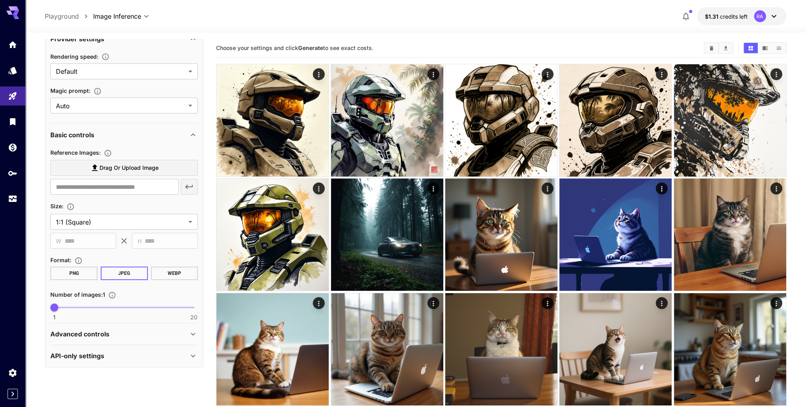
scroll to position [103, 0]
